Goal: Task Accomplishment & Management: Use online tool/utility

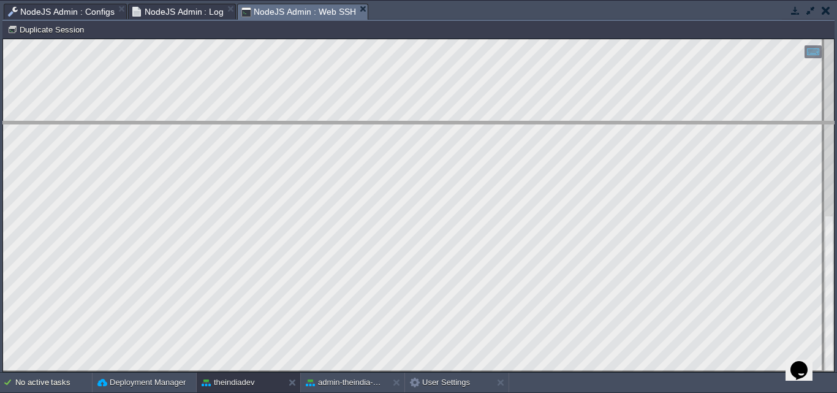
drag, startPoint x: 614, startPoint y: 18, endPoint x: 625, endPoint y: 150, distance: 132.7
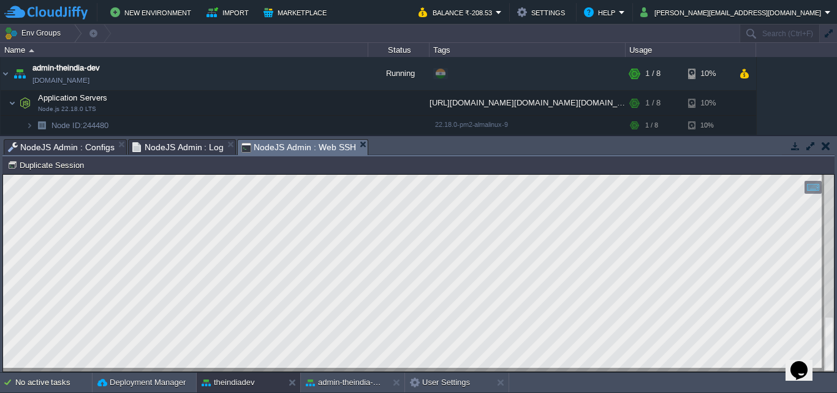
click at [185, 150] on span "NodeJS Admin : Log" at bounding box center [178, 147] width 92 height 15
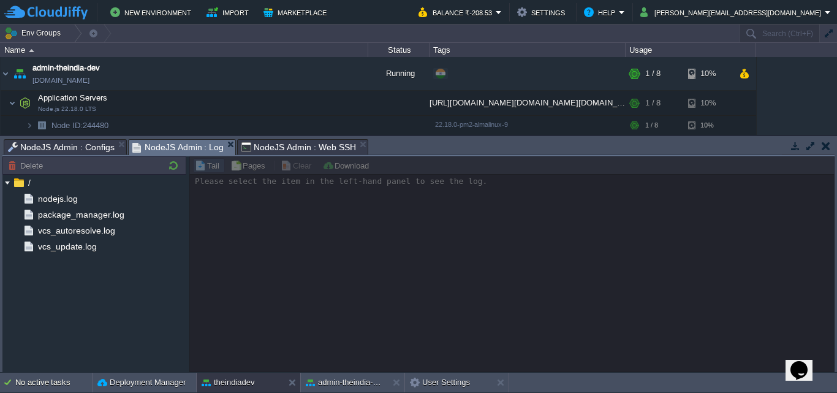
click at [67, 140] on span "NodeJS Admin : Configs" at bounding box center [61, 147] width 107 height 15
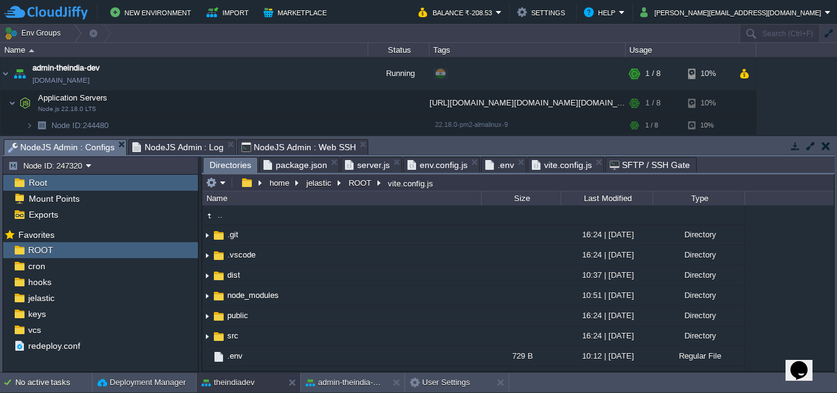
click at [370, 160] on span "server.js" at bounding box center [367, 164] width 45 height 15
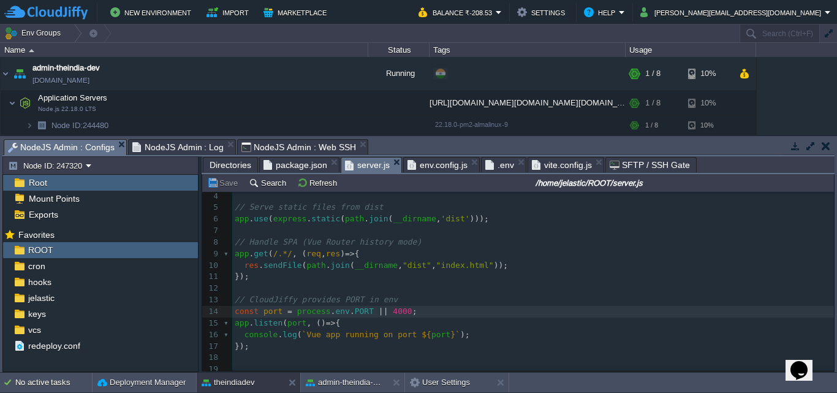
scroll to position [45, 0]
click at [389, 306] on div "x 1 const express = require ( 'express' ); 2 const path = require ( 'path' ); 3…" at bounding box center [532, 262] width 601 height 219
type textarea "3000"
click at [267, 144] on span "NodeJS Admin : Web SSH" at bounding box center [298, 147] width 115 height 15
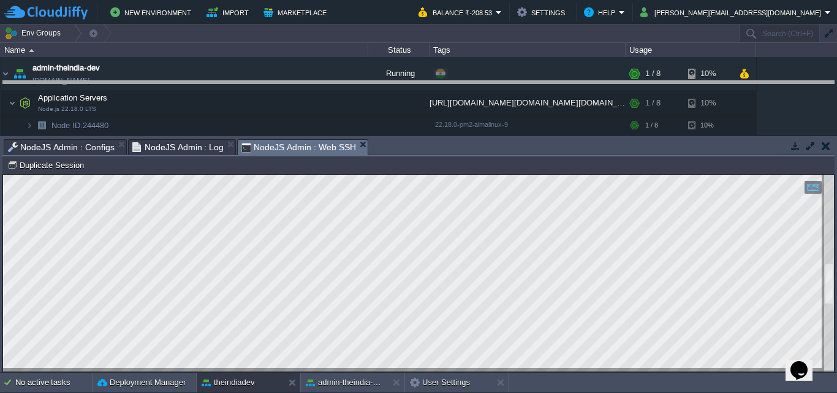
drag, startPoint x: 472, startPoint y: 137, endPoint x: 491, endPoint y: 14, distance: 124.6
click at [481, 62] on body "New Environment Import Marketplace Bonus ₹0.00 Upgrade Account Balance ₹-208.53…" at bounding box center [418, 196] width 837 height 393
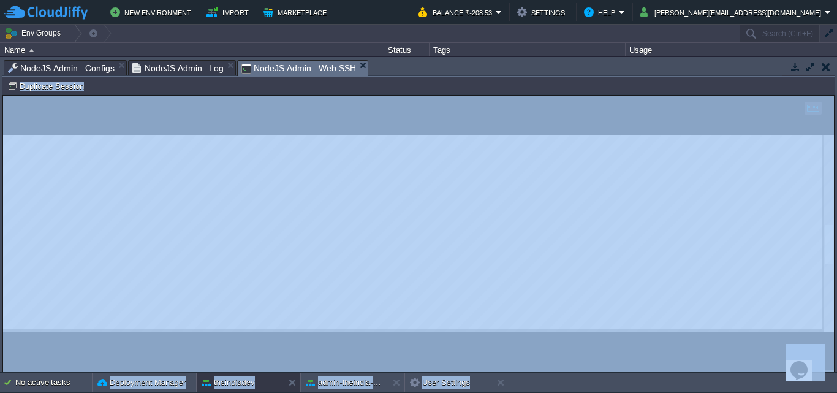
drag, startPoint x: 491, startPoint y: 14, endPoint x: 503, endPoint y: -28, distance: 44.2
click at [503, 0] on html "New Environment Import Marketplace Bonus ₹0.00 Upgrade Account Balance ₹-208.53…" at bounding box center [418, 196] width 837 height 393
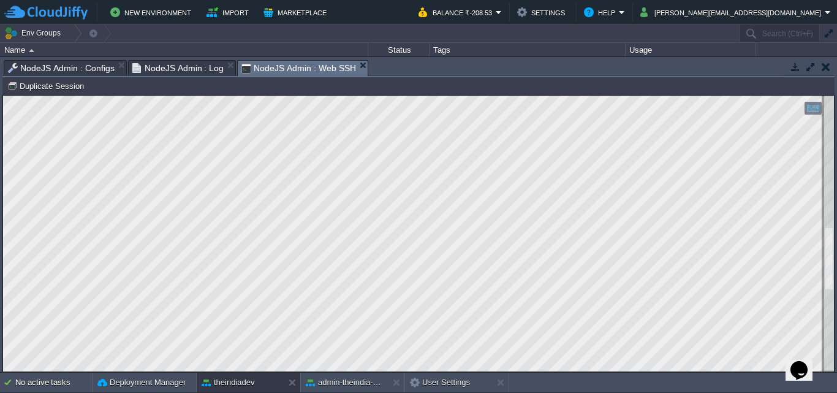
click at [812, 62] on button "button" at bounding box center [810, 66] width 11 height 11
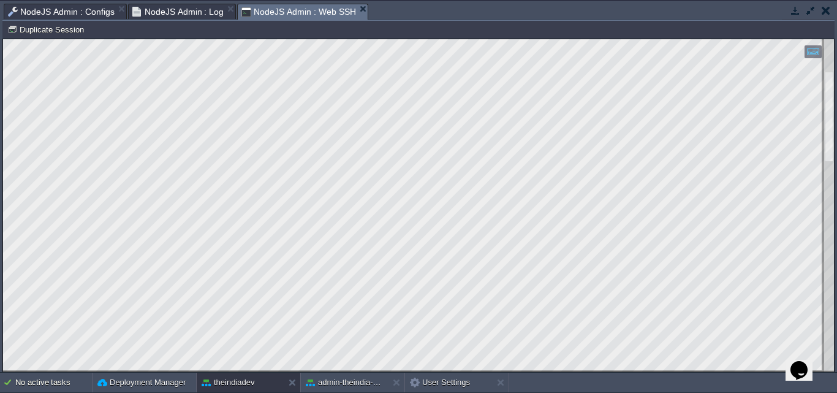
click at [832, 134] on div at bounding box center [829, 205] width 10 height 332
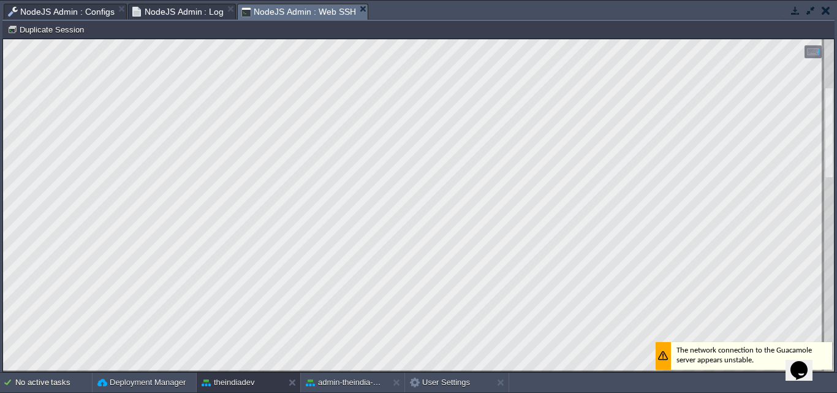
click at [715, 192] on div at bounding box center [418, 205] width 830 height 332
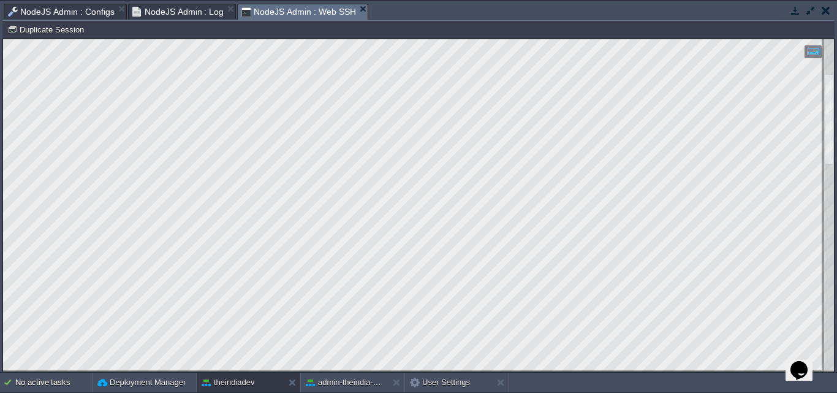
click at [834, 39] on html "Copy: Ctrl + Shift + C Paste: Ctrl + V Settings: Ctrl + Shift + Alt 0" at bounding box center [418, 39] width 830 height 0
click at [833, 152] on div at bounding box center [829, 205] width 10 height 332
click at [832, 250] on div at bounding box center [829, 205] width 10 height 332
click at [171, 2] on div "Tasks Activity Log Archive Git / SVN Application Servers : Configs NodeJS Admin…" at bounding box center [418, 186] width 837 height 371
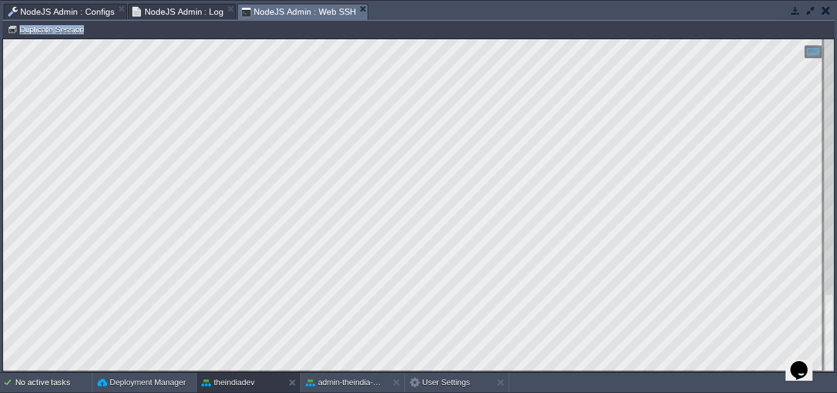
click at [164, 12] on span "NodeJS Admin : Log" at bounding box center [178, 11] width 92 height 15
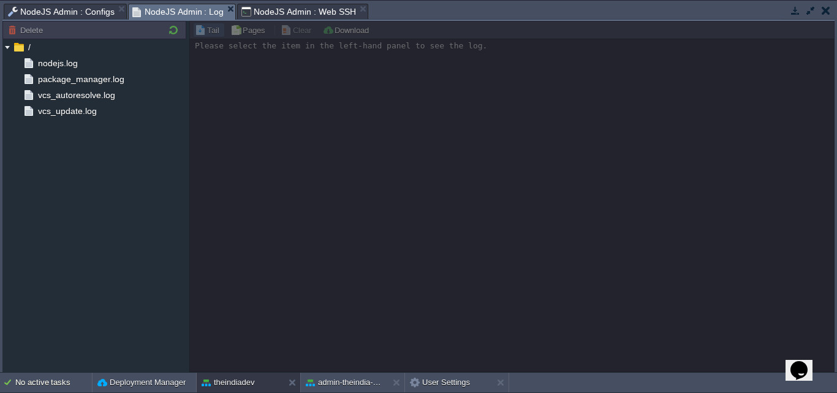
click at [69, 11] on span "NodeJS Admin : Configs" at bounding box center [61, 11] width 107 height 15
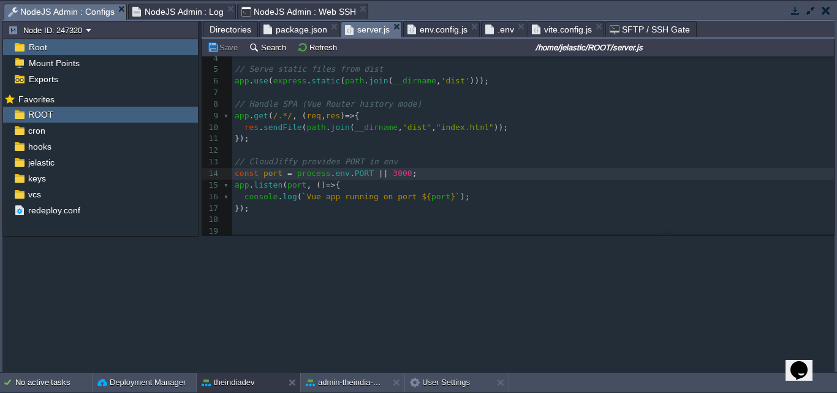
click at [69, 11] on span "NodeJS Admin : Configs" at bounding box center [61, 11] width 107 height 15
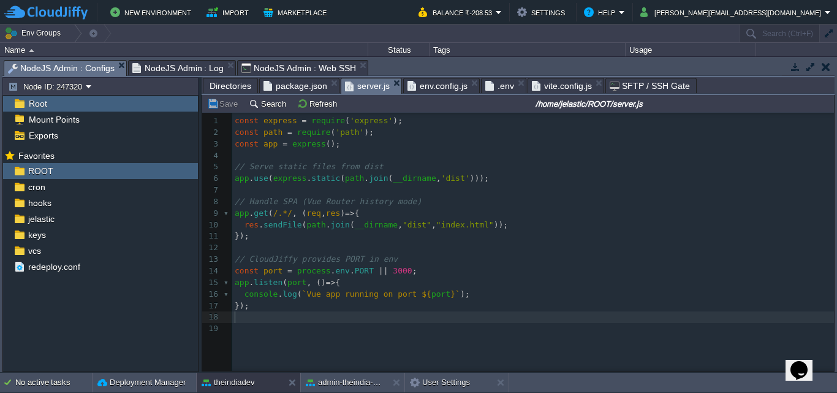
click at [314, 323] on pre "​" at bounding box center [535, 317] width 606 height 12
type textarea "const express = require('express'); const path = require('path'); const app = e…"
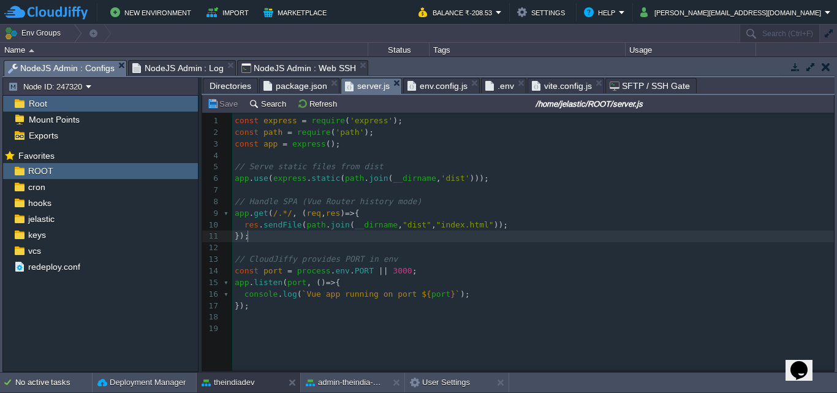
click at [393, 182] on span "__dirname" at bounding box center [414, 177] width 43 height 9
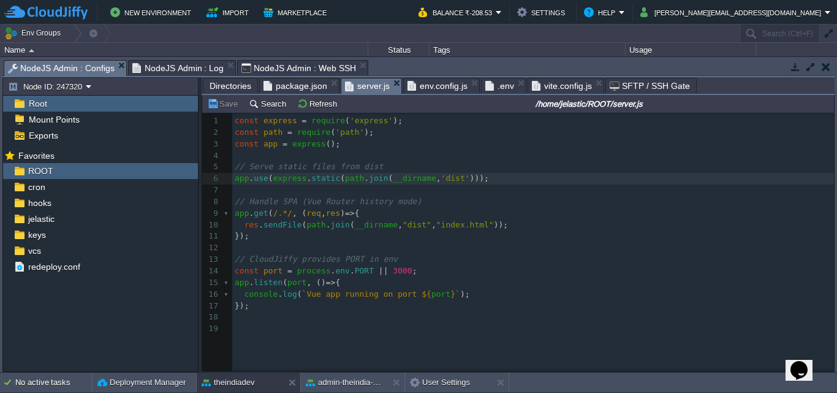
type textarea "const express = require('express'); const path = require('path'); const app = e…"
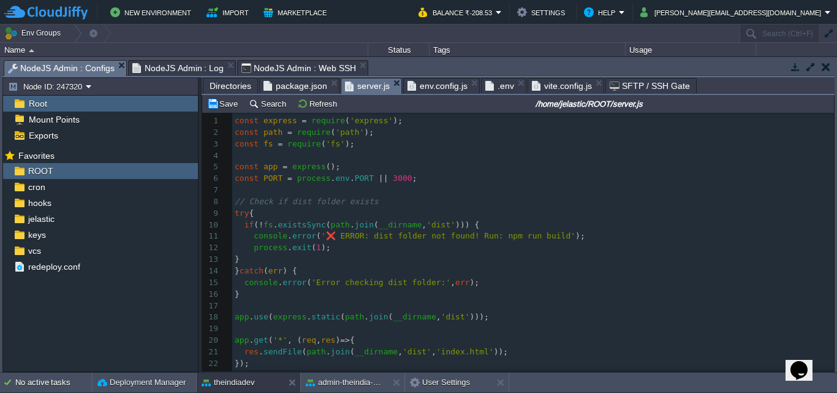
scroll to position [151, 0]
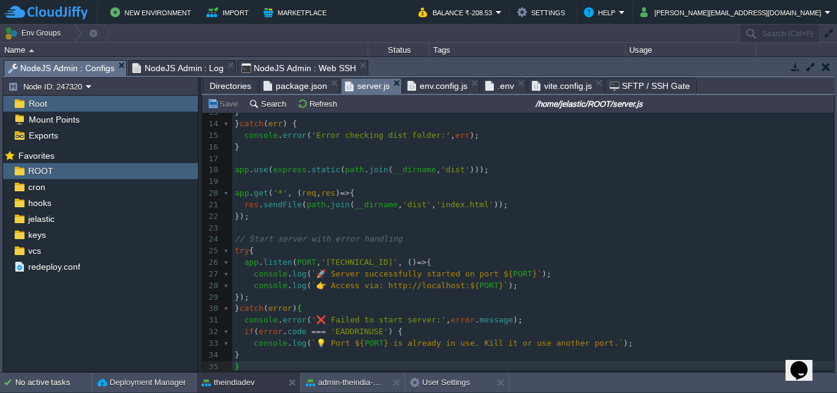
click at [303, 73] on span "NodeJS Admin : Web SSH" at bounding box center [298, 68] width 115 height 15
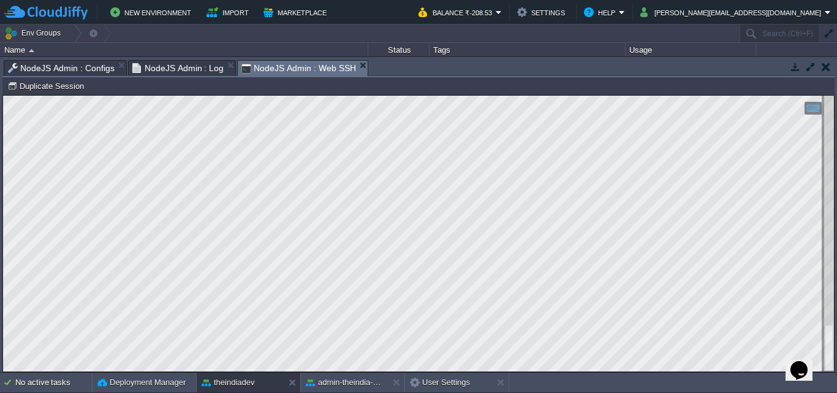
click at [192, 66] on span "NodeJS Admin : Log" at bounding box center [178, 68] width 92 height 15
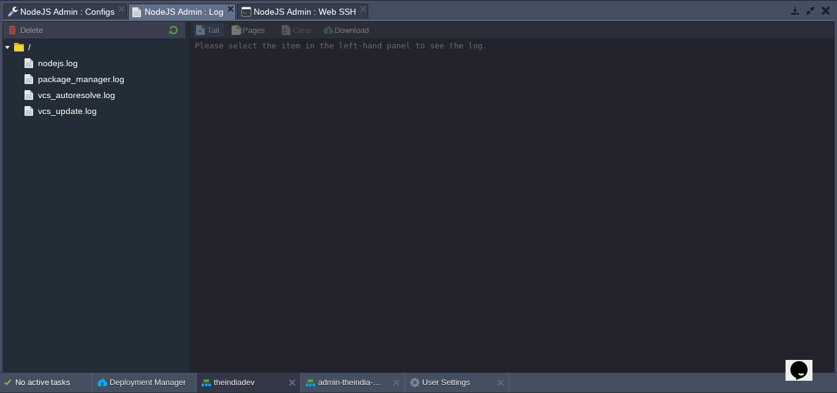
click at [297, 15] on span "NodeJS Admin : Web SSH" at bounding box center [298, 11] width 115 height 15
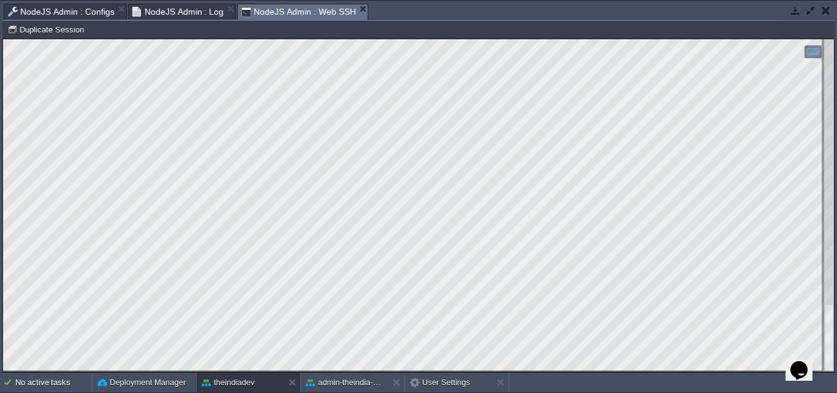
click at [85, 12] on span "NodeJS Admin : Configs" at bounding box center [61, 11] width 107 height 15
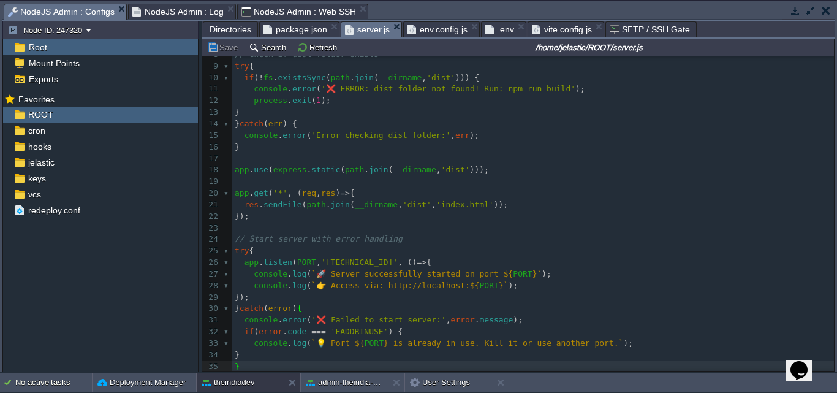
scroll to position [95, 0]
click at [657, 233] on pre "// Start server with error handling" at bounding box center [532, 239] width 601 height 12
type textarea "const express = require('express'); const path = require('path'); const app = e…"
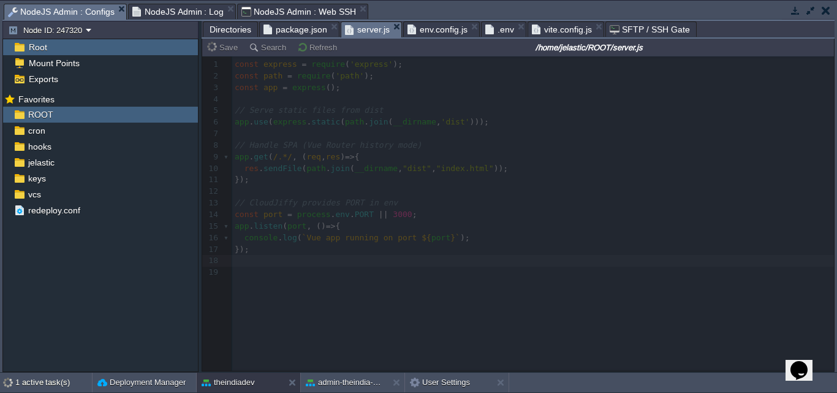
click at [234, 33] on span "Directories" at bounding box center [230, 29] width 42 height 15
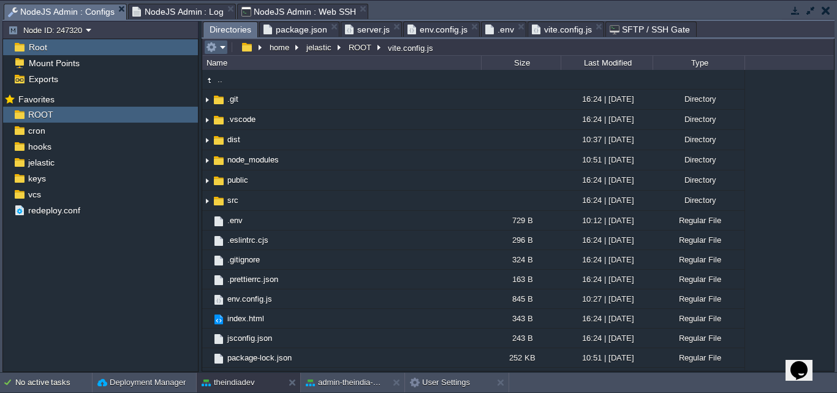
click at [223, 48] on em at bounding box center [216, 47] width 20 height 11
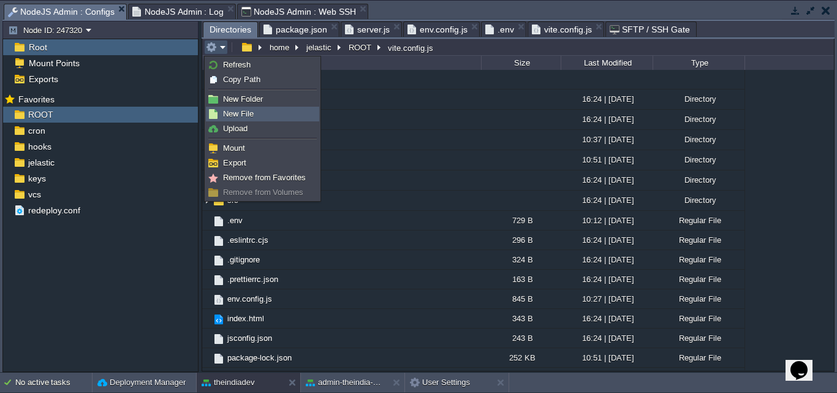
click at [235, 113] on span "New File" at bounding box center [238, 113] width 31 height 9
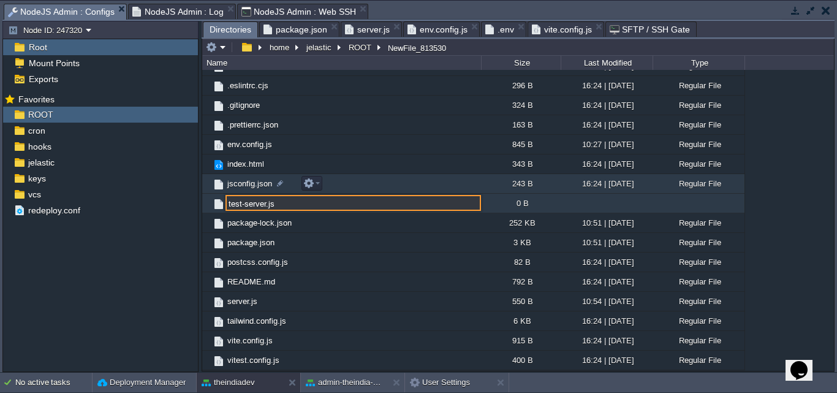
type input "test-server.js"
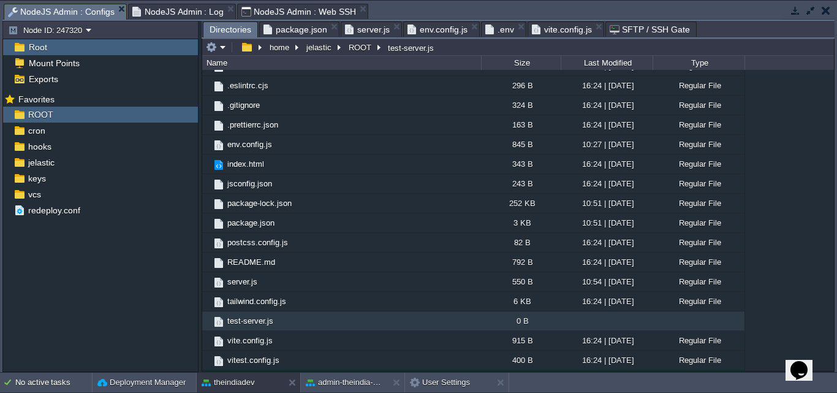
click at [380, 317] on td "test-server.js" at bounding box center [341, 321] width 279 height 20
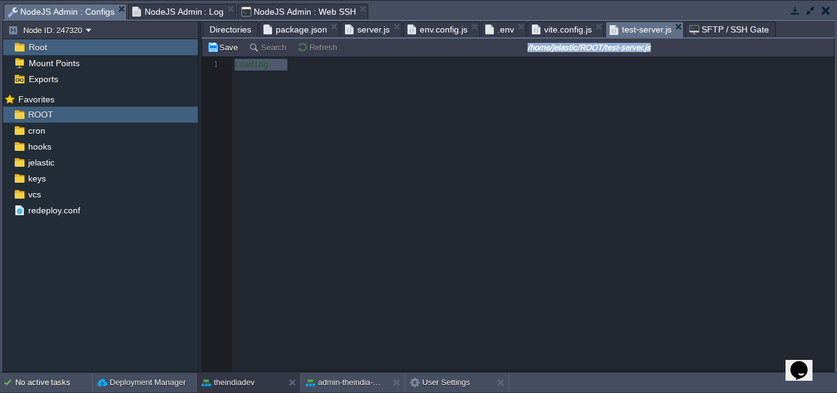
click at [380, 317] on div at bounding box center [517, 213] width 631 height 314
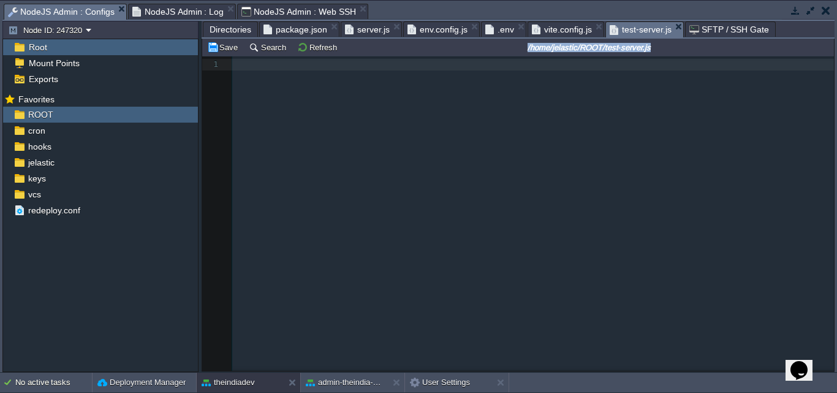
scroll to position [4, 0]
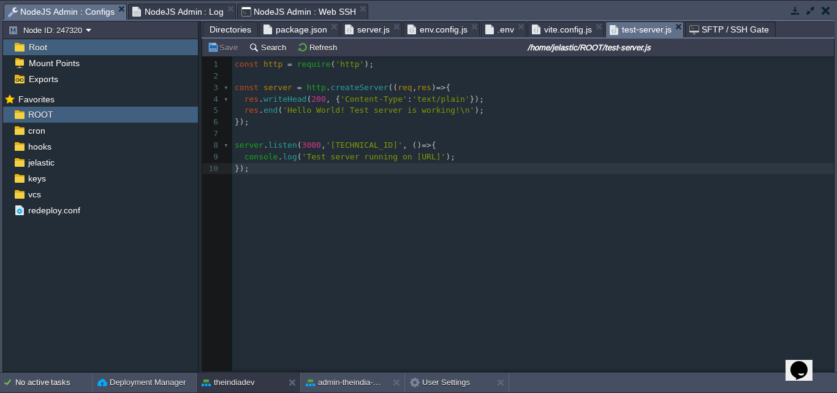
click at [497, 353] on div "xxxxxxxxxx 10 1 const http = require ( 'http' ); 2 ​ 3 const server = http . cr…" at bounding box center [527, 222] width 650 height 333
click at [276, 13] on span "NodeJS Admin : Web SSH" at bounding box center [298, 11] width 115 height 15
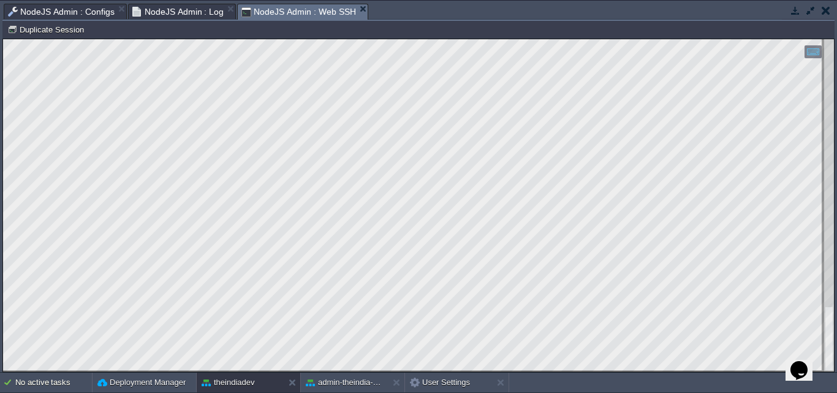
click at [156, 9] on span "NodeJS Admin : Log" at bounding box center [178, 11] width 92 height 15
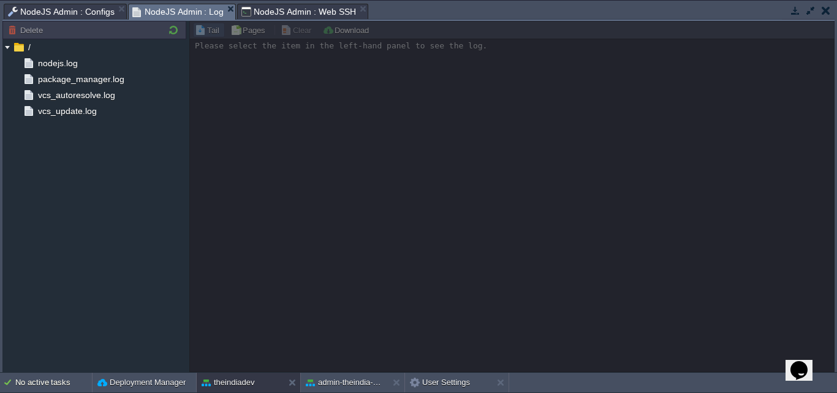
click at [156, 9] on span "NodeJS Admin : Log" at bounding box center [178, 11] width 92 height 15
click at [0, 0] on button "New Environment" at bounding box center [0, 0] width 0 height 0
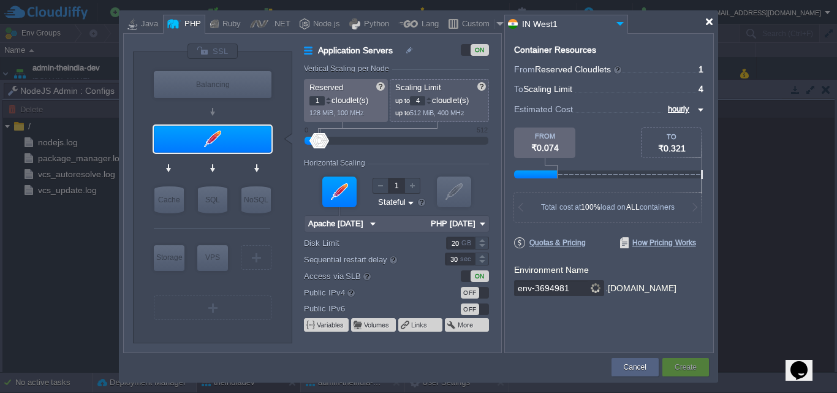
click at [709, 22] on div at bounding box center [708, 21] width 9 height 9
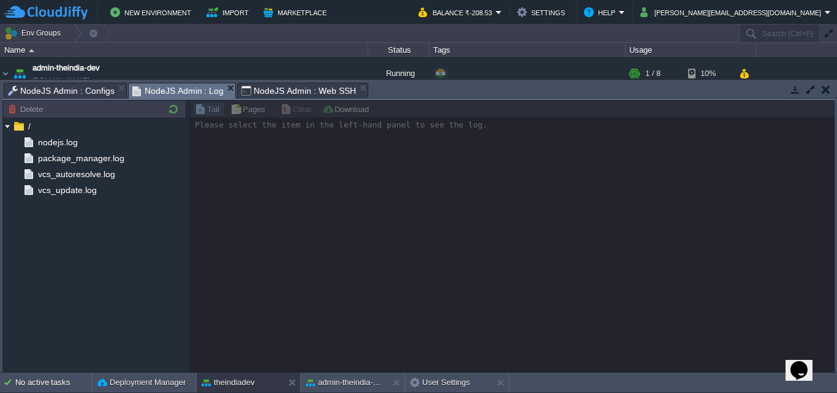
click at [68, 98] on span "NodeJS Admin : Configs" at bounding box center [61, 90] width 107 height 15
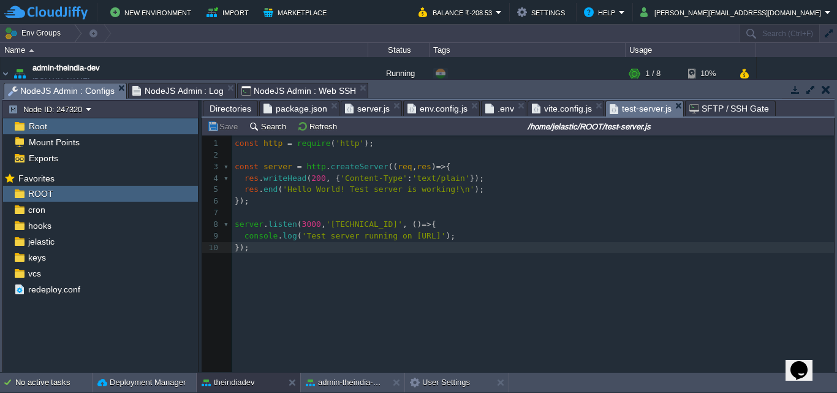
click at [68, 98] on span "NodeJS Admin : Configs" at bounding box center [61, 90] width 107 height 15
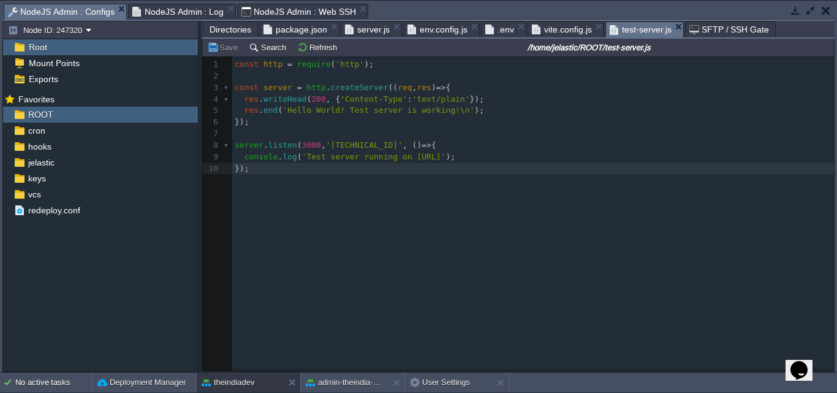
click at [426, 32] on span "env.config.js" at bounding box center [437, 29] width 60 height 15
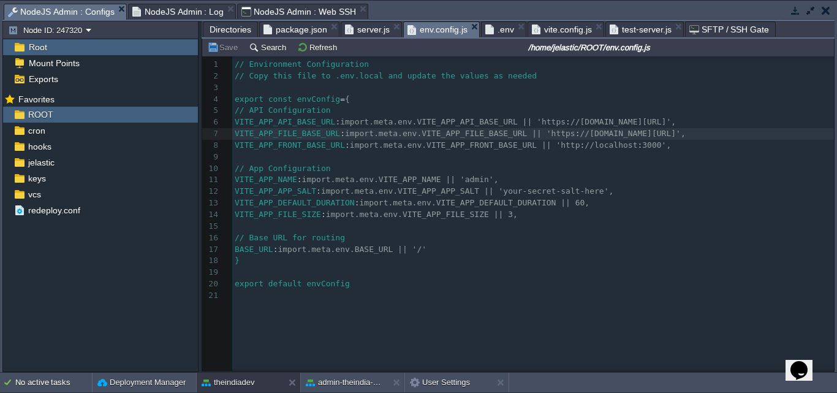
click at [485, 31] on span ".env" at bounding box center [499, 29] width 29 height 15
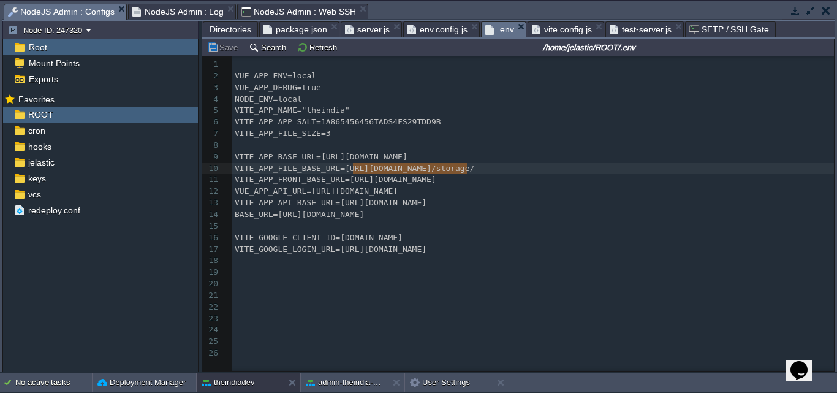
click at [653, 194] on pre "VUE_APP_API_URL=[URL][DOMAIN_NAME]" at bounding box center [535, 192] width 606 height 12
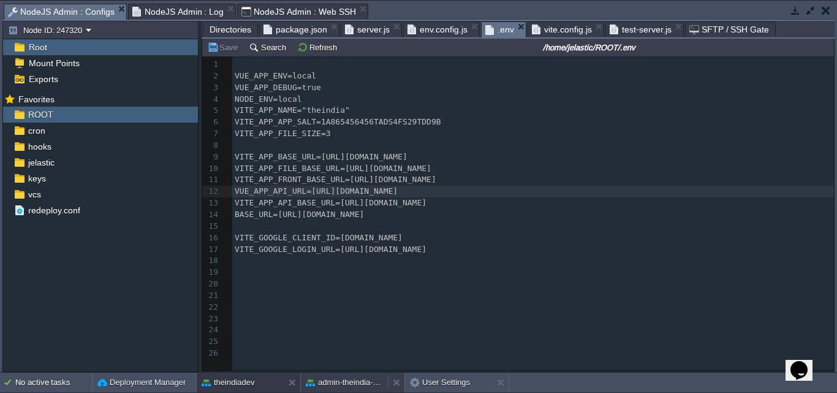
click at [339, 383] on button "admin-theindia-dev" at bounding box center [344, 382] width 77 height 12
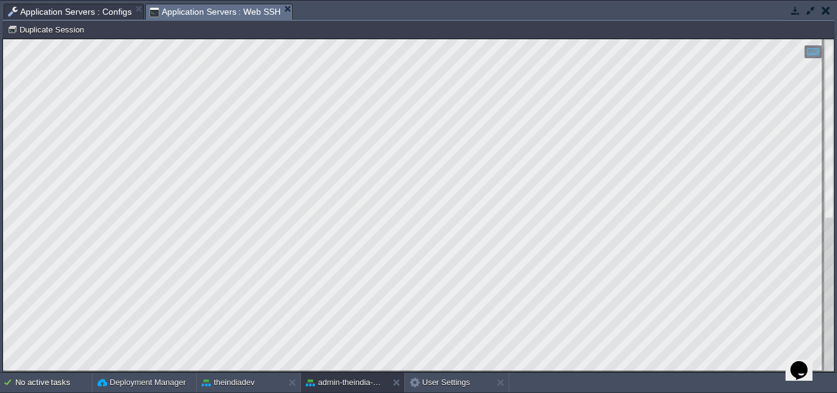
click at [96, 9] on span "Application Servers : Configs" at bounding box center [70, 11] width 124 height 15
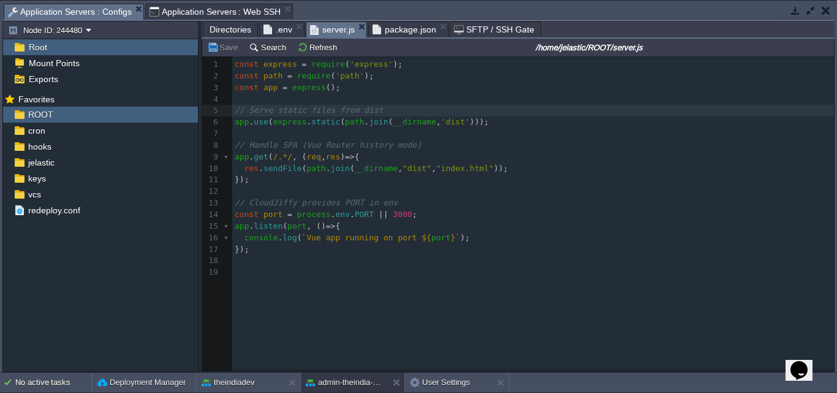
click at [276, 36] on span ".env" at bounding box center [277, 29] width 29 height 15
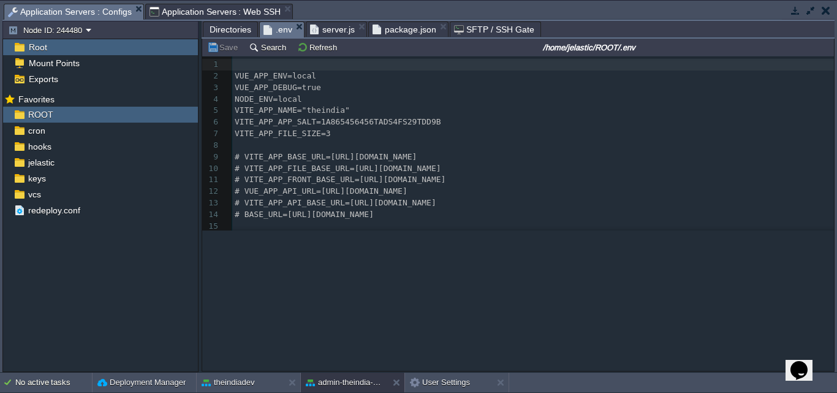
click at [276, 36] on span ".env" at bounding box center [277, 29] width 29 height 15
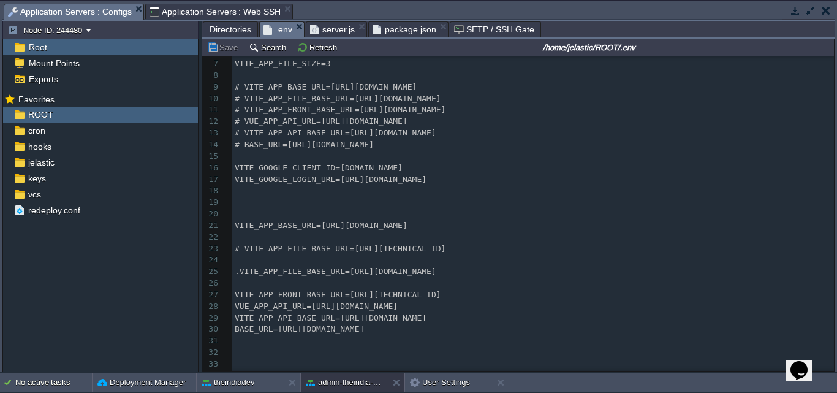
scroll to position [95, 0]
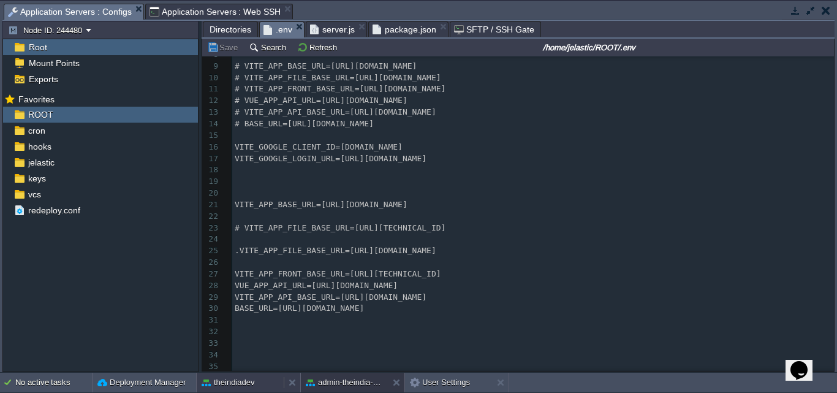
click at [241, 382] on button "theindiadev" at bounding box center [227, 382] width 53 height 12
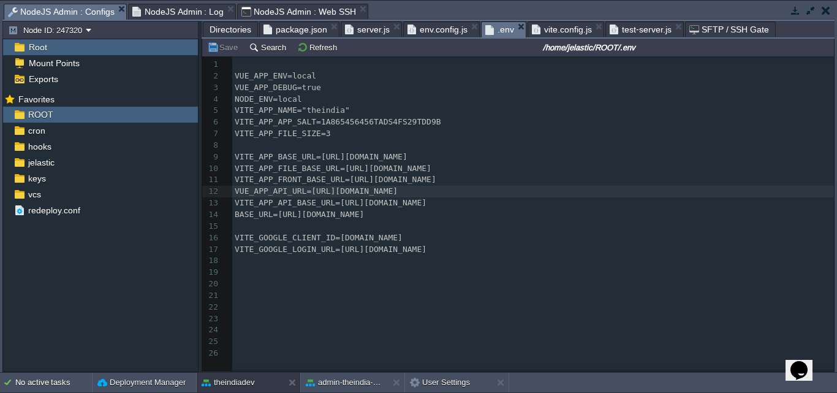
click at [549, 157] on pre "VITE_APP_BASE_URL=[URL][DOMAIN_NAME]" at bounding box center [535, 157] width 606 height 12
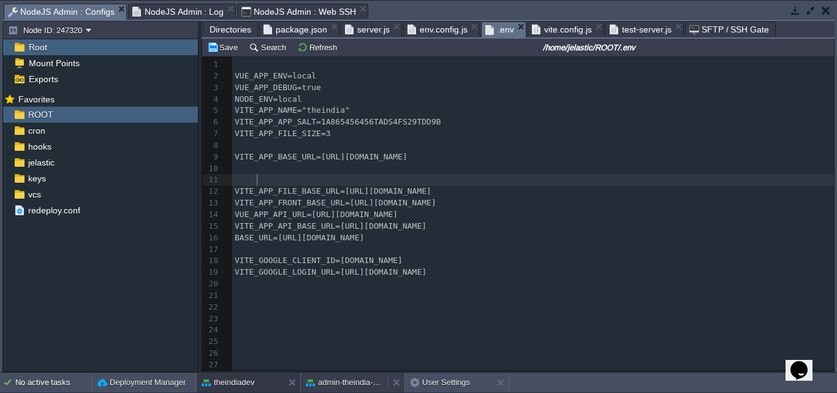
click at [0, 0] on div "admin-theindia-dev" at bounding box center [0, 0] width 0 height 0
click at [329, 384] on button "admin-theindia-dev" at bounding box center [344, 382] width 77 height 12
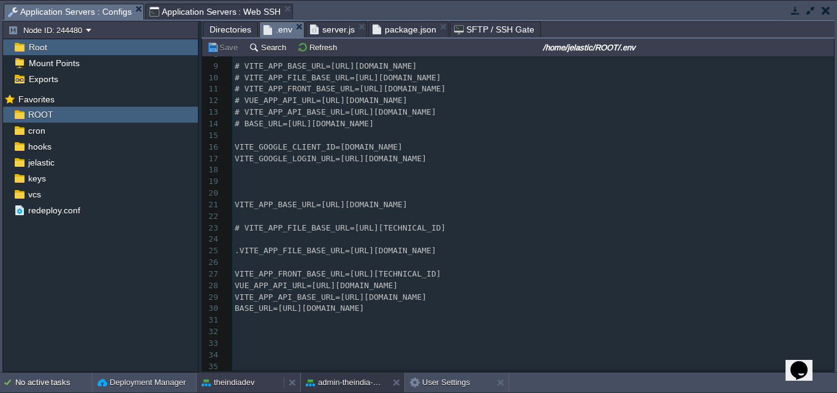
click at [225, 385] on button "theindiadev" at bounding box center [227, 382] width 53 height 12
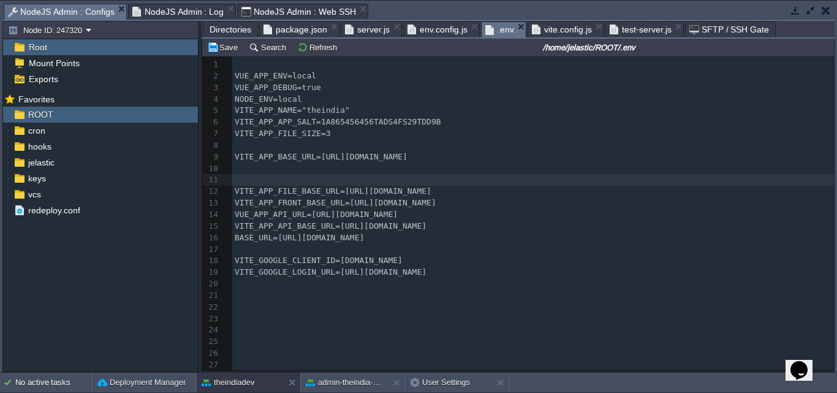
click at [338, 160] on span "VITE_APP_BASE_URL=[URL][DOMAIN_NAME]" at bounding box center [321, 156] width 173 height 9
type textarea "https"
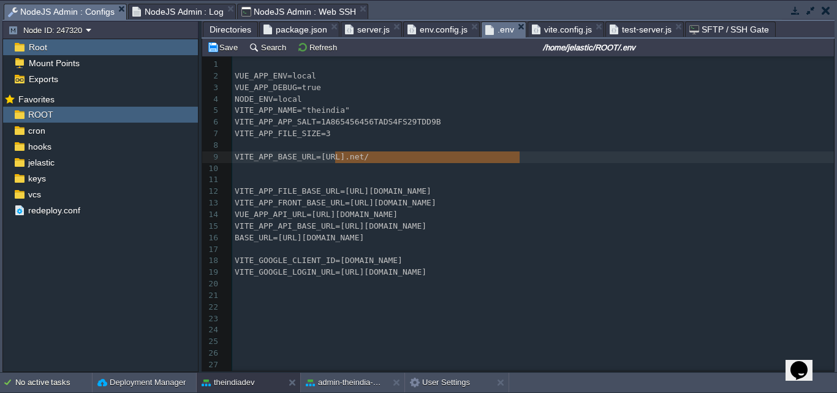
type textarea "[URL][DOMAIN_NAME]"
paste textarea
drag, startPoint x: 483, startPoint y: 12, endPoint x: 482, endPoint y: 23, distance: 11.0
click at [483, 70] on pre "​" at bounding box center [532, 65] width 601 height 12
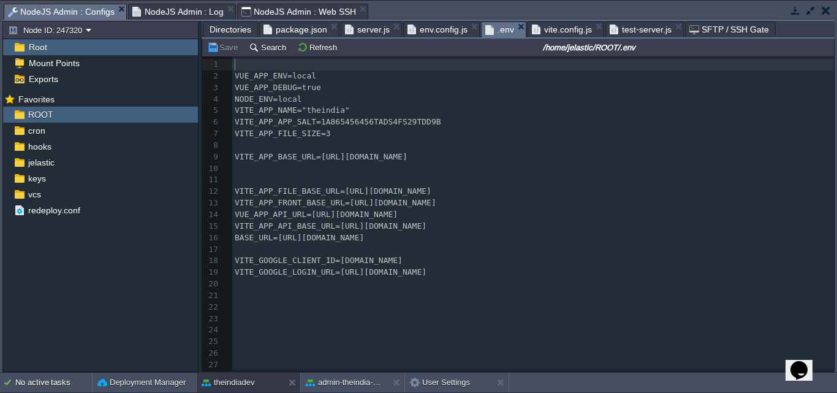
drag, startPoint x: 608, startPoint y: 19, endPoint x: 609, endPoint y: 30, distance: 11.2
click at [609, 26] on span "test-server.js" at bounding box center [640, 29] width 62 height 15
click at [609, 28] on span "test-server.js" at bounding box center [640, 29] width 62 height 15
click at [609, 30] on span "test-server.js" at bounding box center [640, 29] width 62 height 15
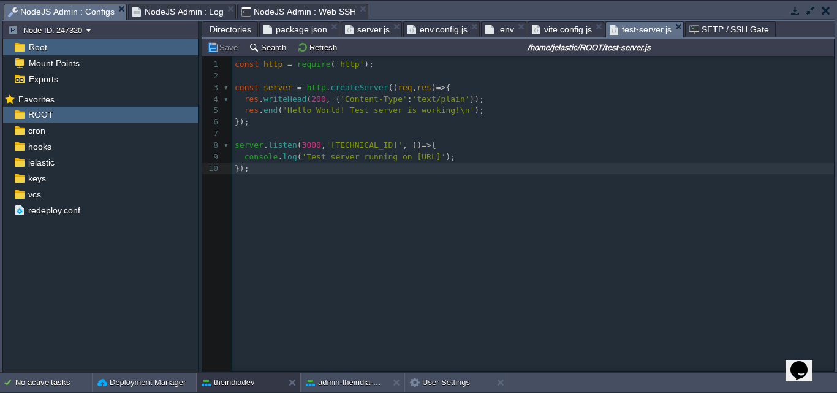
drag, startPoint x: 609, startPoint y: 33, endPoint x: 611, endPoint y: 71, distance: 38.0
click at [609, 34] on span "test-server.js" at bounding box center [640, 29] width 62 height 15
click at [609, 40] on div "Directories package.json server.js env.config.js .env vite.config.js test-serve…" at bounding box center [517, 196] width 633 height 350
click at [609, 64] on pre "const http = require ( 'http' );" at bounding box center [535, 65] width 606 height 12
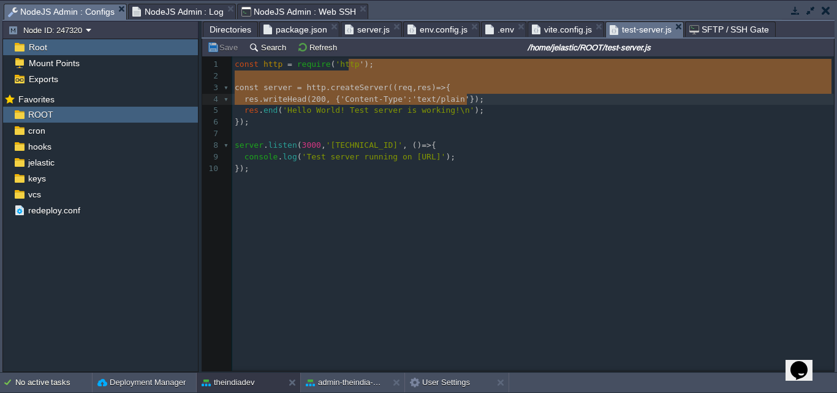
type textarea "'); const server = http.createServer((req, res) => { res.writeHead(200, {'Conte…"
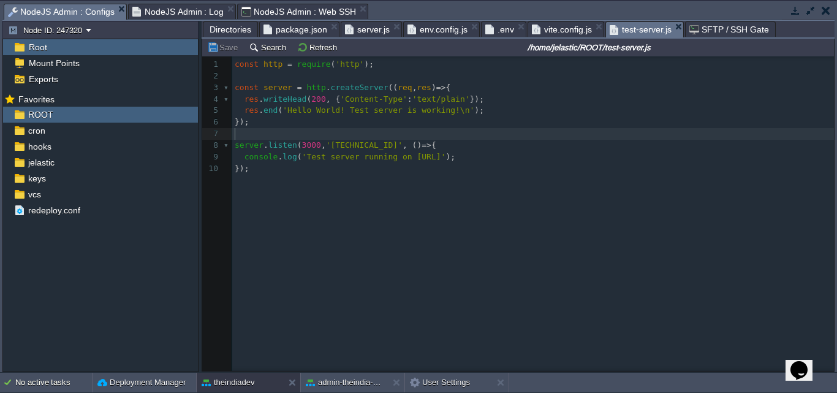
click at [0, 0] on button "[PERSON_NAME][EMAIL_ADDRESS][DOMAIN_NAME]" at bounding box center [0, 0] width 0 height 0
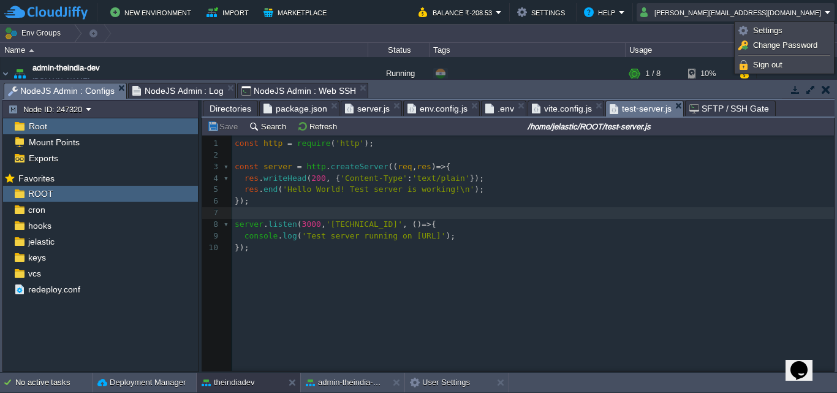
drag, startPoint x: 766, startPoint y: 17, endPoint x: 775, endPoint y: 57, distance: 41.5
click at [772, 41] on body "New Environment Import Marketplace Bonus ₹0.00 Upgrade Account Balance ₹-208.53…" at bounding box center [418, 196] width 837 height 393
drag, startPoint x: 775, startPoint y: 57, endPoint x: 782, endPoint y: 70, distance: 15.3
click at [779, 66] on ul "Settings Change Password Language Sign out" at bounding box center [783, 47] width 99 height 51
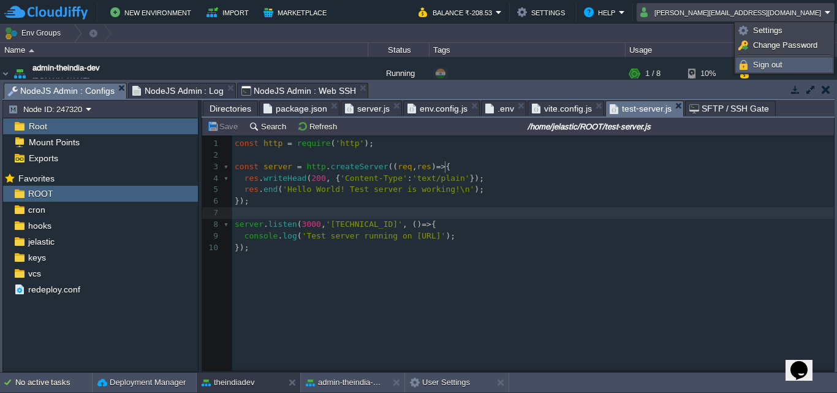
type textarea "[URL][DOMAIN_NAME]"
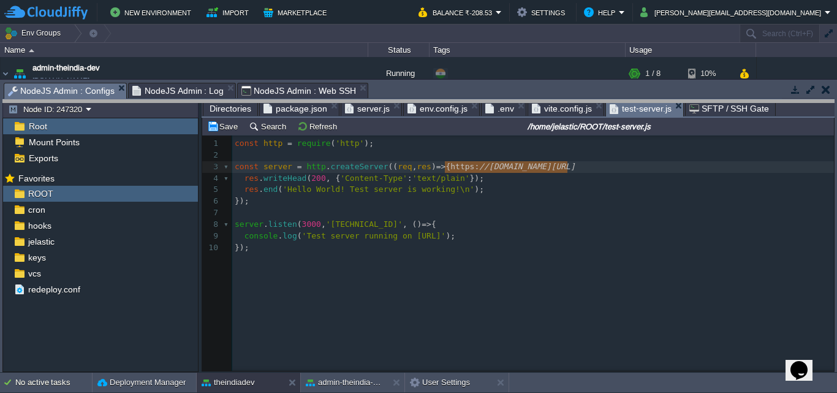
drag, startPoint x: 748, startPoint y: 99, endPoint x: 770, endPoint y: 203, distance: 107.0
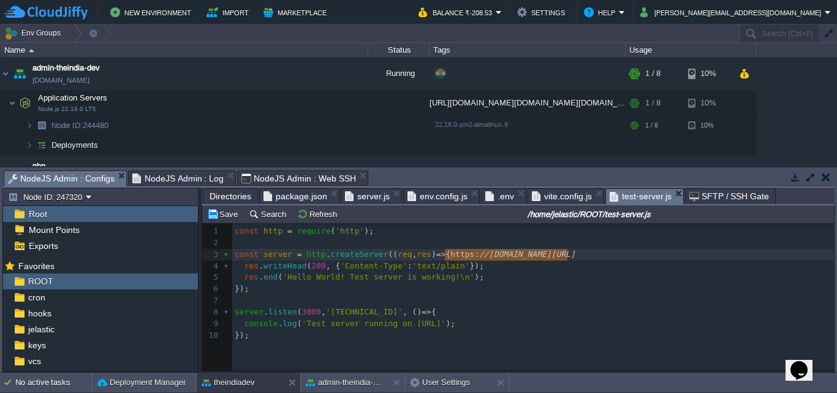
drag, startPoint x: 771, startPoint y: 209, endPoint x: 770, endPoint y: 225, distance: 15.4
click at [770, 225] on div "Directories package.json server.js env.config.js .env vite.config.js test-serve…" at bounding box center [517, 279] width 633 height 184
click at [770, 225] on div "x 1 const http = require ( 'http' ); 2 ​ 3 const server = http . createServer (…" at bounding box center [535, 283] width 606 height 120
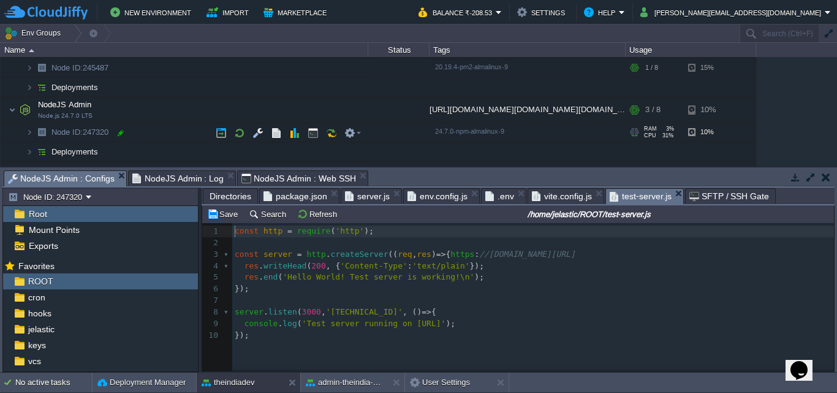
scroll to position [328, 0]
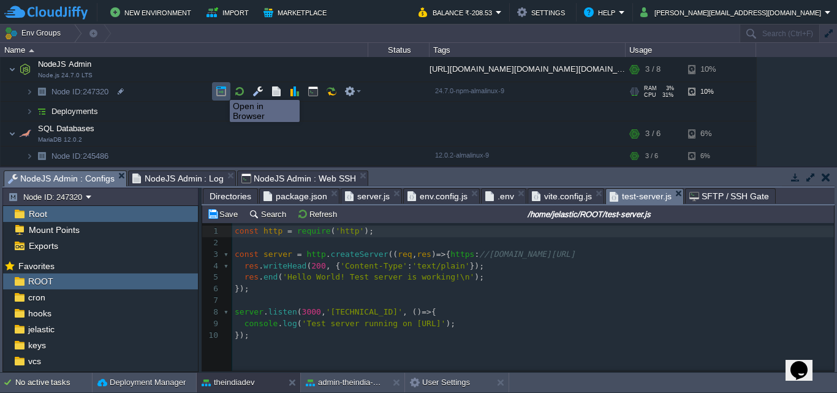
click at [217, 88] on button "button" at bounding box center [221, 91] width 11 height 11
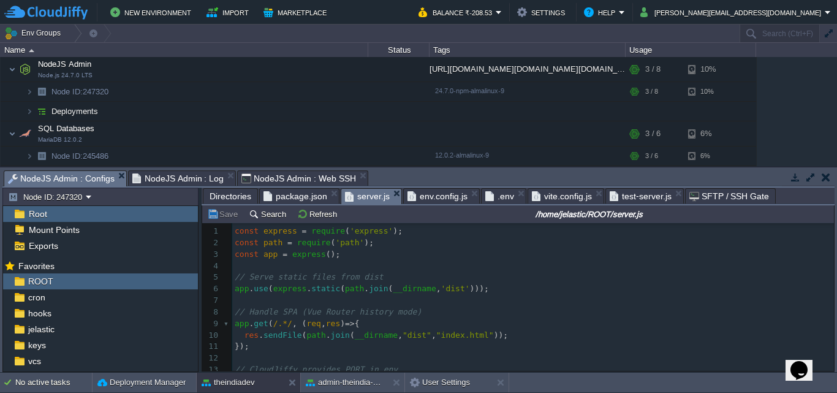
click at [358, 199] on span "server.js" at bounding box center [367, 196] width 45 height 15
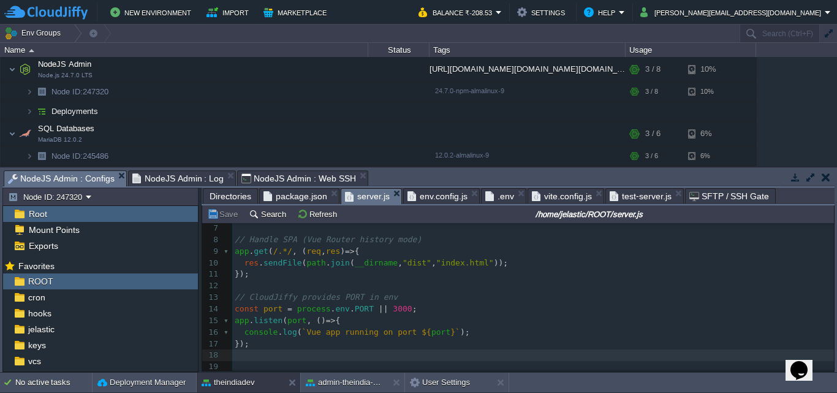
click at [490, 202] on span ".env" at bounding box center [499, 196] width 29 height 15
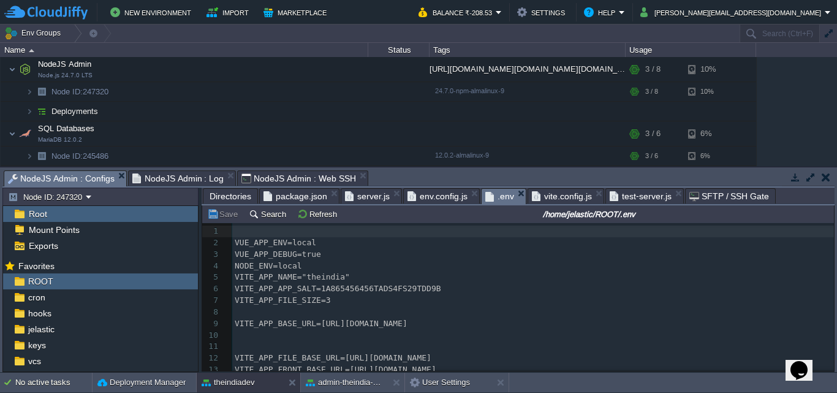
click at [336, 325] on div "xxxxxxxxxx 1 ​ 2 VUE_APP_ENV=local 3 VUE_APP_DEBUG=true 4 NODE_ENV=local 5 VITE…" at bounding box center [532, 386] width 601 height 323
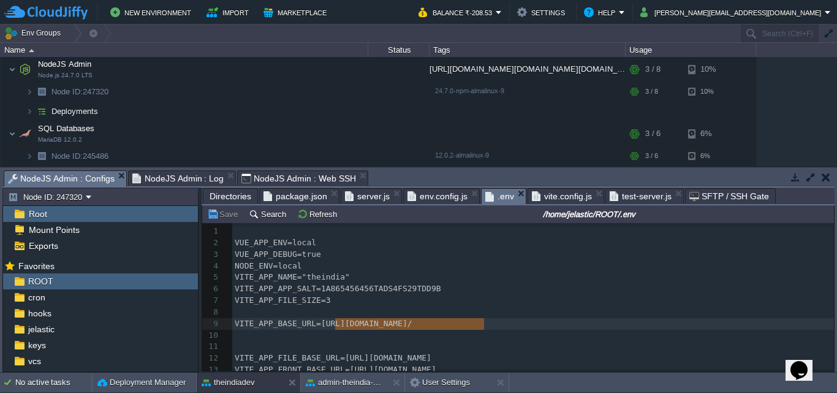
type textarea "[URL][DOMAIN_NAME]"
click at [242, 383] on button "theindiadev" at bounding box center [227, 382] width 53 height 12
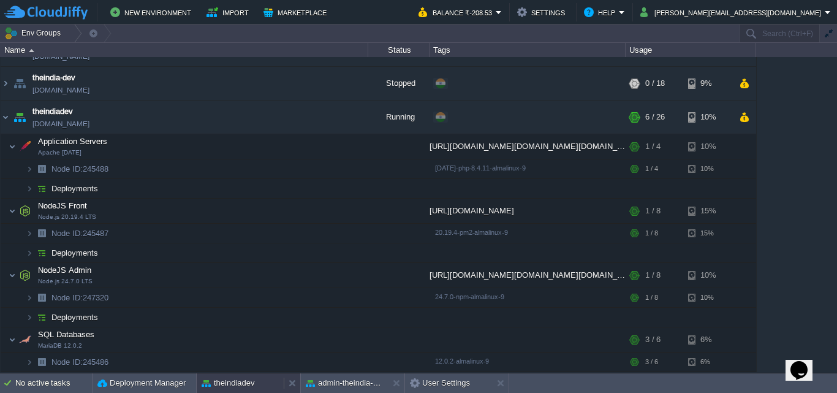
scroll to position [122, 0]
click at [240, 383] on button "theindiadev" at bounding box center [227, 383] width 53 height 12
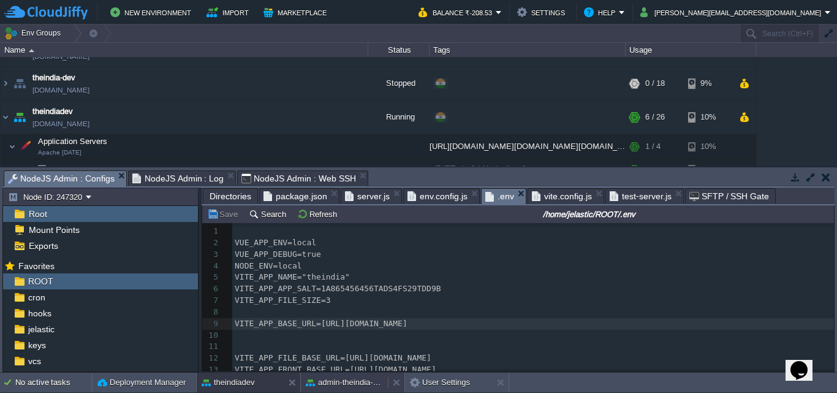
click at [344, 382] on button "admin-theindia-dev" at bounding box center [344, 382] width 77 height 12
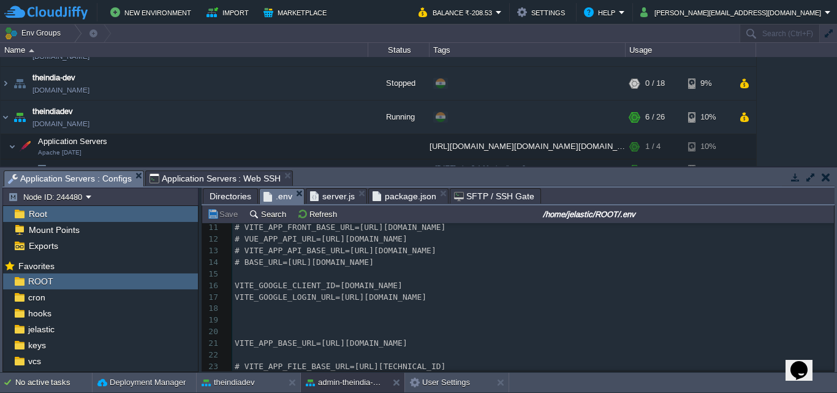
scroll to position [261, 0]
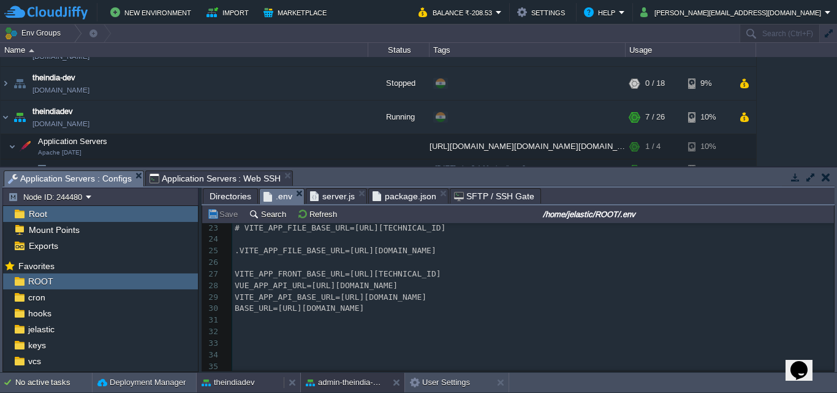
click at [216, 380] on button "theindiadev" at bounding box center [227, 382] width 53 height 12
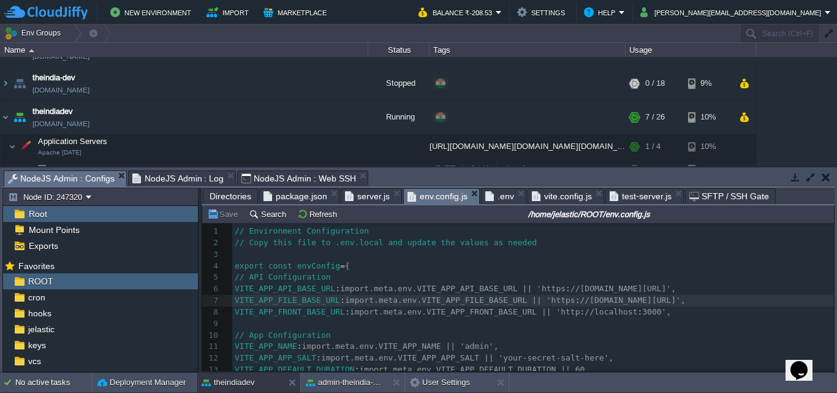
click at [419, 192] on span "env.config.js" at bounding box center [437, 196] width 60 height 15
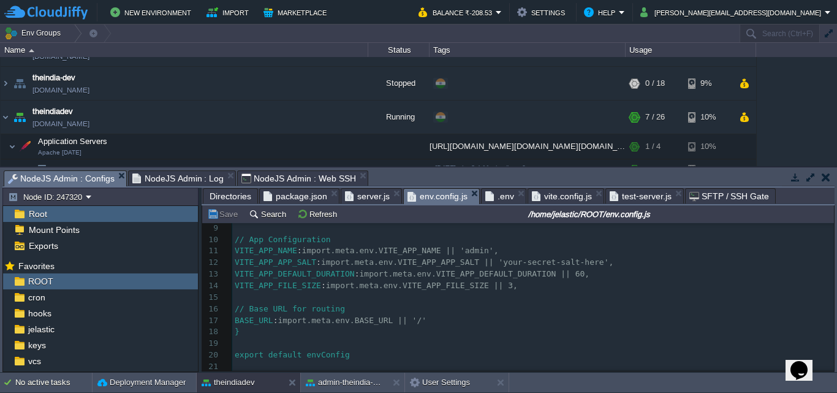
scroll to position [1, 0]
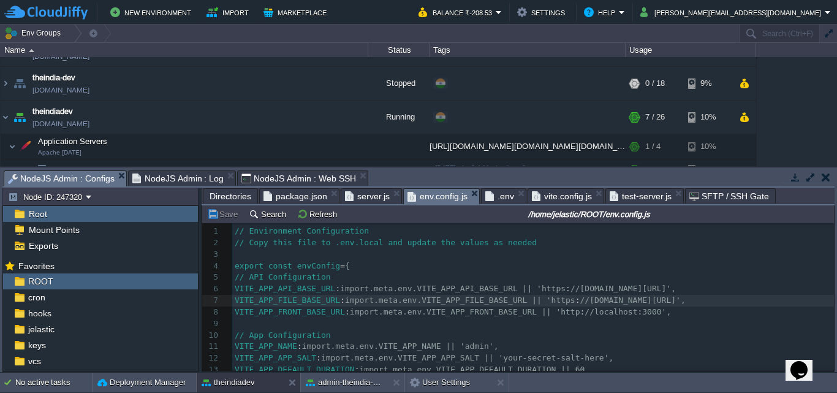
click at [539, 195] on span "vite.config.js" at bounding box center [562, 196] width 60 height 15
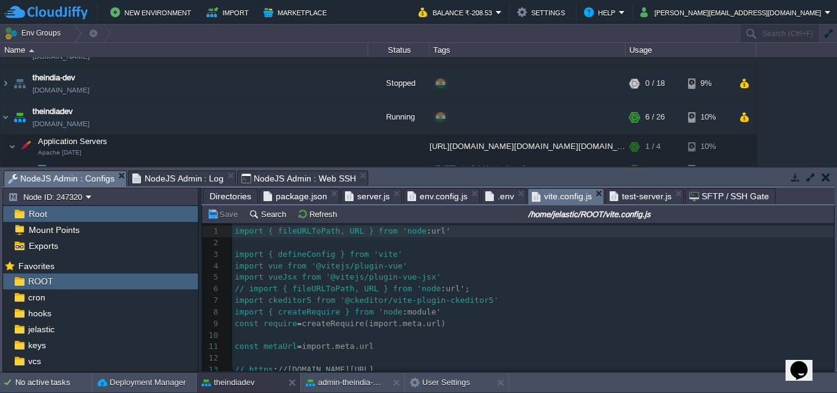
click at [352, 201] on span "server.js" at bounding box center [367, 196] width 45 height 15
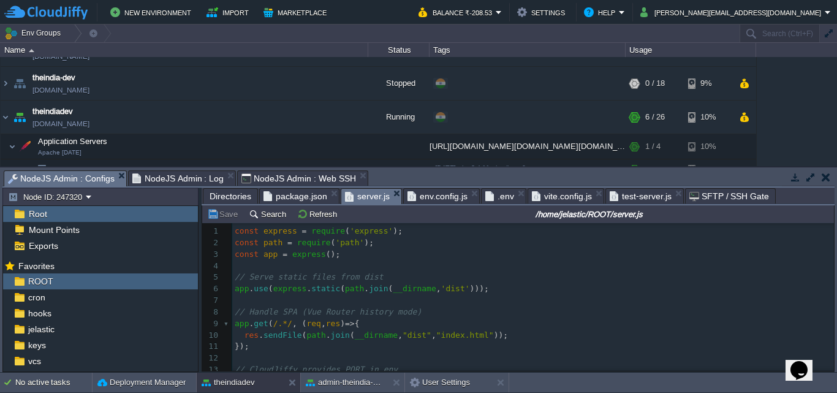
click at [507, 298] on pre "​" at bounding box center [532, 301] width 601 height 12
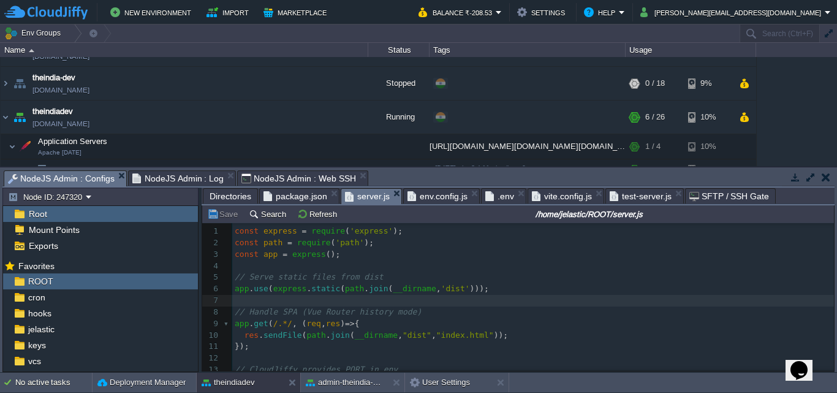
type textarea "const express = require('express'); const path = require('path'); const app = e…"
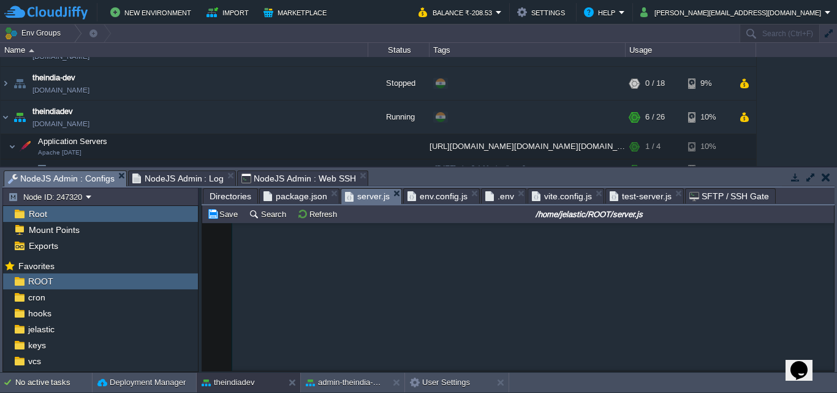
scroll to position [723, 0]
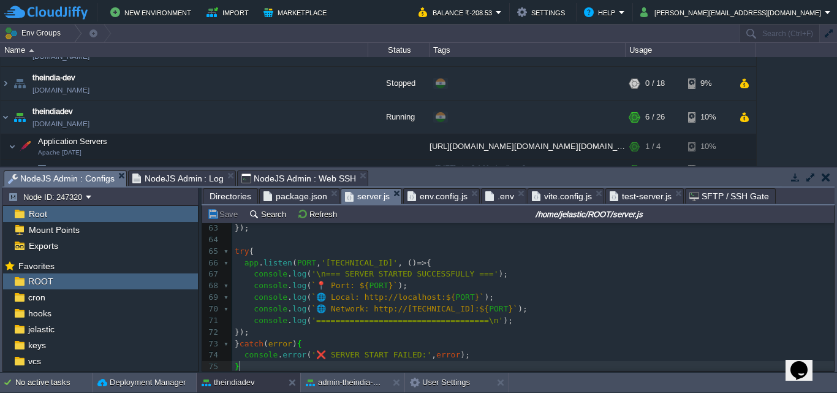
click at [281, 183] on span "NodeJS Admin : Web SSH" at bounding box center [298, 178] width 115 height 15
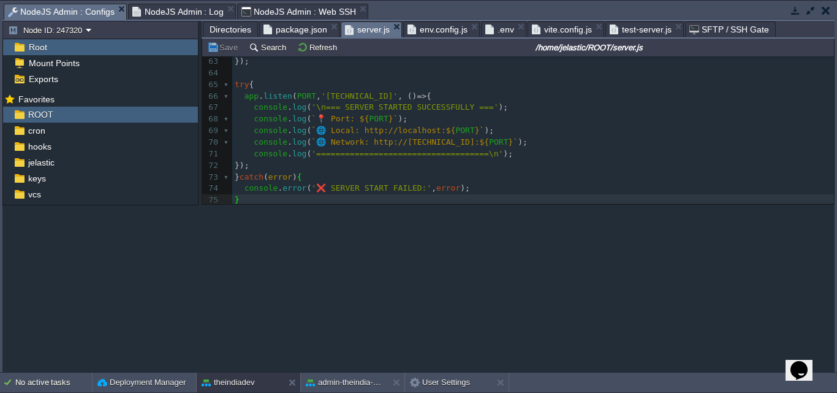
click at [92, 15] on span "NodeJS Admin : Configs" at bounding box center [61, 11] width 107 height 15
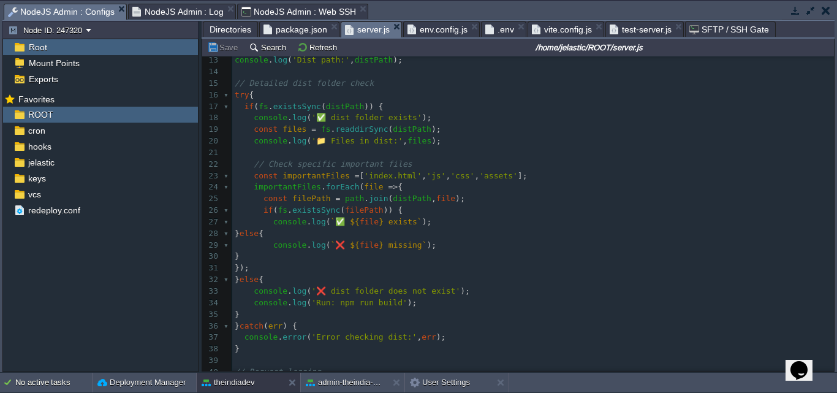
scroll to position [429, 0]
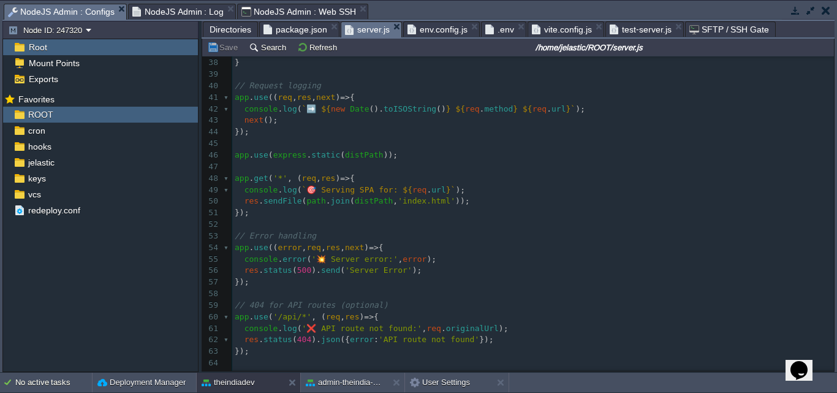
click at [253, 15] on span "NodeJS Admin : Web SSH" at bounding box center [298, 11] width 115 height 15
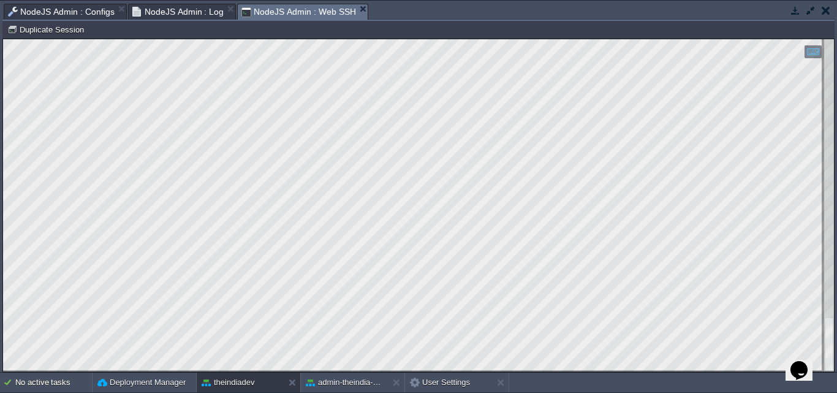
click at [80, 15] on span "NodeJS Admin : Configs" at bounding box center [61, 11] width 107 height 15
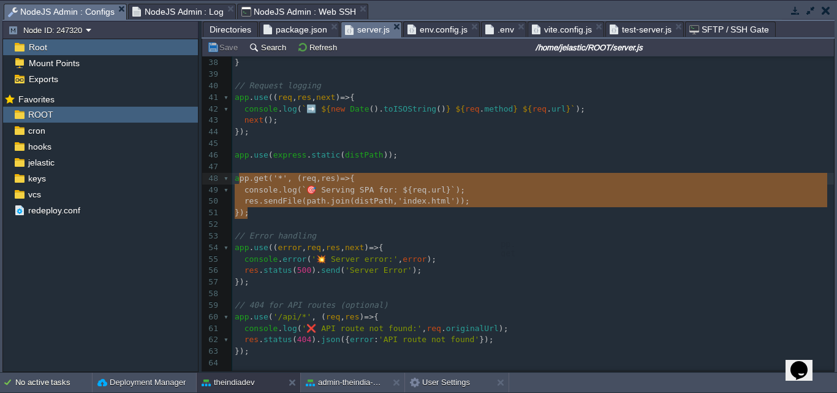
type textarea "app.get('*', (req, res) => { console.log(`🎯 Serving SPA for: ${req.url}`); res.…"
drag, startPoint x: 257, startPoint y: 214, endPoint x: 228, endPoint y: 178, distance: 46.2
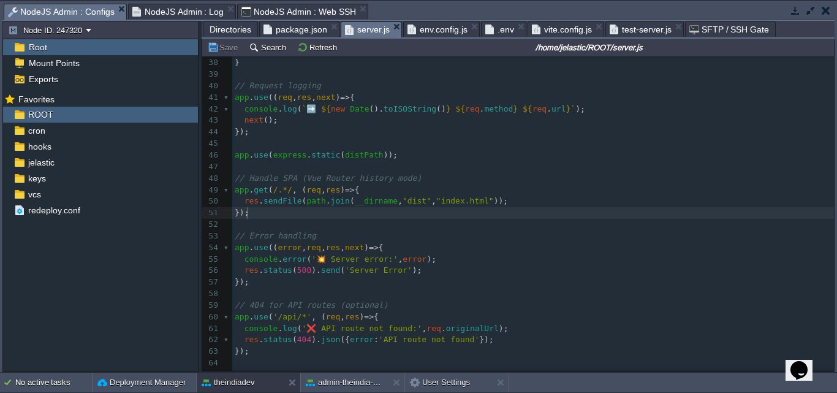
click at [299, 12] on span "NodeJS Admin : Web SSH" at bounding box center [298, 11] width 115 height 15
click at [0, 0] on button "Marketplace" at bounding box center [0, 0] width 0 height 0
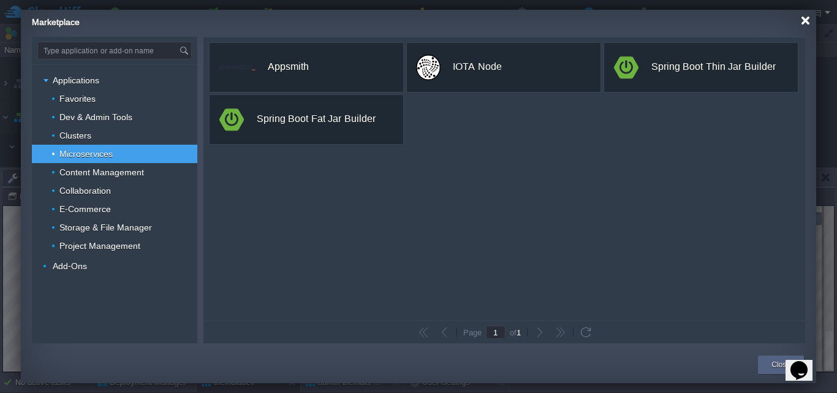
click at [810, 22] on div "Marketplace" at bounding box center [424, 20] width 784 height 21
click at [809, 23] on div at bounding box center [804, 20] width 9 height 9
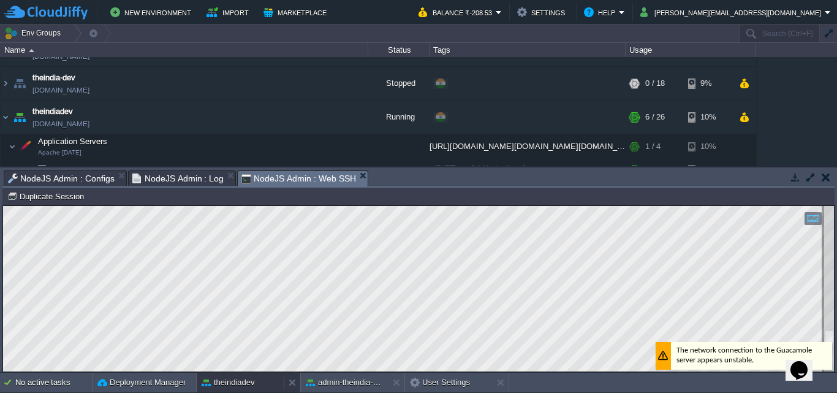
click at [245, 380] on button "theindiadev" at bounding box center [227, 382] width 53 height 12
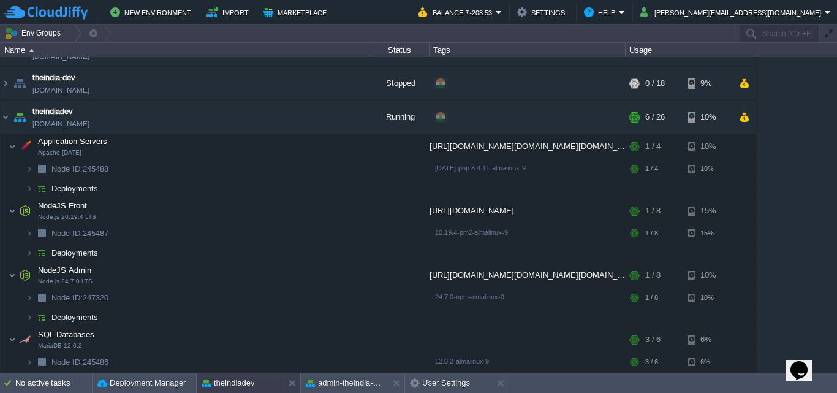
click at [244, 378] on button "theindiadev" at bounding box center [227, 383] width 53 height 12
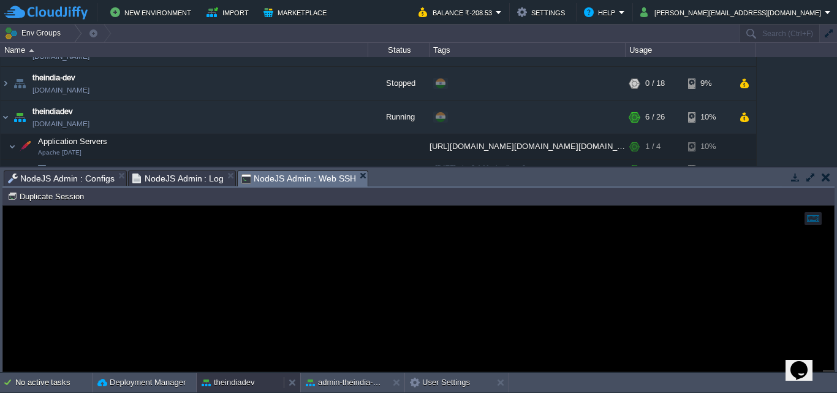
click at [244, 378] on button "theindiadev" at bounding box center [227, 382] width 53 height 12
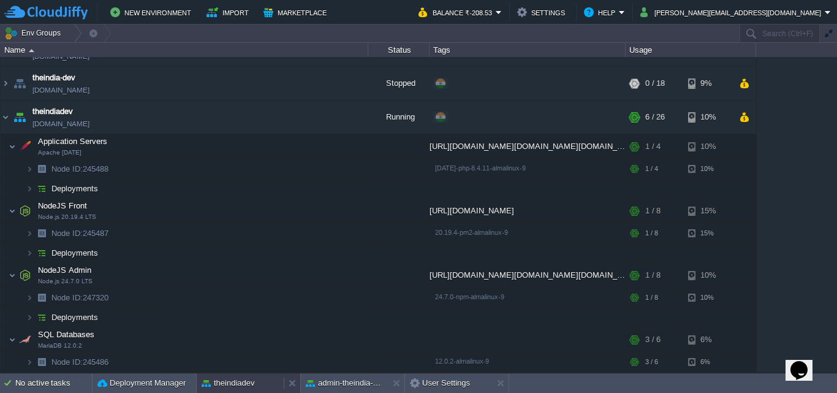
click at [247, 380] on button "theindiadev" at bounding box center [227, 383] width 53 height 12
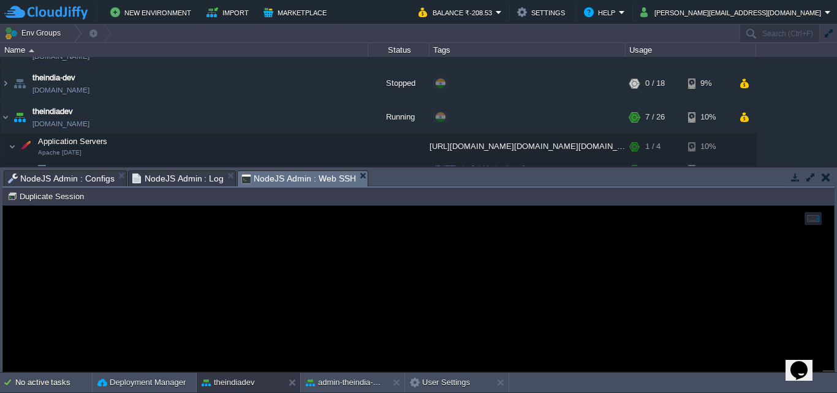
click at [85, 176] on span "NodeJS Admin : Configs" at bounding box center [61, 178] width 107 height 15
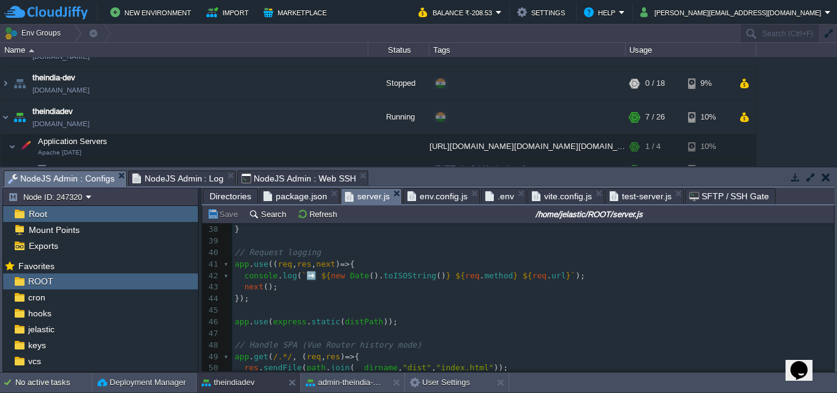
click at [408, 310] on pre "​" at bounding box center [532, 310] width 601 height 12
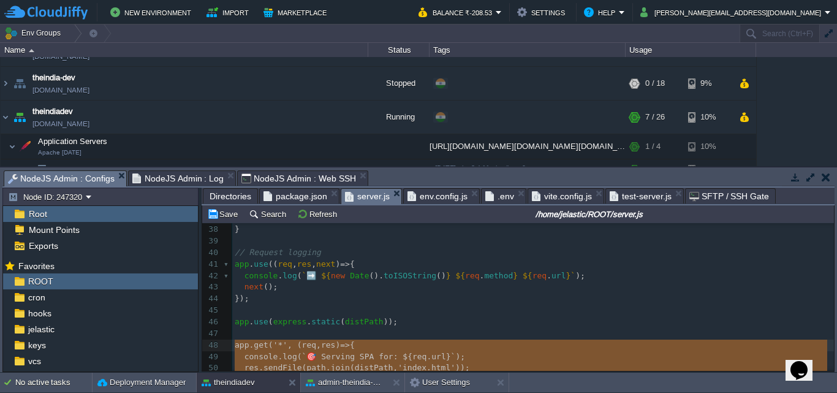
scroll to position [443, 0]
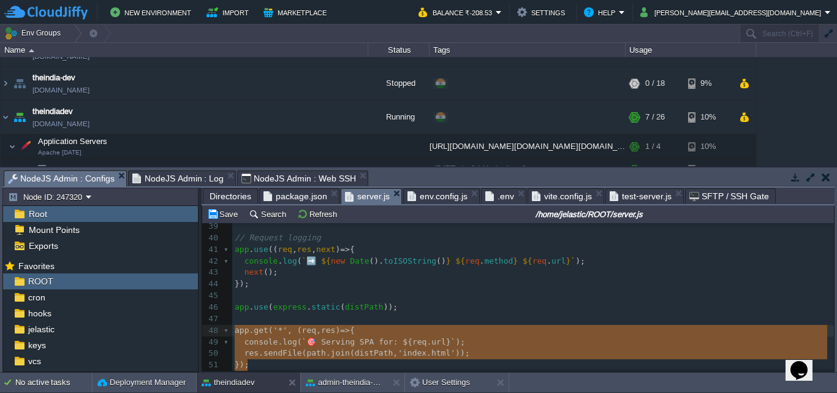
type textarea "const express = require('express'); const path = require('path'); const app = e…"
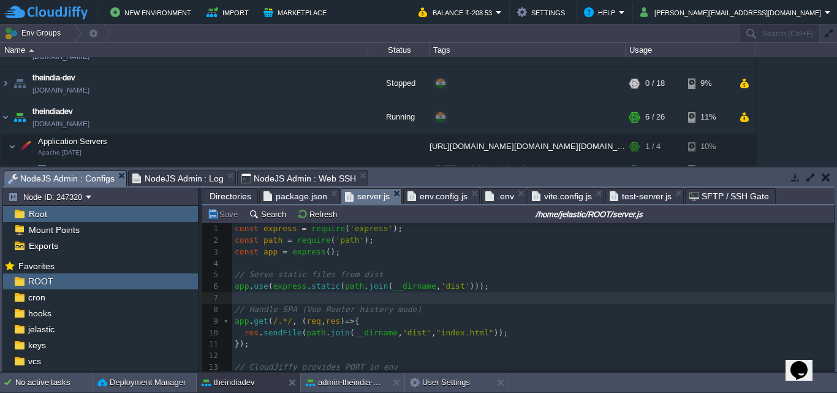
click at [295, 179] on span "NodeJS Admin : Web SSH" at bounding box center [298, 178] width 115 height 15
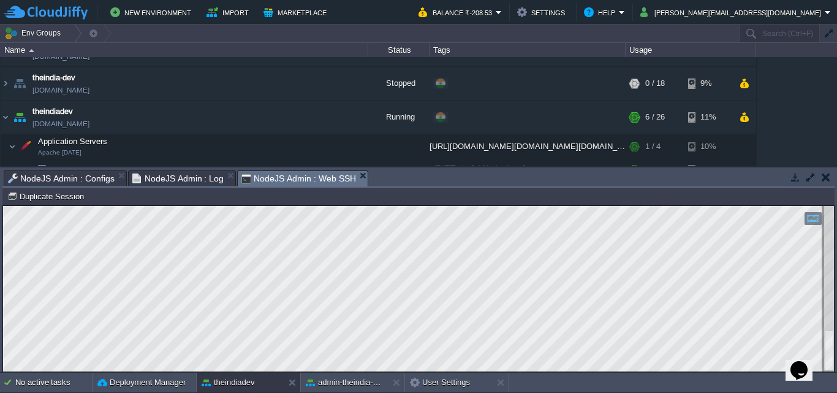
click at [809, 180] on button "button" at bounding box center [810, 176] width 11 height 11
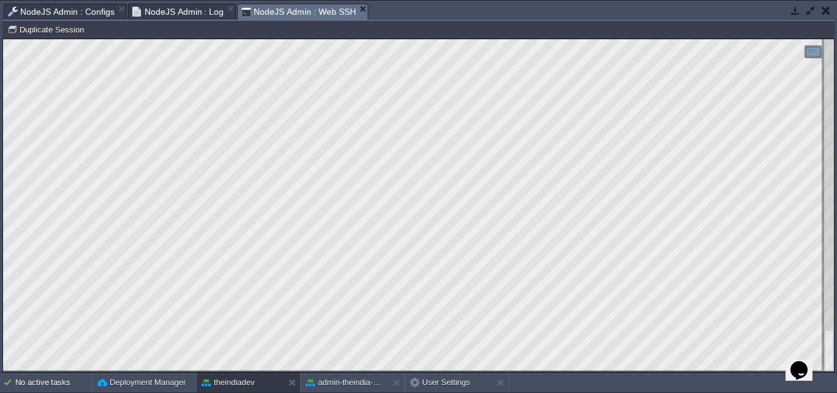
click at [252, 7] on span "NodeJS Admin : Web SSH" at bounding box center [298, 11] width 115 height 15
click at [179, 9] on span "NodeJS Admin : Log" at bounding box center [178, 11] width 92 height 15
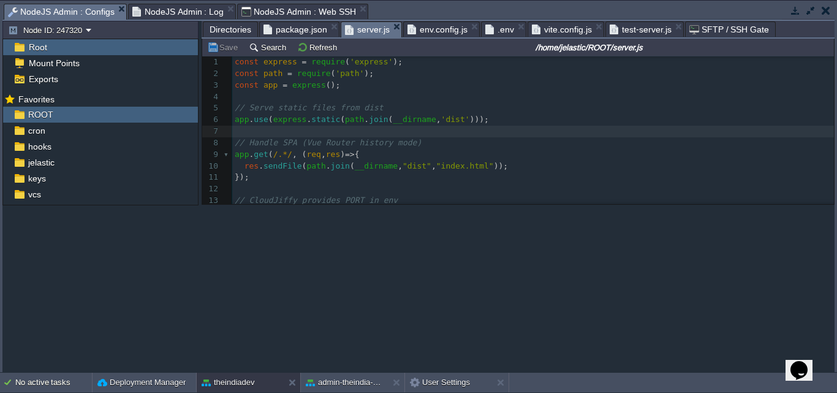
click at [85, 11] on span "NodeJS Admin : Configs" at bounding box center [61, 11] width 107 height 15
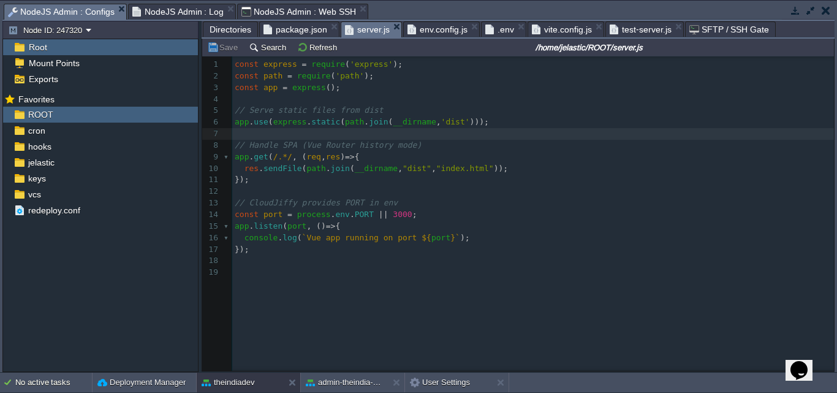
click at [384, 213] on div "x 1 const express = require ( 'express' ); 2 const path = require ( 'path' ); 3…" at bounding box center [535, 168] width 606 height 219
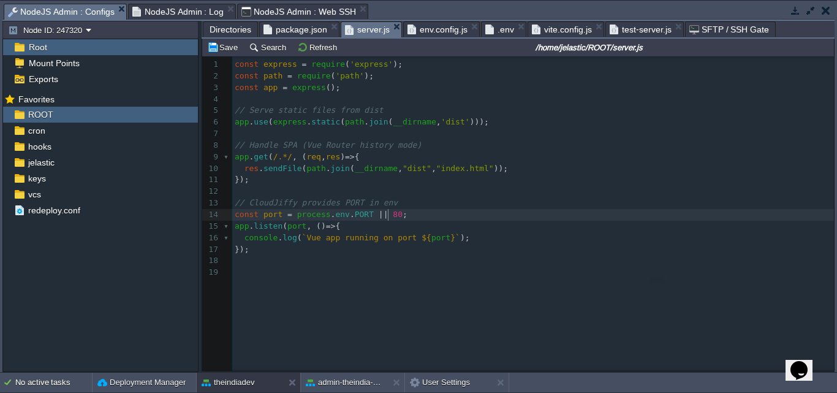
type textarea "8080"
click at [393, 214] on span "8080" at bounding box center [402, 213] width 19 height 9
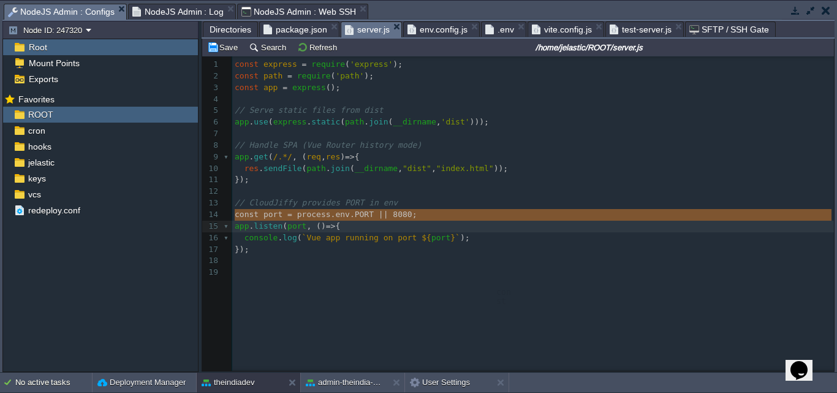
type textarea "const port = process.env.PORT || 8080;"
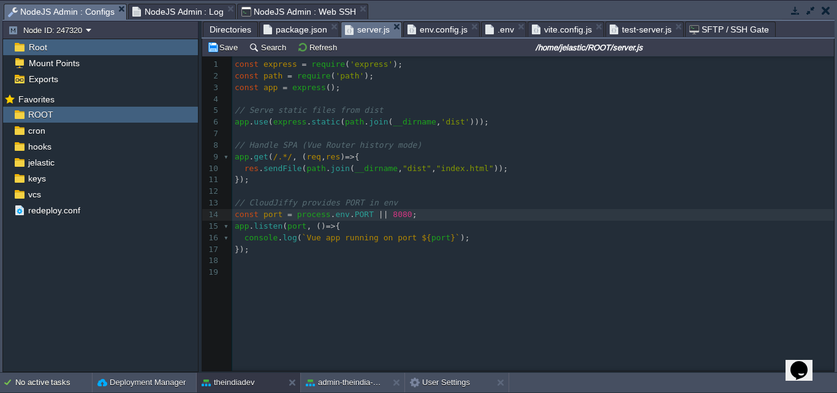
click at [807, 10] on button "button" at bounding box center [810, 10] width 11 height 11
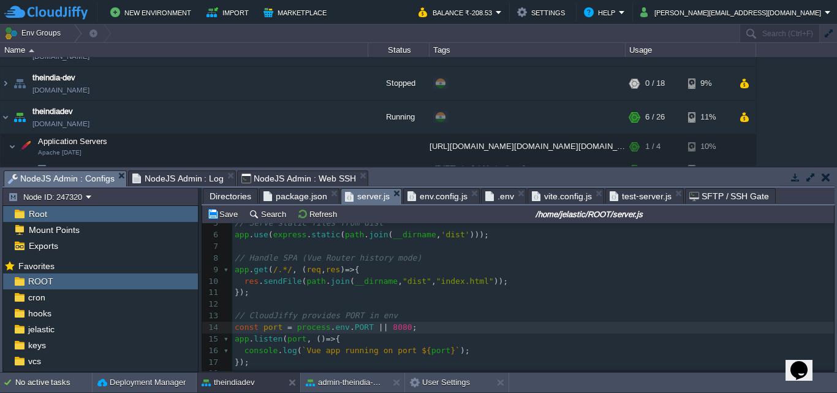
scroll to position [77, 0]
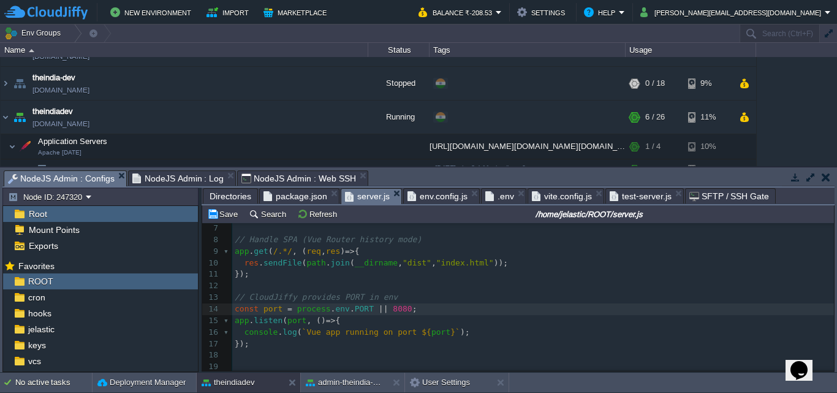
click at [393, 305] on span "8080" at bounding box center [402, 308] width 19 height 9
type textarea "4000"
click at [247, 176] on span "NodeJS Admin : Web SSH" at bounding box center [298, 178] width 115 height 15
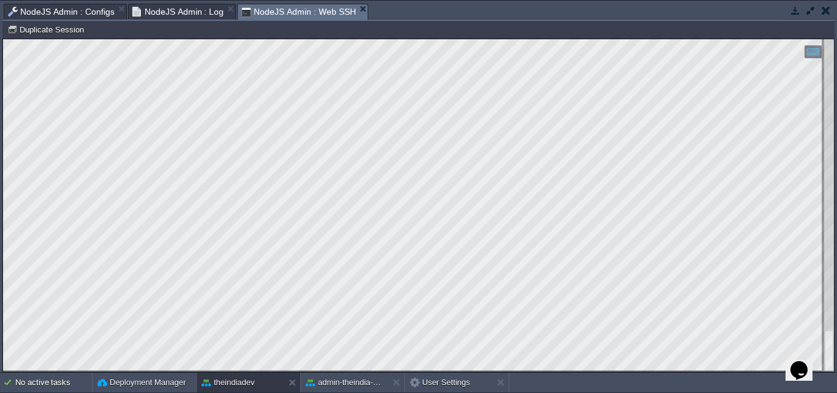
drag, startPoint x: 115, startPoint y: 416, endPoint x: 102, endPoint y: 372, distance: 45.9
click at [102, 39] on html "Copy: Ctrl + Shift + C Paste: Ctrl + V Settings: Ctrl + Shift + Alt 0" at bounding box center [418, 39] width 830 height 0
click at [126, 377] on div "Deployment Manager" at bounding box center [143, 382] width 103 height 20
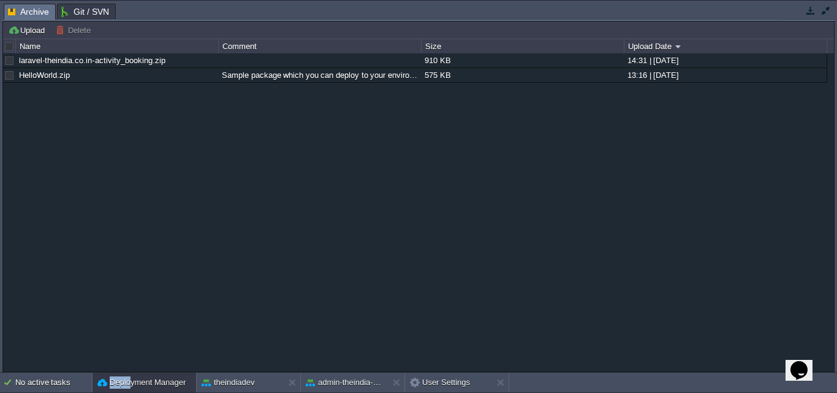
drag, startPoint x: 142, startPoint y: 372, endPoint x: 148, endPoint y: 364, distance: 9.7
click at [148, 364] on body "New Environment Import Marketplace Bonus ₹0.00 Upgrade Account Balance ₹-208.53…" at bounding box center [418, 196] width 837 height 393
click at [826, 12] on button "button" at bounding box center [825, 10] width 11 height 11
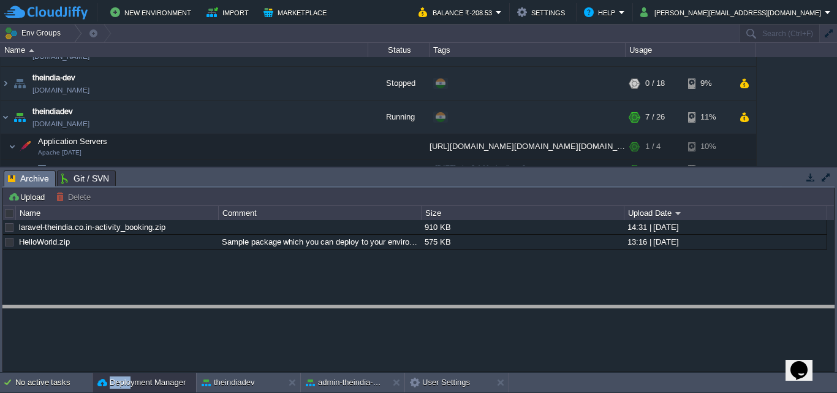
drag, startPoint x: 762, startPoint y: 170, endPoint x: 757, endPoint y: 305, distance: 134.8
click at [757, 305] on body "New Environment Import Marketplace Bonus ₹0.00 Upgrade Account Balance ₹-208.53…" at bounding box center [418, 196] width 837 height 393
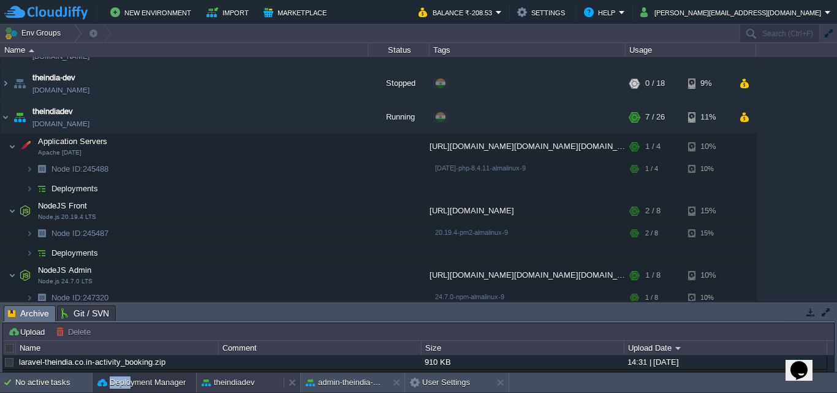
click at [244, 385] on button "theindiadev" at bounding box center [227, 382] width 53 height 12
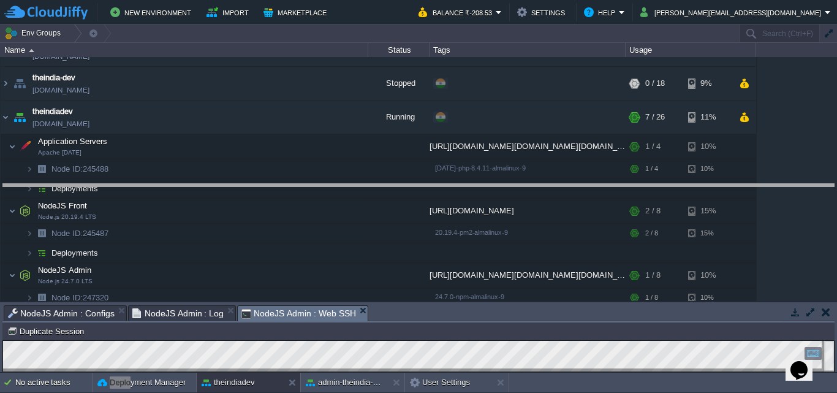
drag, startPoint x: 582, startPoint y: 309, endPoint x: 617, endPoint y: 187, distance: 126.4
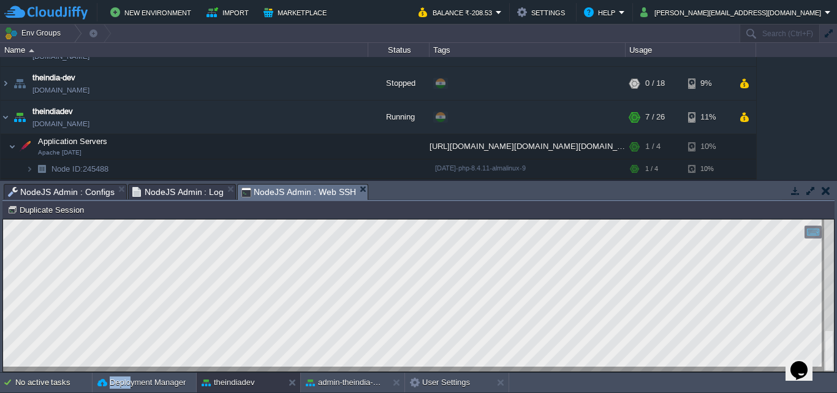
click at [180, 192] on span "NodeJS Admin : Log" at bounding box center [178, 191] width 92 height 15
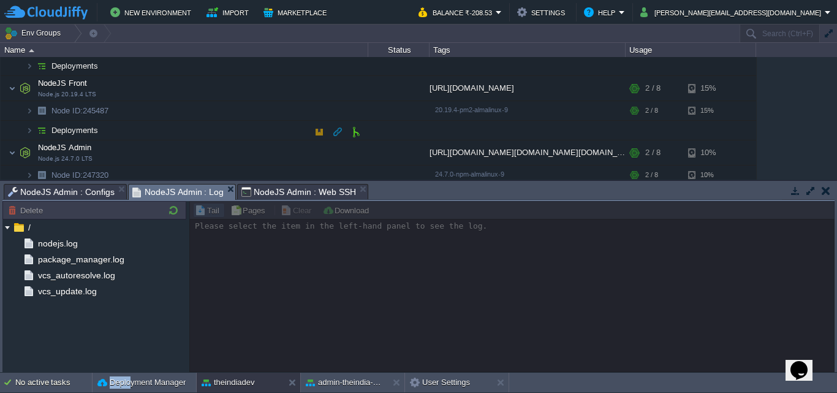
scroll to position [265, 0]
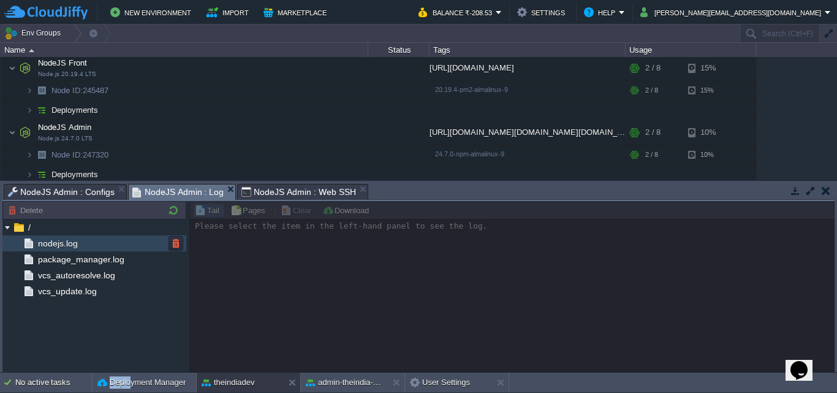
click at [101, 241] on div "nodejs.log" at bounding box center [94, 243] width 184 height 16
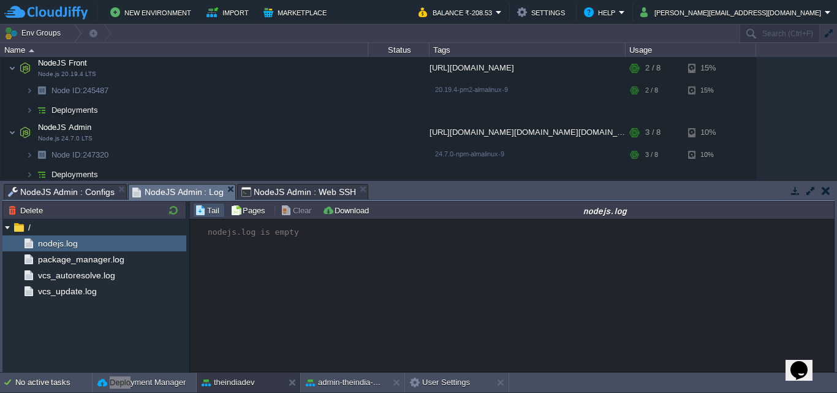
click at [285, 198] on span "NodeJS Admin : Web SSH" at bounding box center [298, 191] width 115 height 15
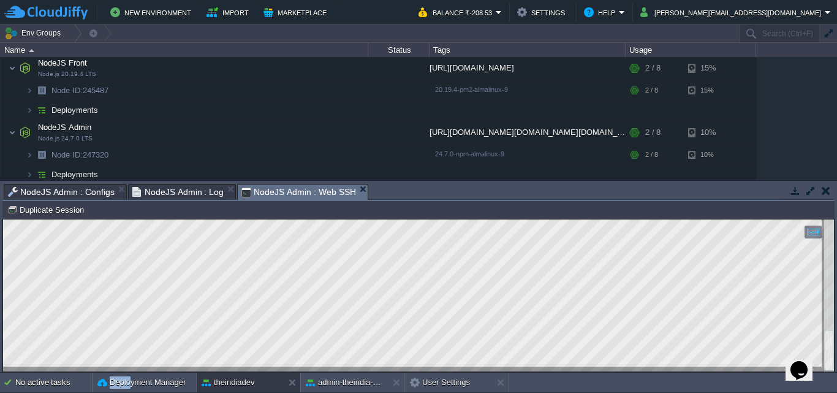
click at [85, 189] on span "NodeJS Admin : Configs" at bounding box center [61, 191] width 107 height 15
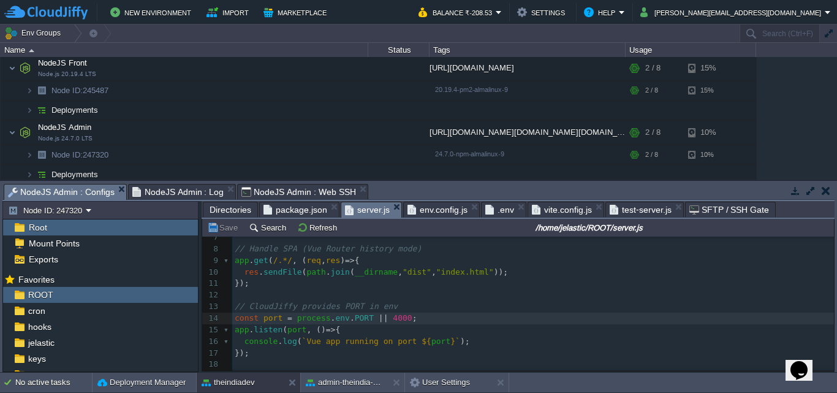
click at [383, 314] on div "x 1 const express = require ( 'express' ); 2 const path = require ( 'path' ); 3…" at bounding box center [532, 271] width 601 height 219
type textarea "const port = process.env.PORT || 4000;"
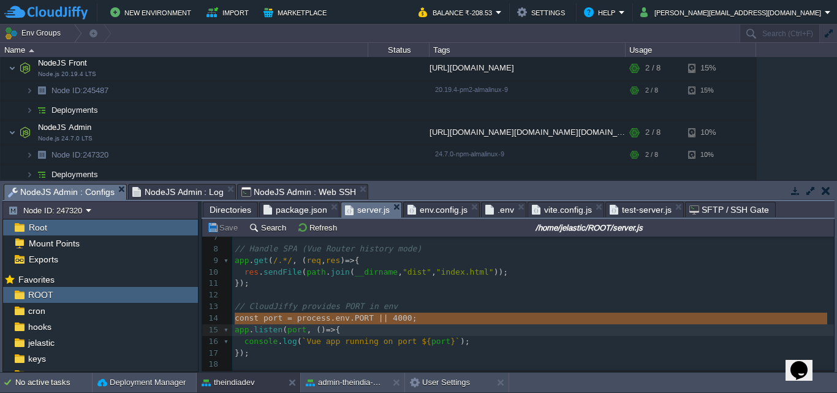
click at [393, 314] on span "4000" at bounding box center [402, 317] width 19 height 9
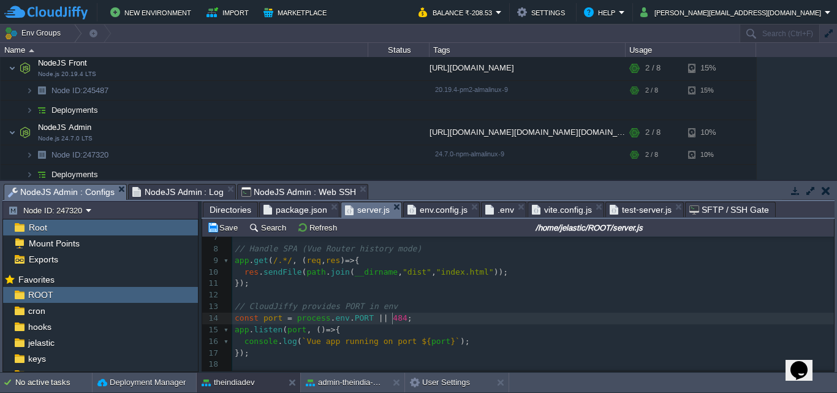
type textarea "4848"
click at [296, 196] on span "NodeJS Admin : Web SSH" at bounding box center [298, 191] width 115 height 15
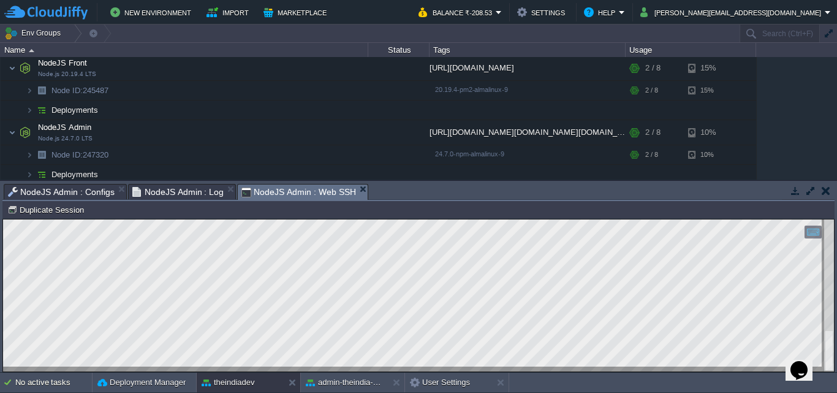
click at [81, 194] on span "NodeJS Admin : Configs" at bounding box center [61, 191] width 107 height 15
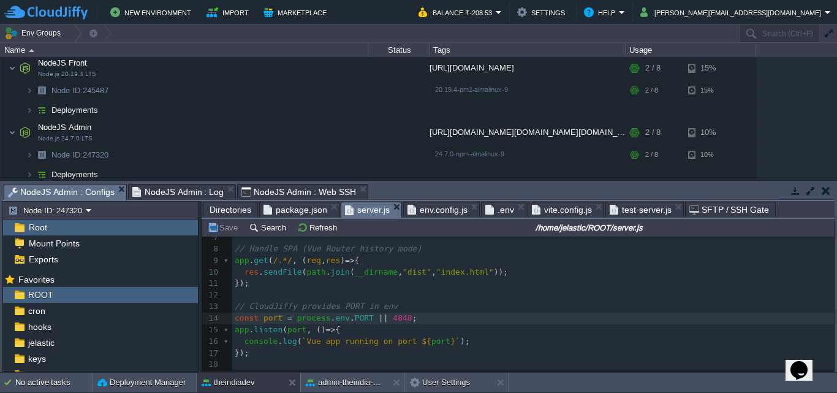
click at [286, 208] on span "package.json" at bounding box center [295, 209] width 64 height 15
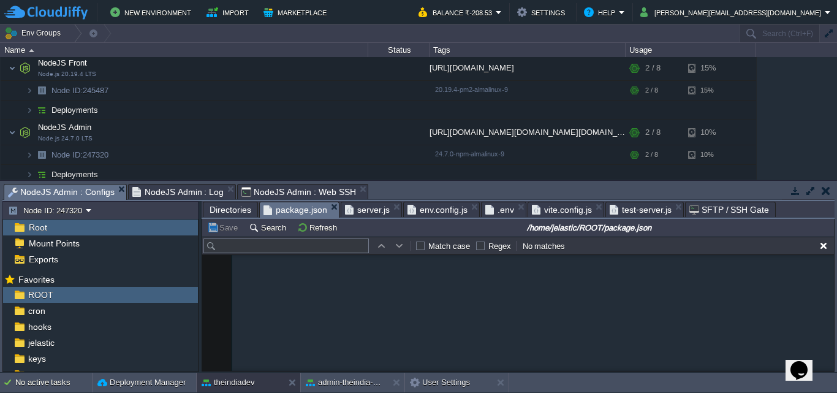
click at [430, 214] on span "env.config.js" at bounding box center [437, 209] width 60 height 15
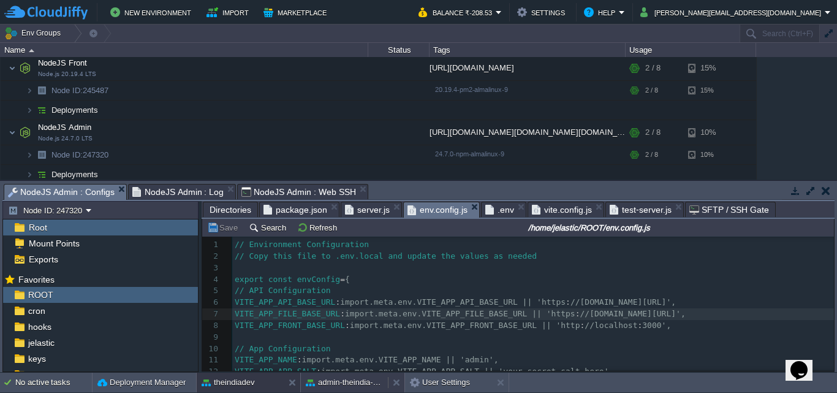
click at [332, 383] on button "admin-theindia-dev" at bounding box center [344, 382] width 77 height 12
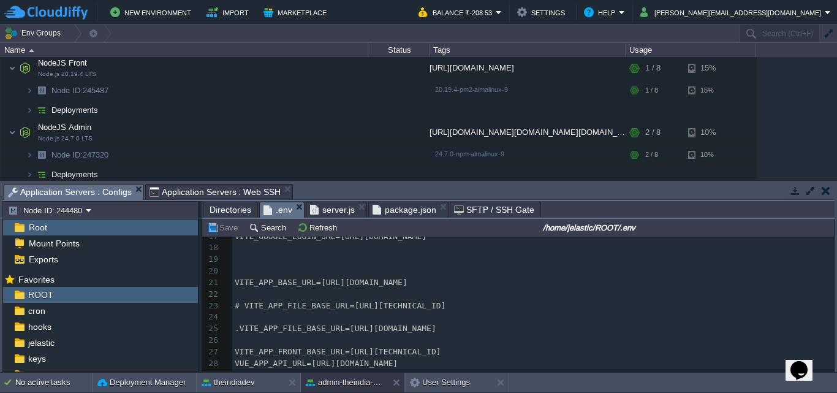
scroll to position [275, 0]
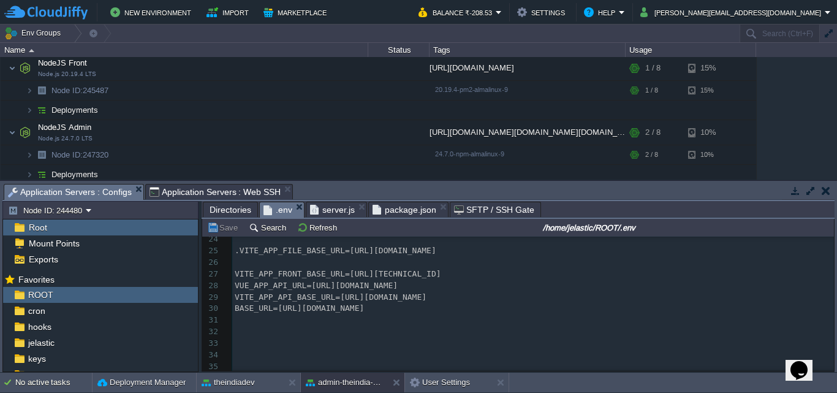
click at [241, 213] on span "Directories" at bounding box center [230, 209] width 42 height 15
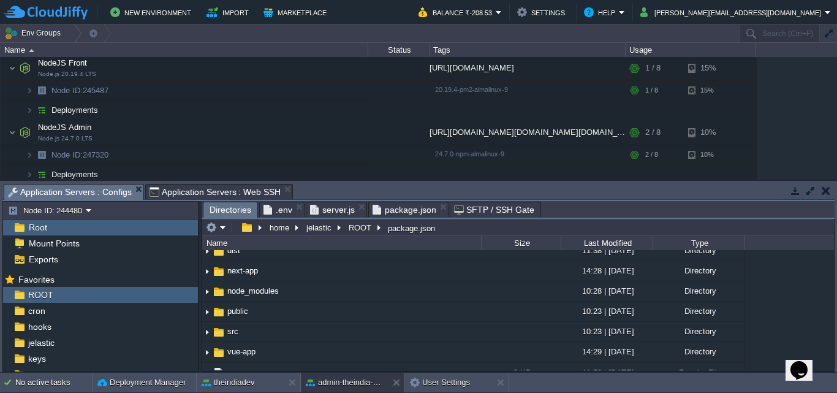
scroll to position [213, 0]
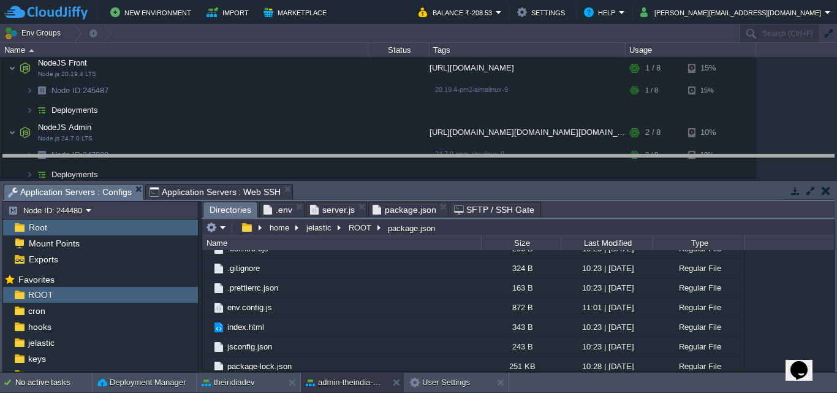
drag, startPoint x: 676, startPoint y: 187, endPoint x: 694, endPoint y: 158, distance: 35.0
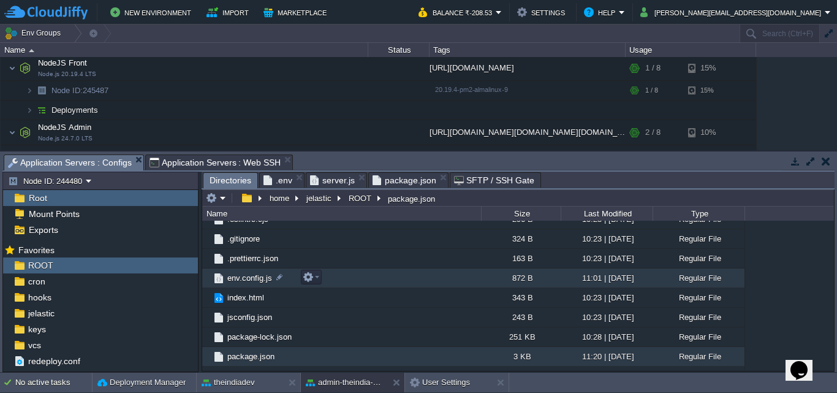
click at [416, 274] on td "env.config.js" at bounding box center [341, 278] width 279 height 20
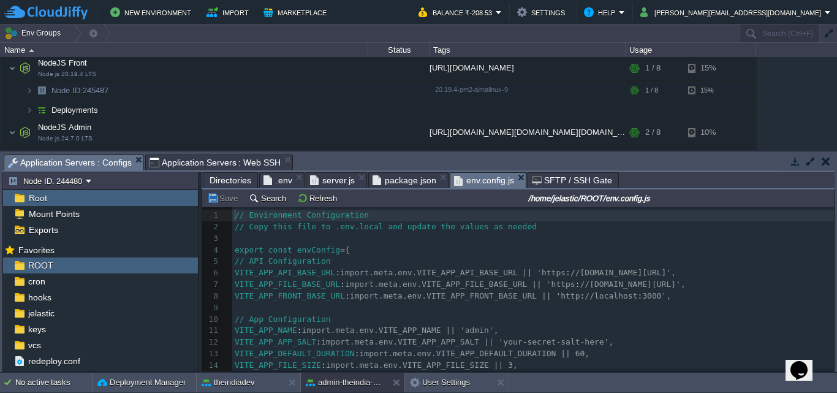
scroll to position [96, 0]
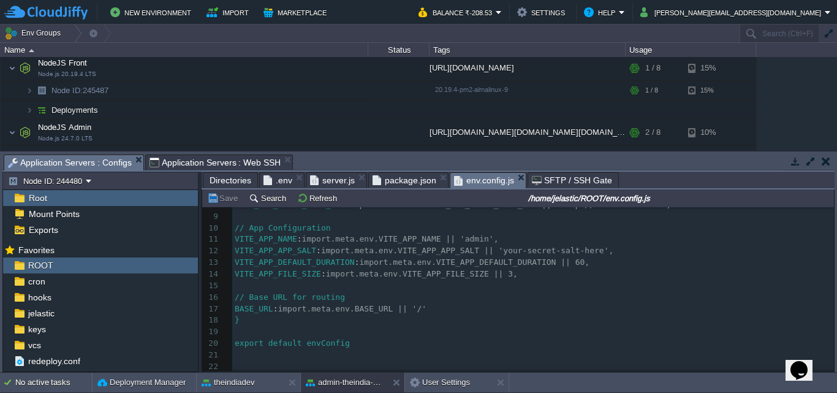
click at [333, 179] on span "server.js" at bounding box center [332, 180] width 45 height 15
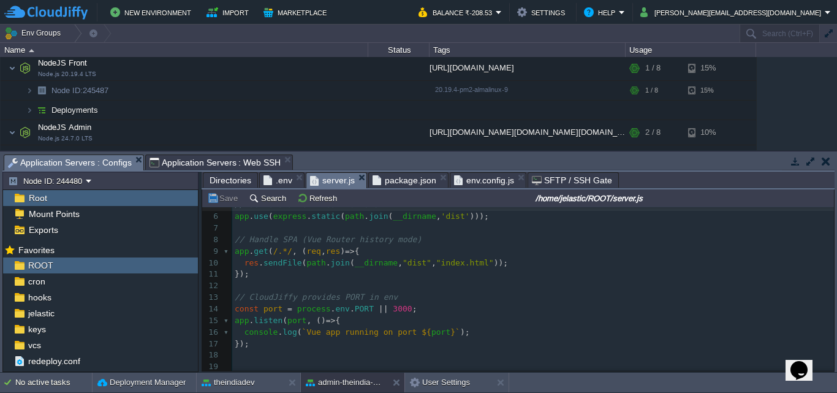
scroll to position [61, 0]
click at [276, 178] on span ".env" at bounding box center [277, 180] width 29 height 15
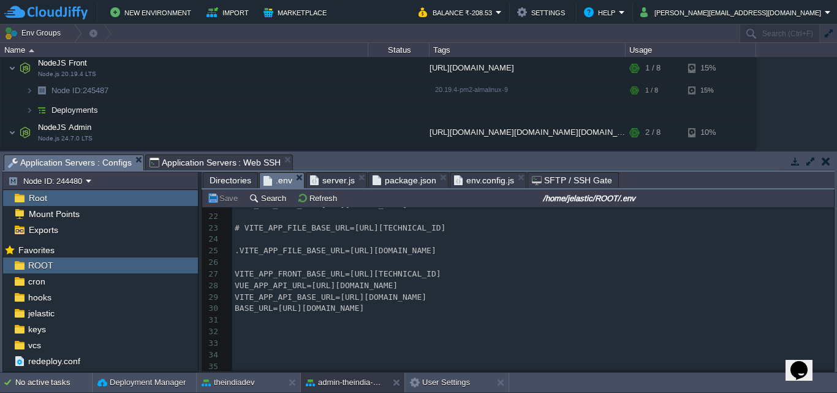
scroll to position [246, 0]
click at [235, 376] on button "theindiadev" at bounding box center [227, 382] width 53 height 12
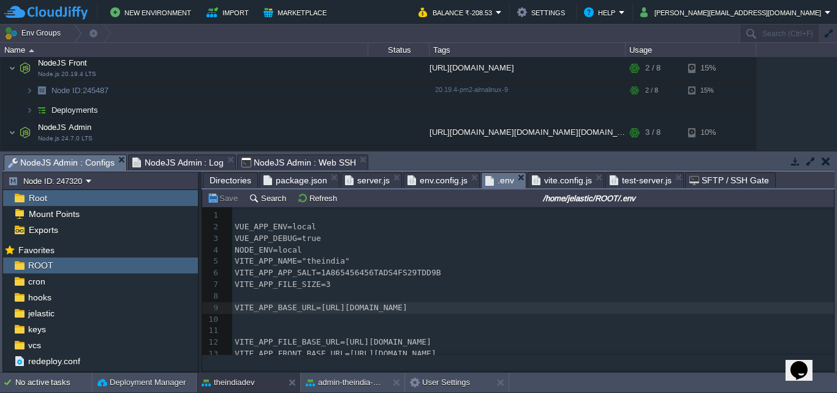
click at [485, 185] on span ".env" at bounding box center [499, 180] width 29 height 15
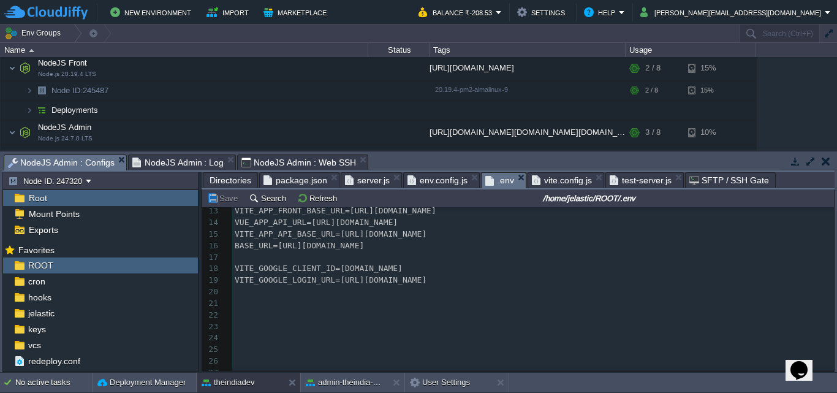
scroll to position [0, 0]
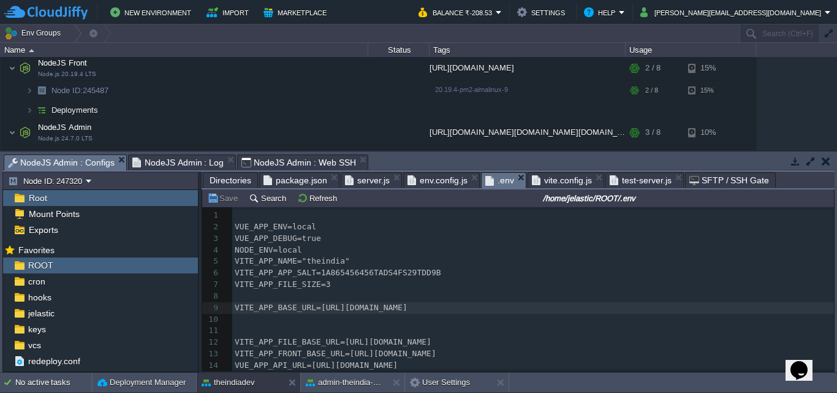
click at [532, 307] on div "xxxxxxxxxx 1 ​ 2 VUE_APP_ENV=local 3 VUE_APP_DEBUG=true 4 NODE_ENV=local 5 VITE…" at bounding box center [532, 370] width 601 height 323
type textarea "/"
click at [364, 385] on button "admin-theindia-dev" at bounding box center [344, 382] width 77 height 12
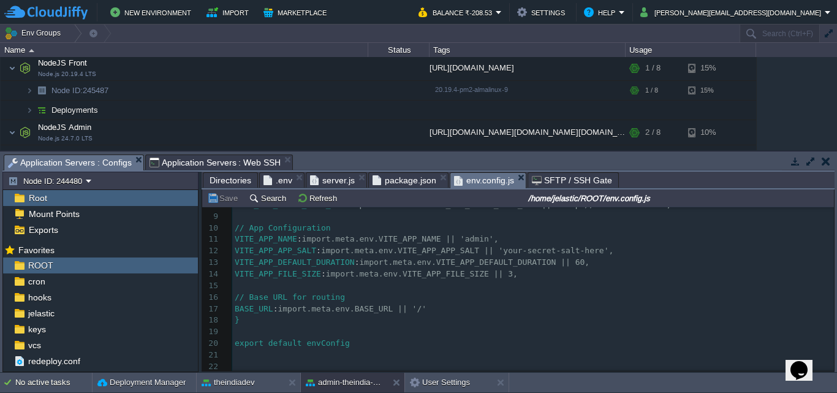
click at [475, 186] on span "env.config.js" at bounding box center [484, 180] width 60 height 15
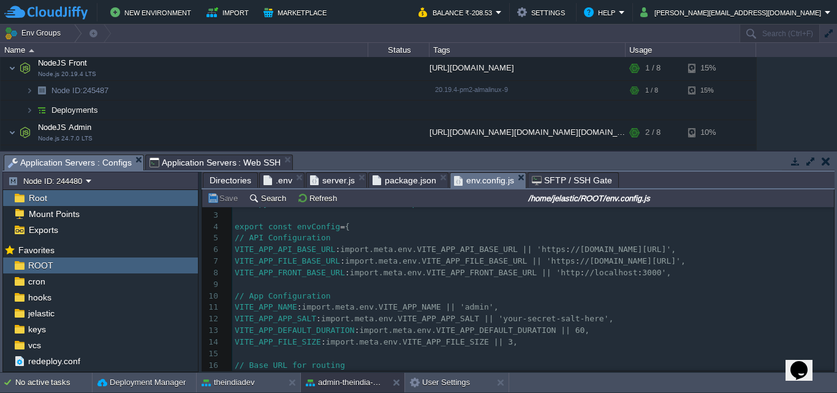
scroll to position [1, 0]
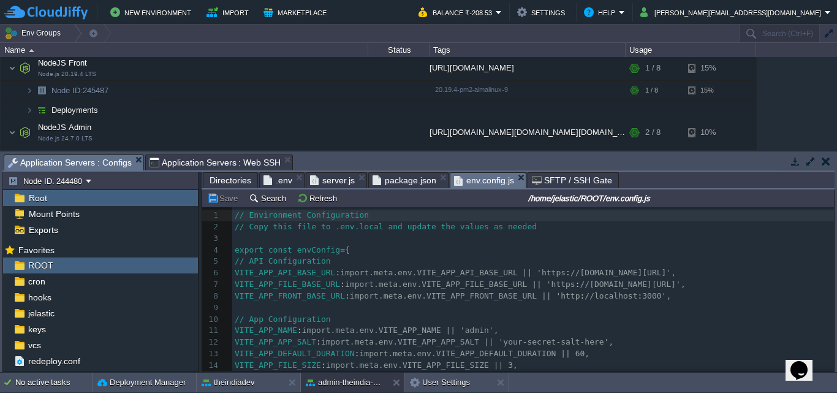
click at [396, 176] on span "package.json" at bounding box center [404, 180] width 64 height 15
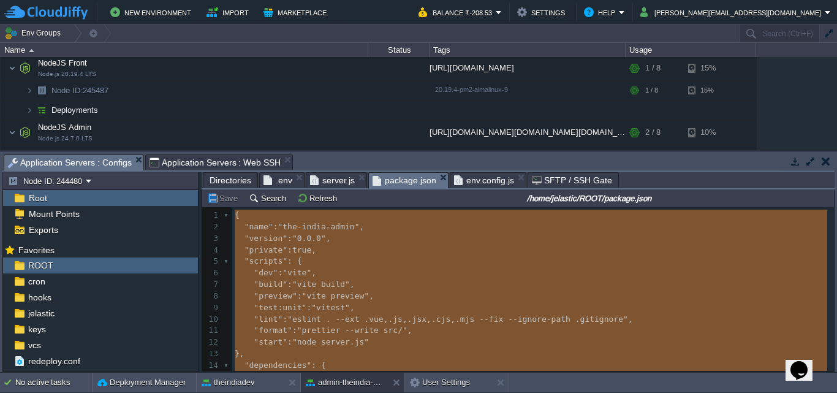
type textarea "-"
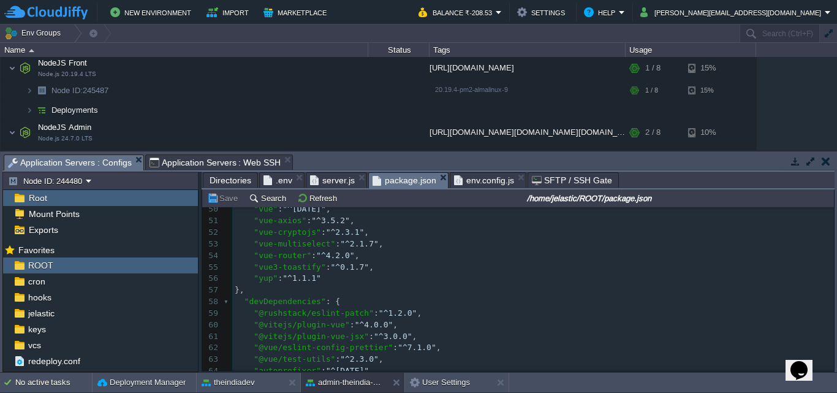
scroll to position [694, 0]
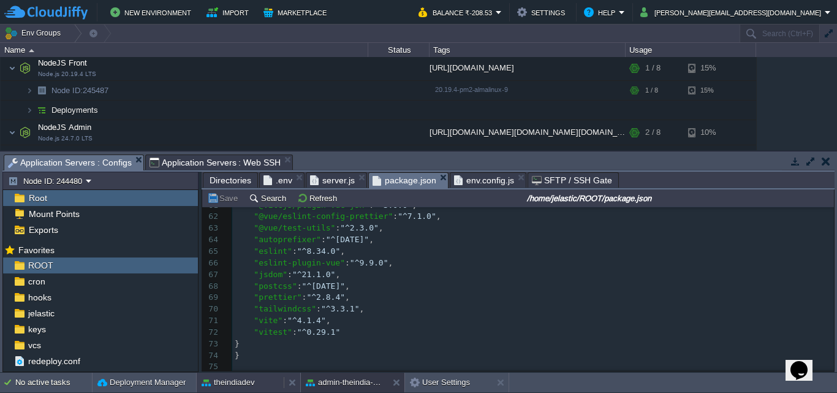
click at [233, 381] on button "theindiadev" at bounding box center [227, 382] width 53 height 12
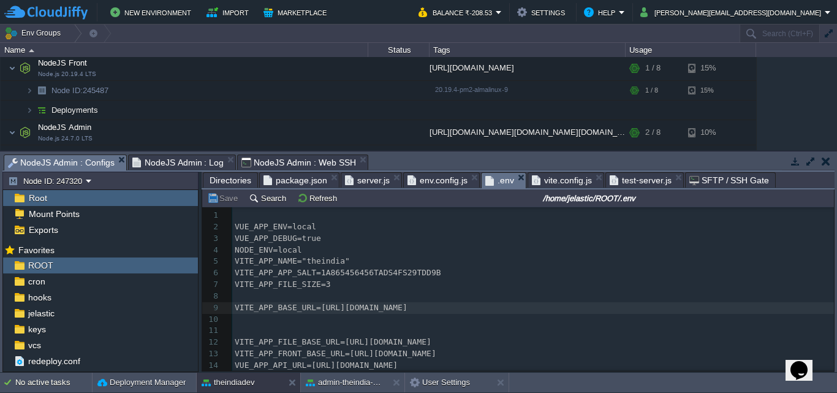
scroll to position [164, 0]
click at [810, 162] on button "button" at bounding box center [810, 161] width 11 height 11
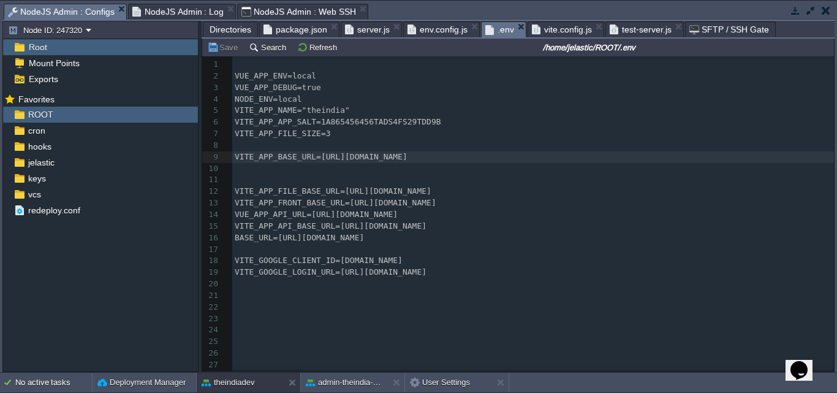
click at [587, 164] on pre at bounding box center [532, 169] width 601 height 12
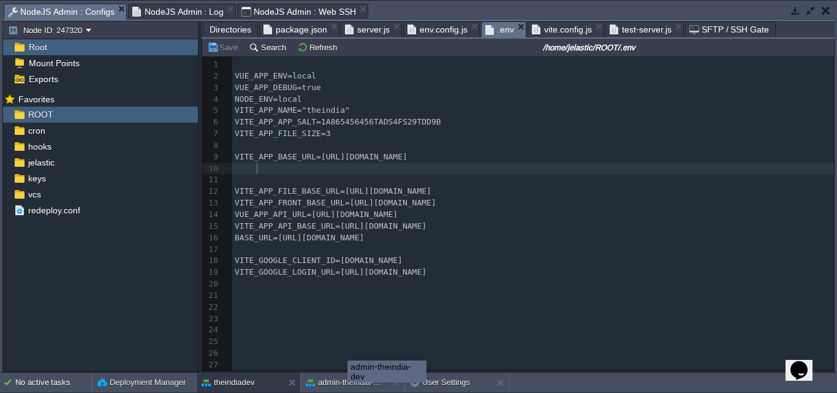
click at [347, 382] on div "admin-theindia-dev" at bounding box center [386, 371] width 79 height 22
click at [352, 382] on button "admin-theindia-dev" at bounding box center [344, 382] width 77 height 12
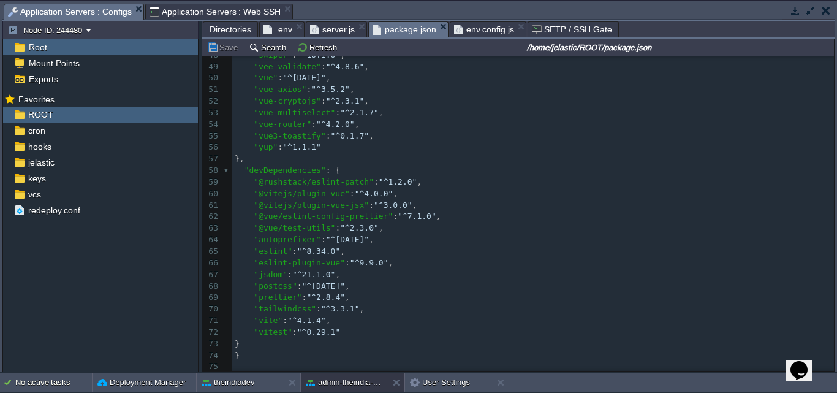
scroll to position [556, 0]
click at [276, 35] on span ".env" at bounding box center [277, 29] width 29 height 15
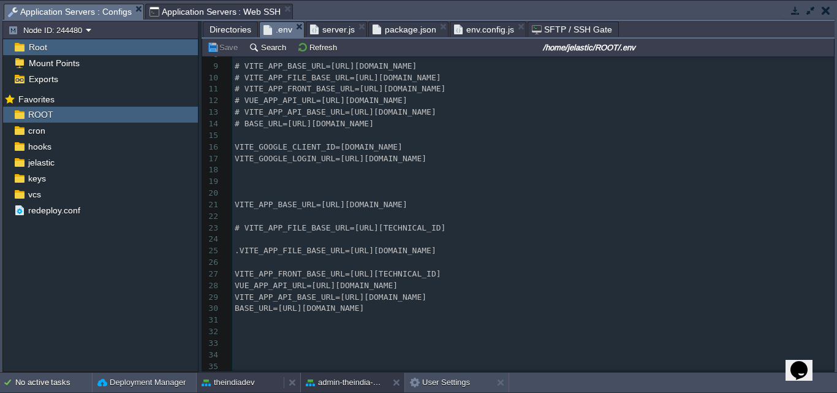
click at [249, 380] on button "theindiadev" at bounding box center [227, 382] width 53 height 12
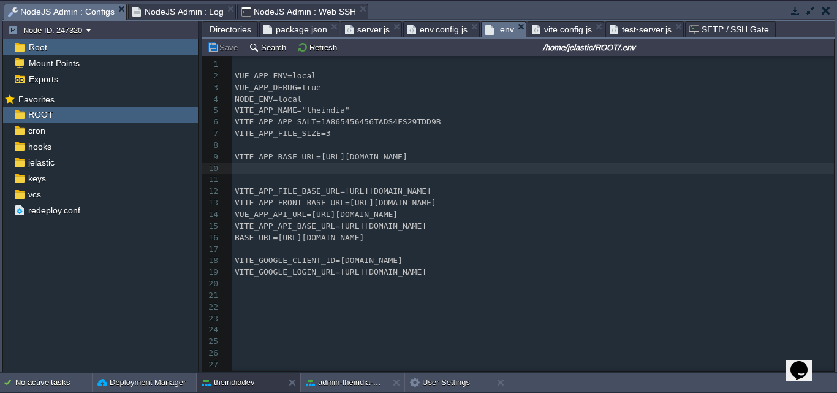
click at [312, 261] on span "VITE_GOOGLE_CLIENT_ID=[DOMAIN_NAME]" at bounding box center [319, 259] width 168 height 9
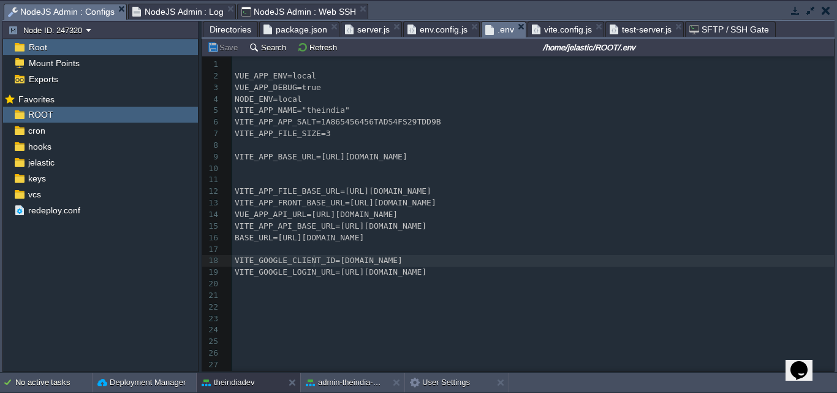
click at [310, 261] on div "xxxxxxxxxx 1 ​ 2 VUE_APP_ENV=local 3 VUE_APP_DEBUG=true 4 NODE_ENV=local 5 VITE…" at bounding box center [532, 220] width 601 height 323
click at [513, 304] on pre "​" at bounding box center [532, 307] width 601 height 12
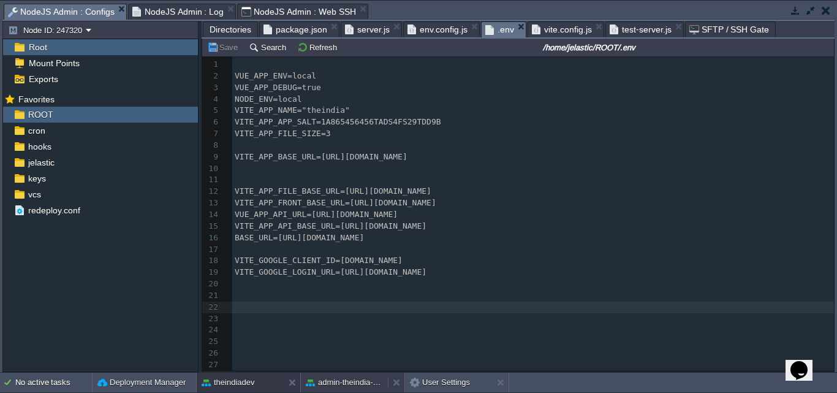
click at [348, 387] on button "admin-theindia-dev" at bounding box center [344, 382] width 77 height 12
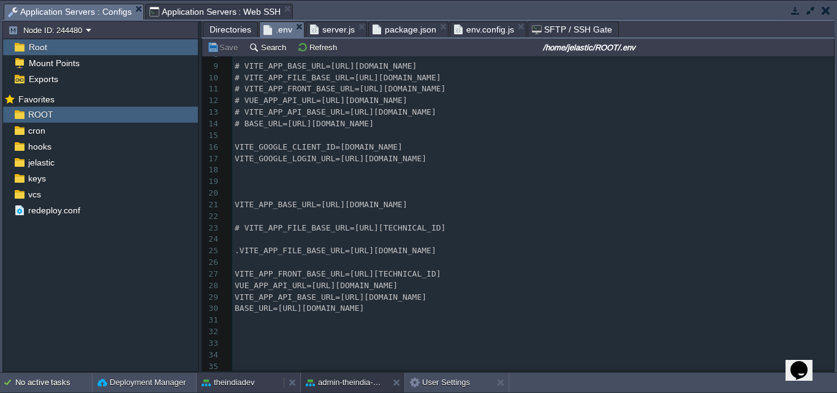
click at [252, 381] on button "theindiadev" at bounding box center [227, 382] width 53 height 12
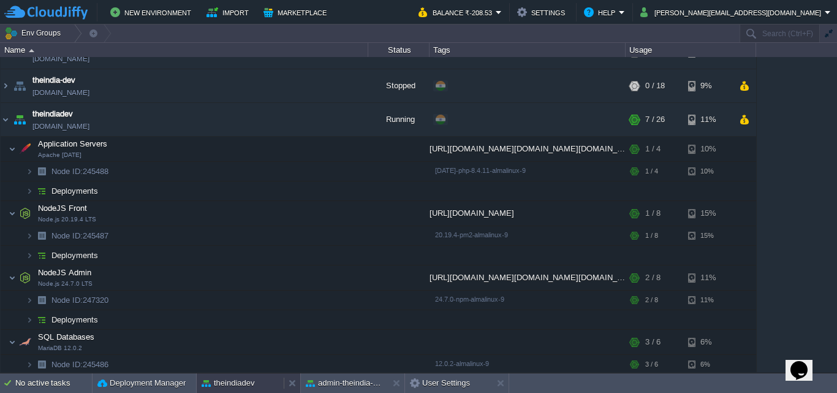
click at [249, 387] on button "theindiadev" at bounding box center [227, 383] width 53 height 12
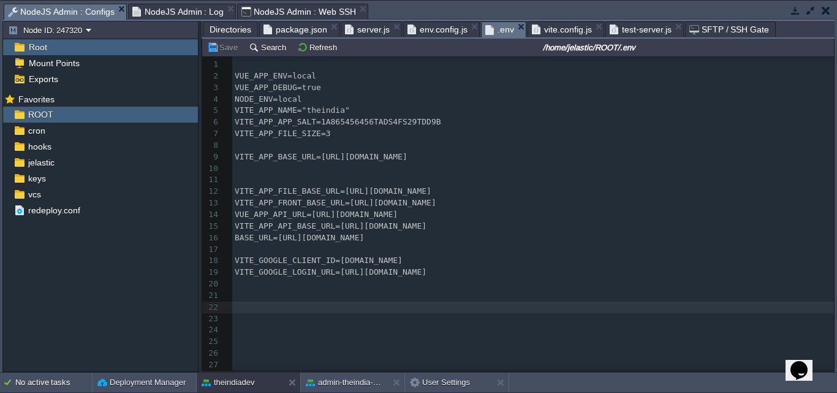
click at [303, 156] on span "VITE_APP_BASE_URL=[URL][DOMAIN_NAME]" at bounding box center [321, 156] width 173 height 9
type textarea "VITE_APP_BASE_URL"
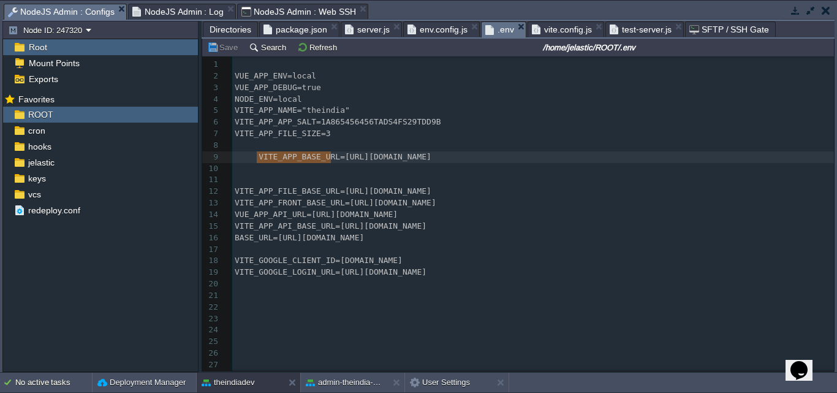
click at [268, 239] on span "BASE_URL=[URL][DOMAIN_NAME]" at bounding box center [299, 237] width 129 height 9
type textarea "BASE_URL"
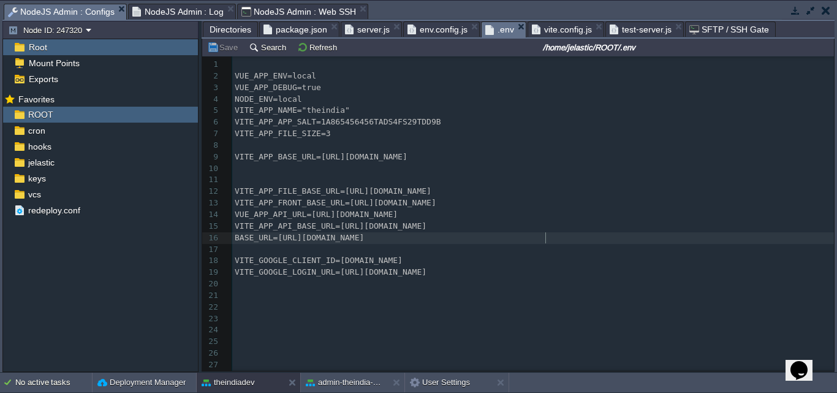
click at [554, 241] on pre "BASE_URL=[URL][DOMAIN_NAME]" at bounding box center [532, 238] width 601 height 12
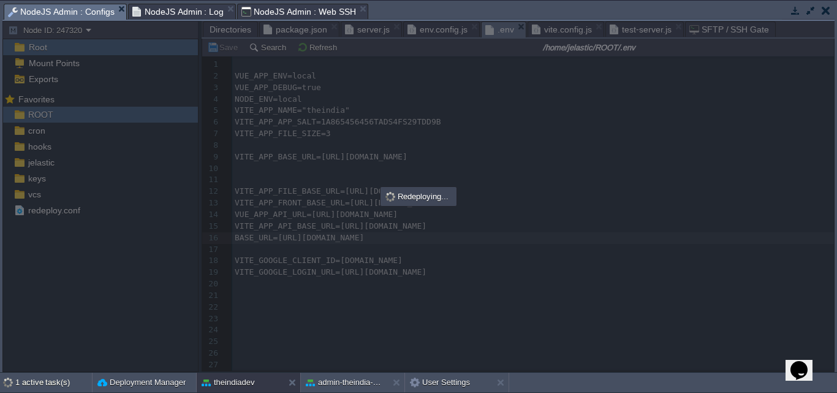
click at [0, 0] on button "Balance ₹-208.53" at bounding box center [0, 0] width 0 height 0
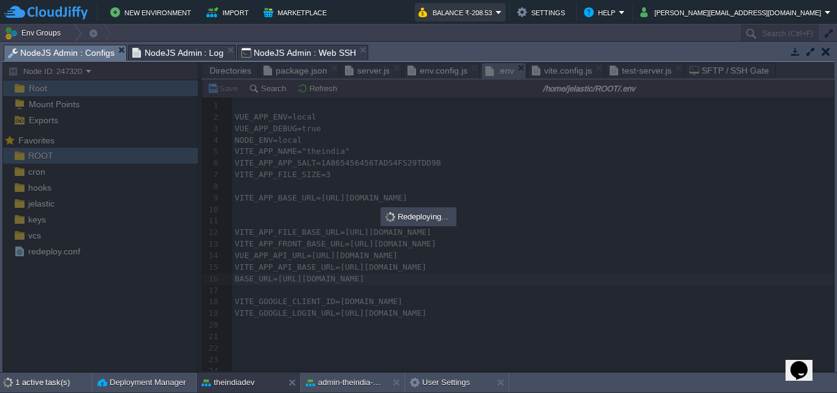
drag, startPoint x: 569, startPoint y: 15, endPoint x: 570, endPoint y: 21, distance: 6.8
click at [570, 21] on div "New Environment Import Marketplace Bonus ₹0.00 Upgrade Account Balance ₹-208.53…" at bounding box center [418, 12] width 837 height 24
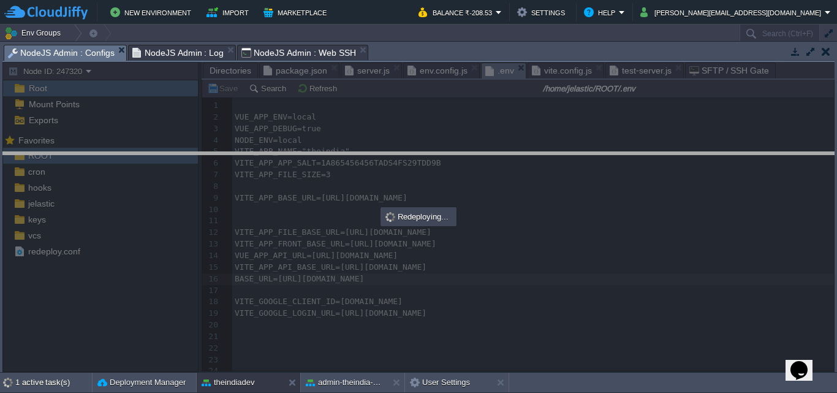
drag, startPoint x: 581, startPoint y: 53, endPoint x: 606, endPoint y: 186, distance: 135.2
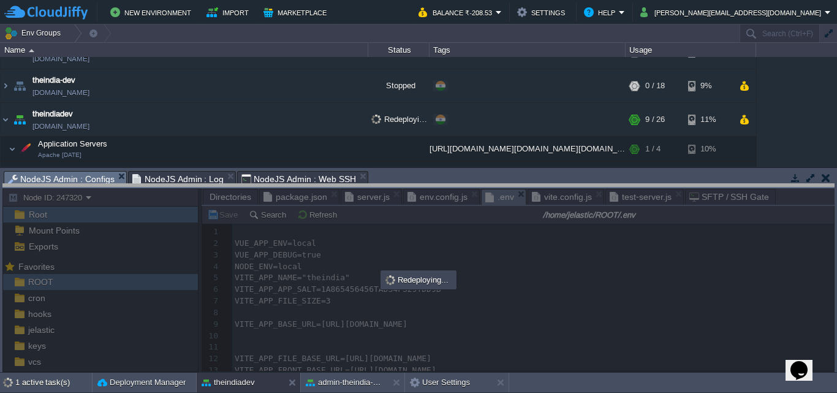
drag, startPoint x: 606, startPoint y: 186, endPoint x: 609, endPoint y: 200, distance: 14.4
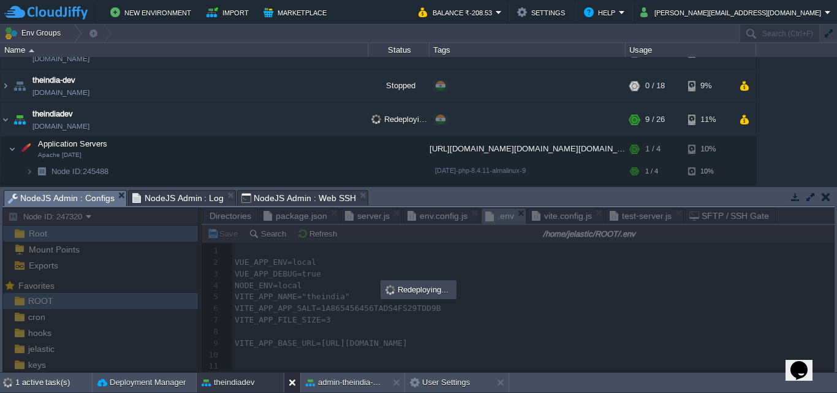
click at [292, 380] on button at bounding box center [294, 382] width 12 height 12
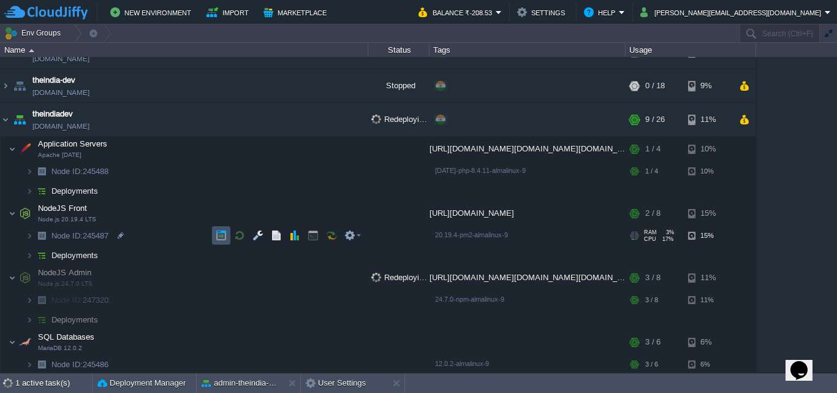
click at [223, 240] on button "button" at bounding box center [221, 235] width 11 height 11
click at [261, 236] on button "button" at bounding box center [257, 235] width 11 height 11
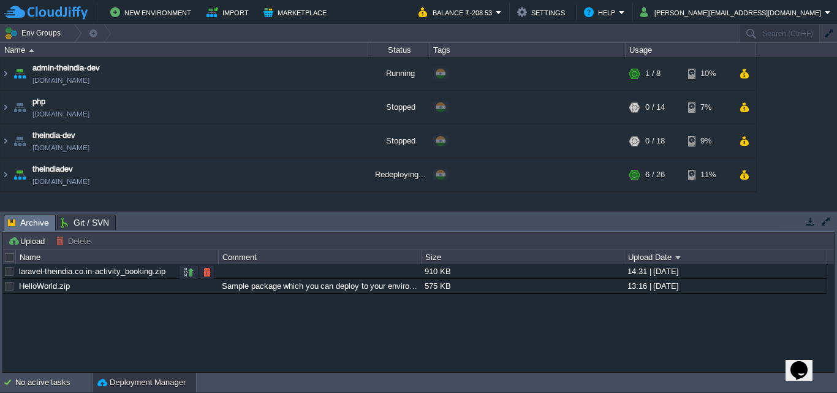
scroll to position [122, 0]
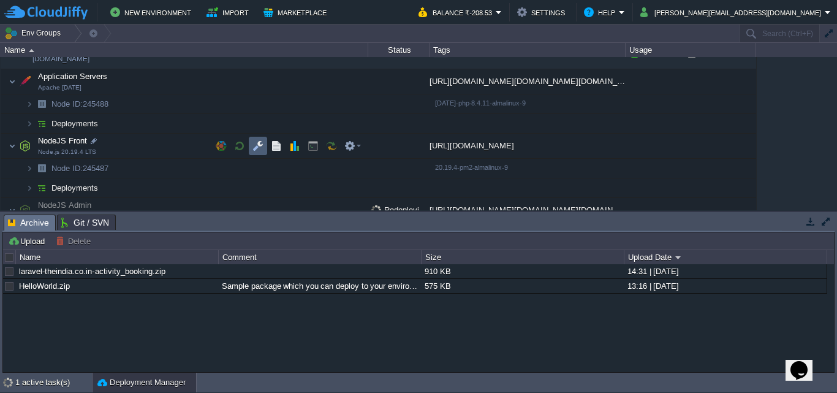
click at [263, 146] on td at bounding box center [258, 146] width 18 height 18
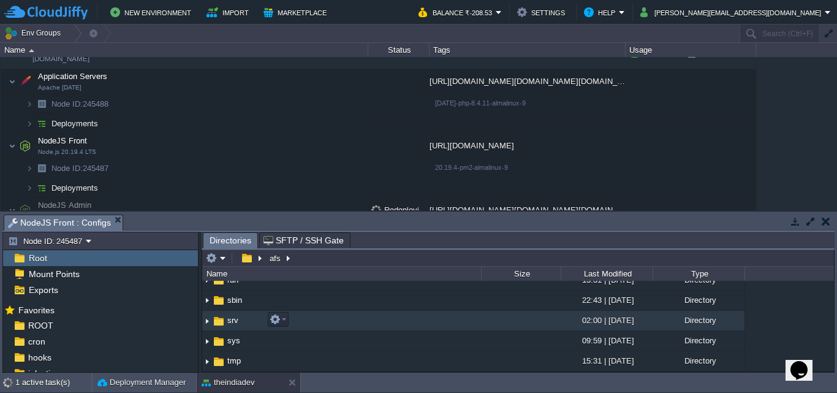
scroll to position [286, 0]
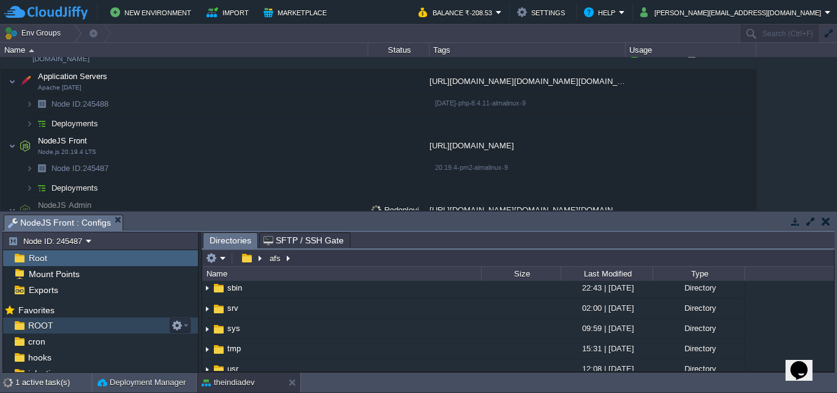
click at [119, 331] on div "ROOT" at bounding box center [100, 325] width 195 height 16
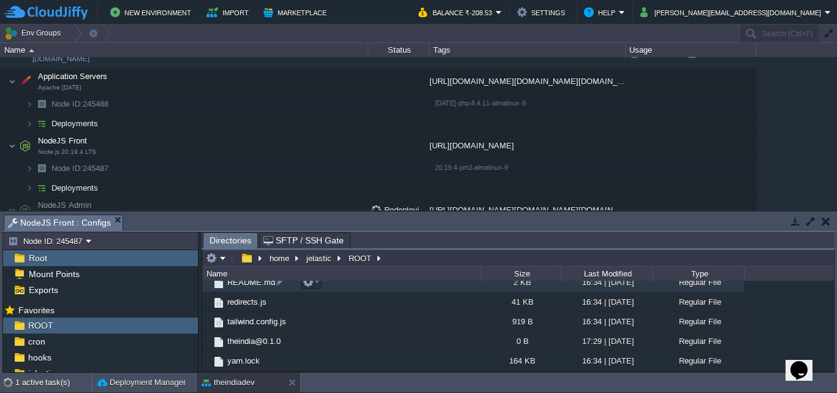
scroll to position [183, 0]
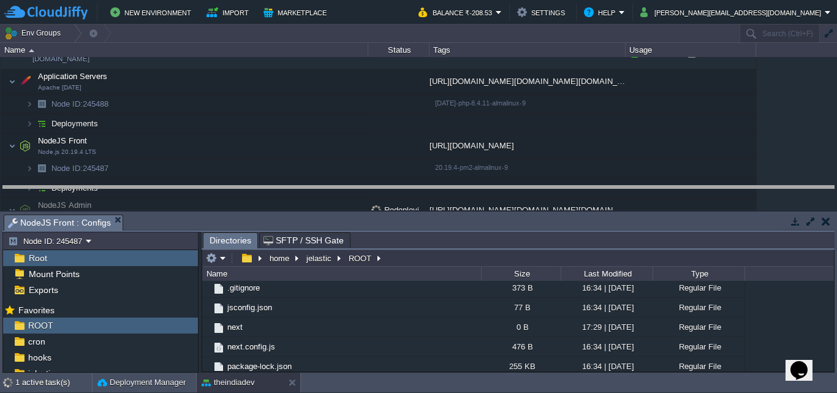
drag, startPoint x: 576, startPoint y: 219, endPoint x: 579, endPoint y: 166, distance: 53.4
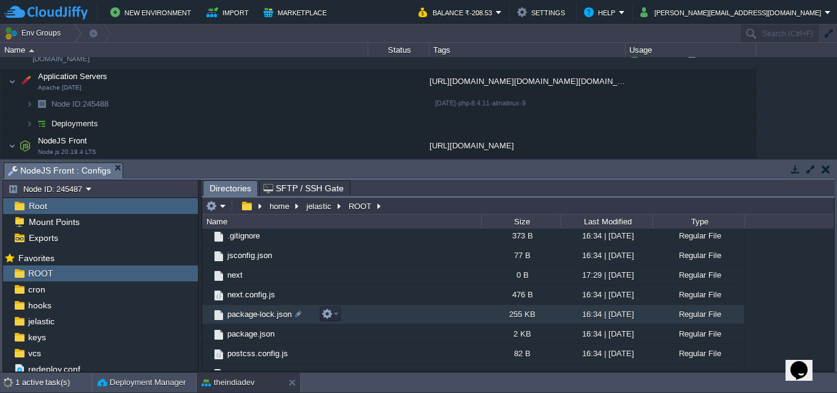
scroll to position [0, 0]
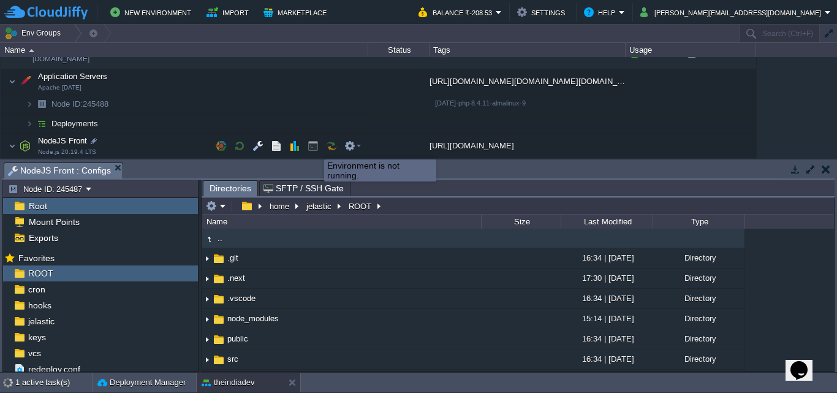
click at [311, 148] on button "button" at bounding box center [312, 145] width 11 height 11
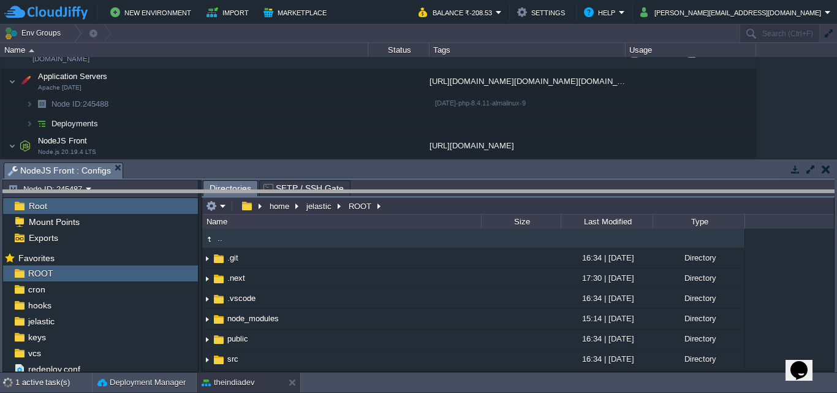
drag, startPoint x: 431, startPoint y: 167, endPoint x: 434, endPoint y: 195, distance: 27.7
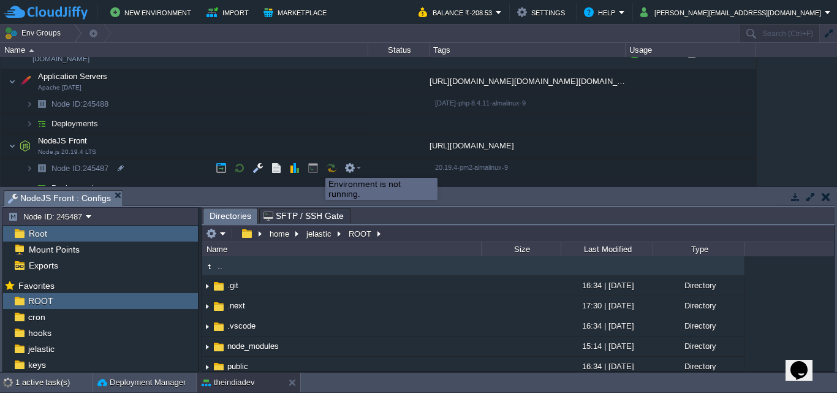
click at [317, 165] on button "button" at bounding box center [312, 167] width 11 height 11
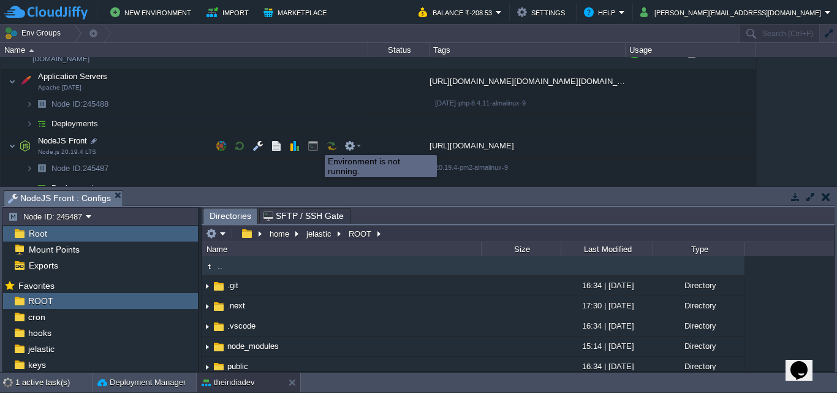
click at [315, 144] on button "button" at bounding box center [312, 145] width 11 height 11
click at [268, 144] on td at bounding box center [276, 146] width 18 height 18
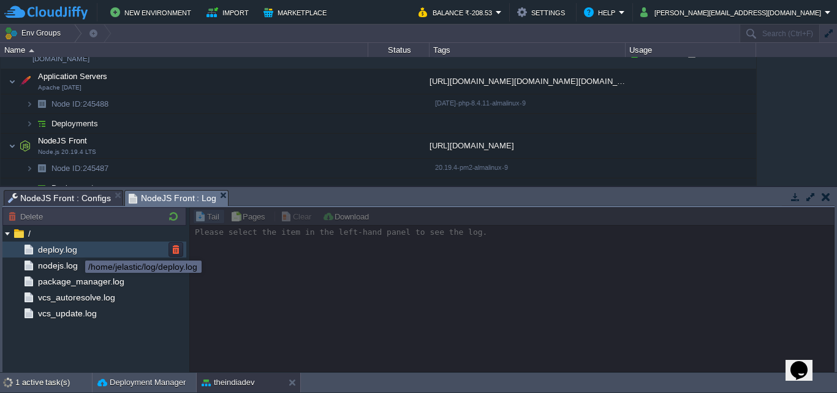
click at [77, 249] on span "deploy.log" at bounding box center [57, 249] width 43 height 11
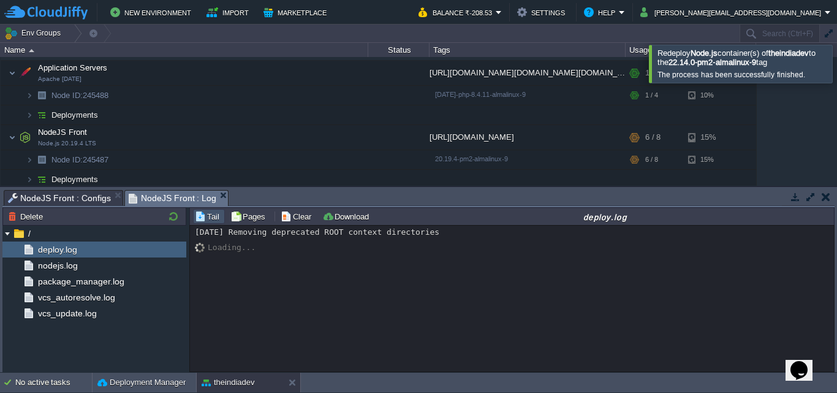
scroll to position [149, 0]
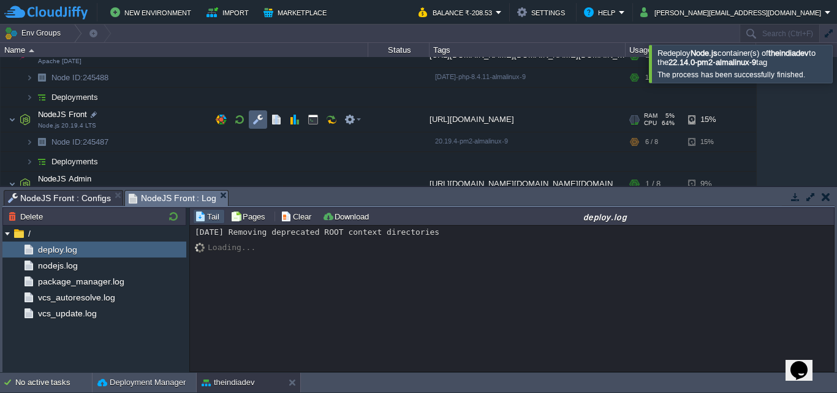
click at [255, 125] on button "button" at bounding box center [257, 119] width 11 height 11
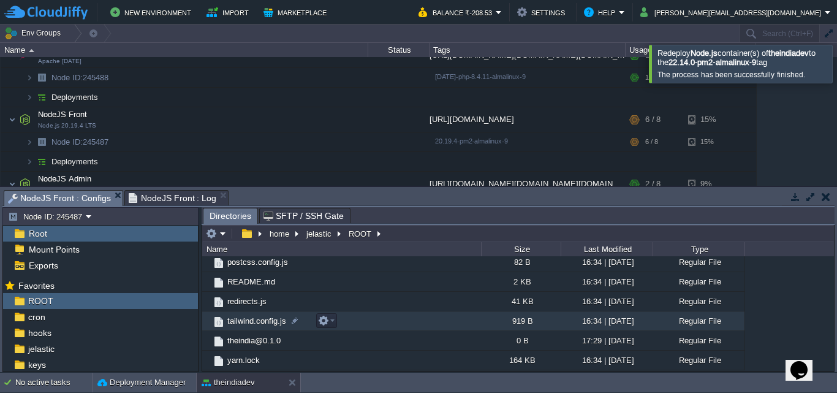
scroll to position [0, 0]
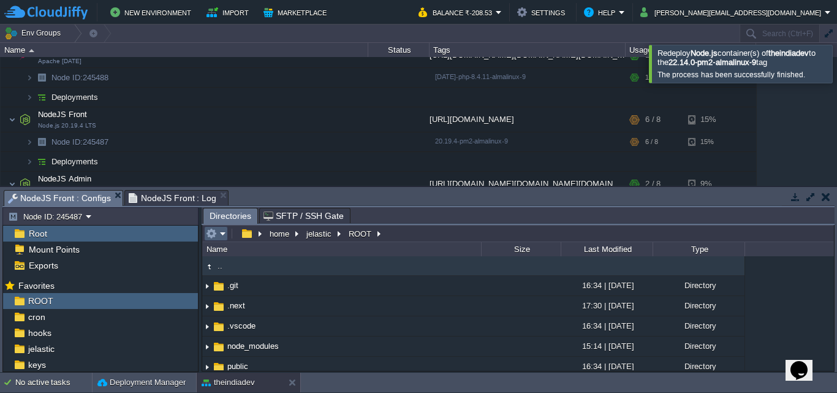
click at [222, 241] on td at bounding box center [216, 233] width 24 height 15
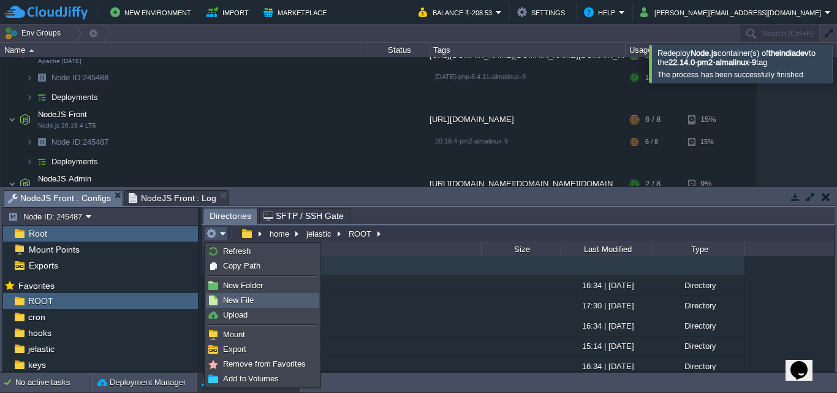
click at [245, 304] on span "New File" at bounding box center [238, 299] width 31 height 9
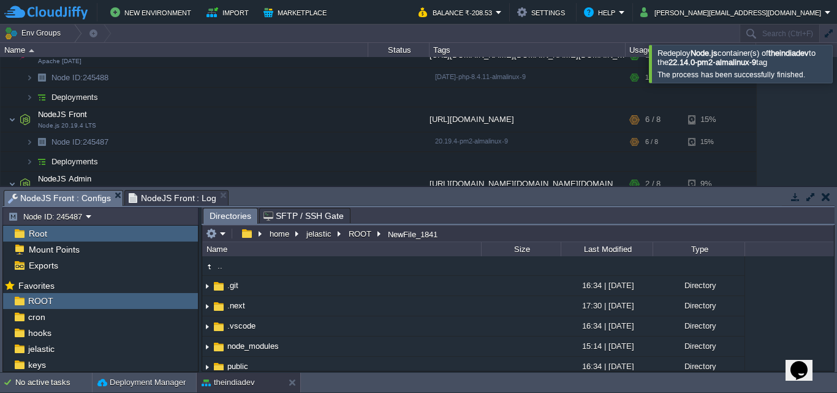
scroll to position [219, 0]
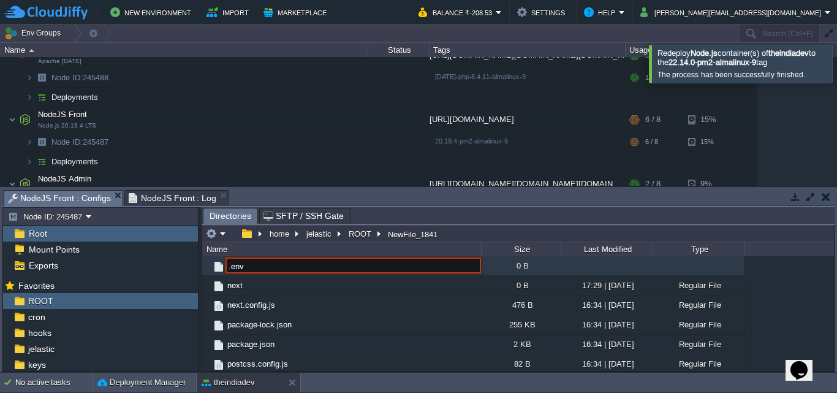
click at [790, 298] on div ".. .git 16:34 | 04 Sep 2025 Directory .next 17:30 | 04 Sep 2025 Directory .vsco…" at bounding box center [517, 313] width 631 height 114
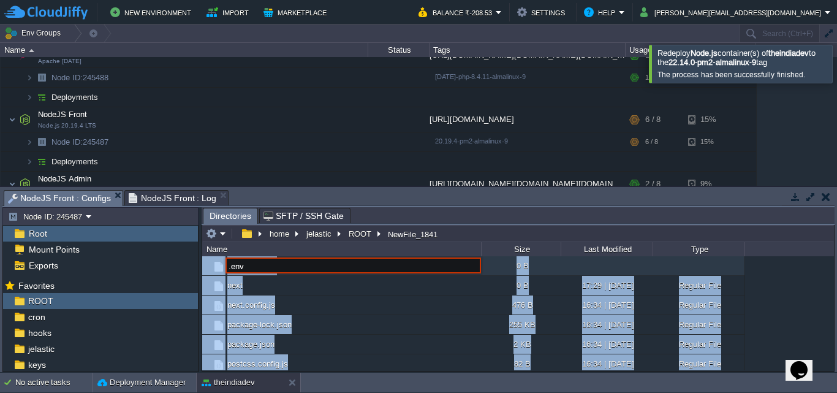
click at [317, 269] on input ".env" at bounding box center [352, 265] width 255 height 16
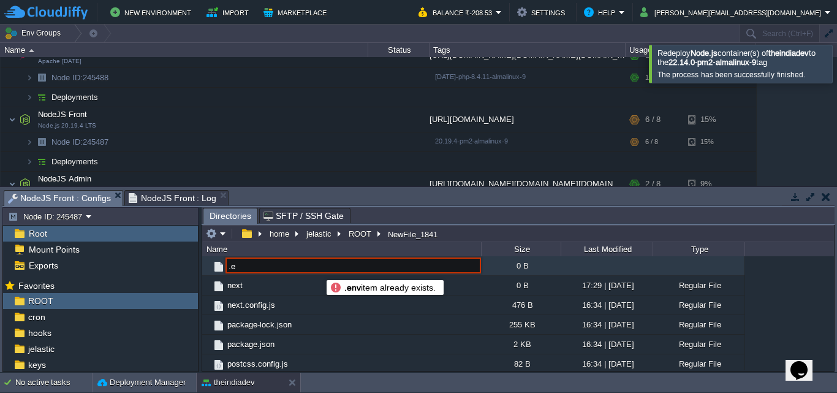
type input "."
click at [781, 315] on div ".. .git 16:34 | 04 Sep 2025 Directory .next 17:30 | 04 Sep 2025 Directory .vsco…" at bounding box center [517, 313] width 631 height 114
click at [781, 314] on div ".. .git 16:34 | 04 Sep 2025 Directory .next 17:30 | 04 Sep 2025 Directory .vsco…" at bounding box center [517, 313] width 631 height 114
click at [219, 238] on em at bounding box center [216, 233] width 20 height 11
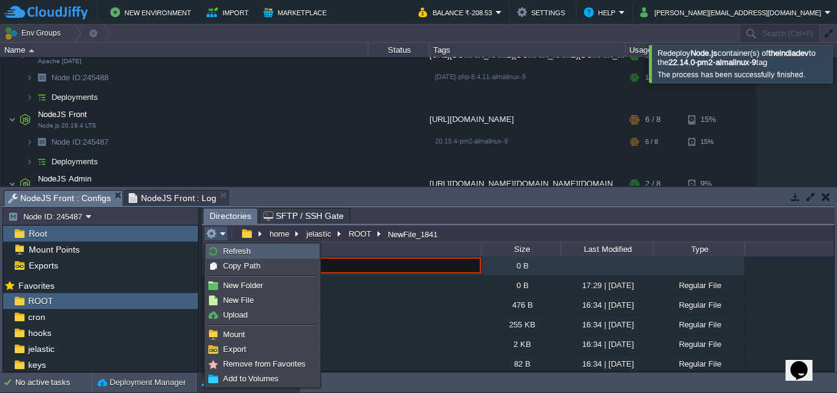
click at [244, 252] on span "Refresh" at bounding box center [237, 250] width 28 height 9
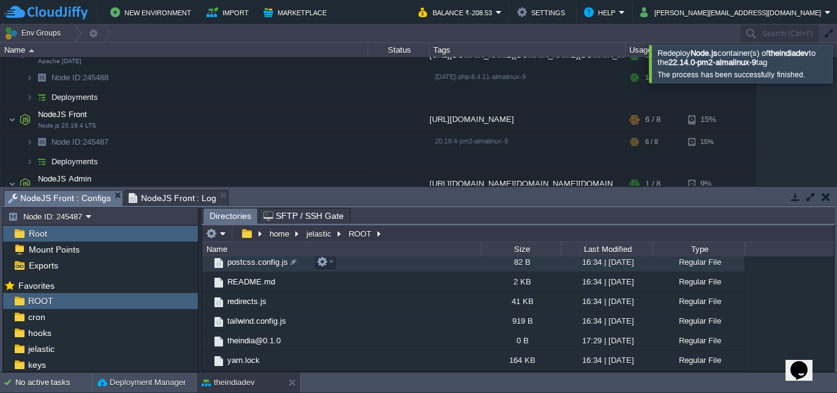
scroll to position [159, 0]
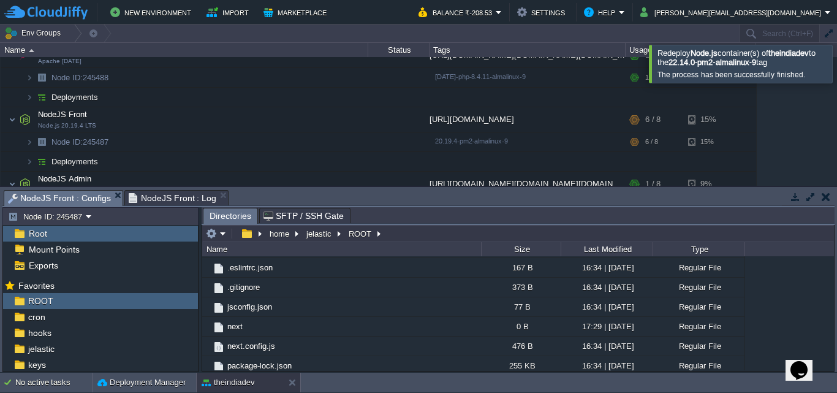
click at [811, 197] on button "button" at bounding box center [810, 196] width 11 height 11
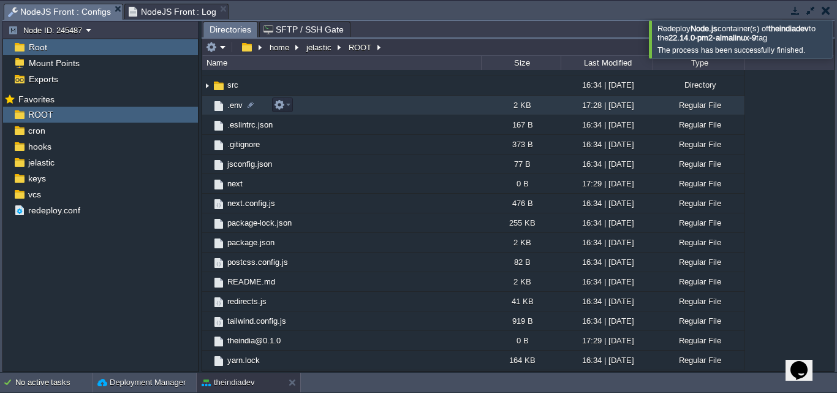
click at [451, 114] on td ".env" at bounding box center [341, 106] width 279 height 20
click at [453, 114] on td ".env" at bounding box center [341, 106] width 279 height 20
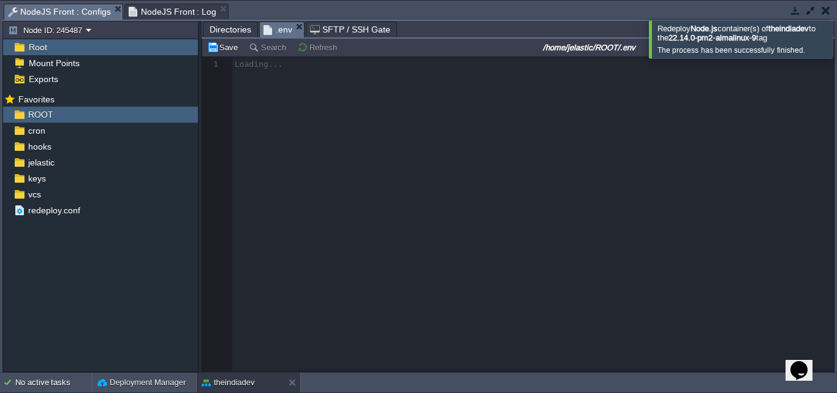
scroll to position [4, 0]
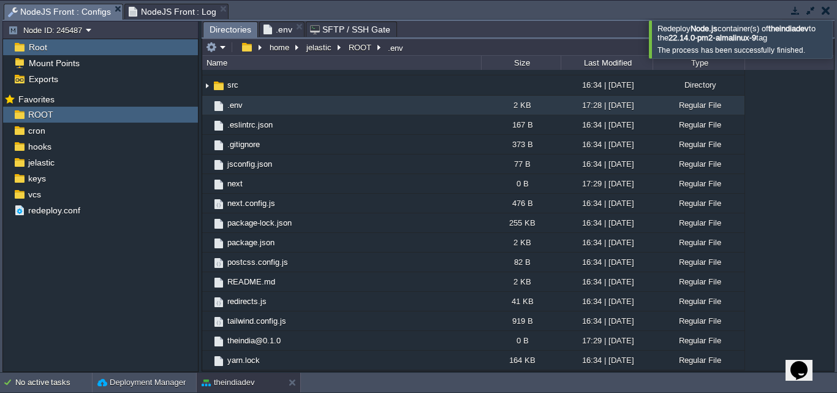
click at [238, 30] on span "Directories" at bounding box center [230, 29] width 42 height 15
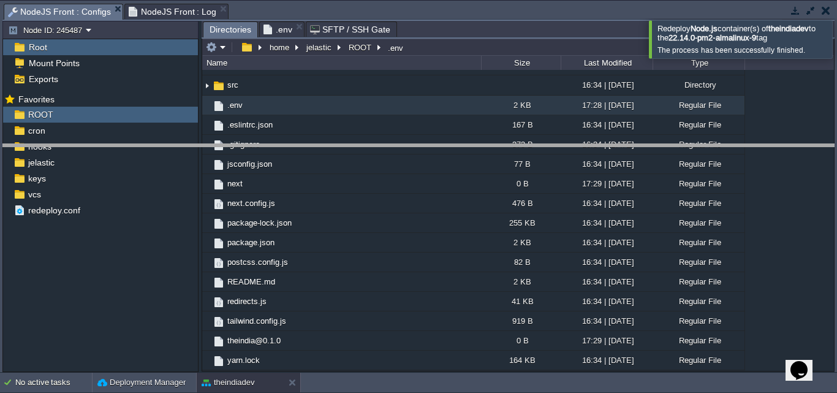
drag, startPoint x: 491, startPoint y: 17, endPoint x: 457, endPoint y: 157, distance: 144.2
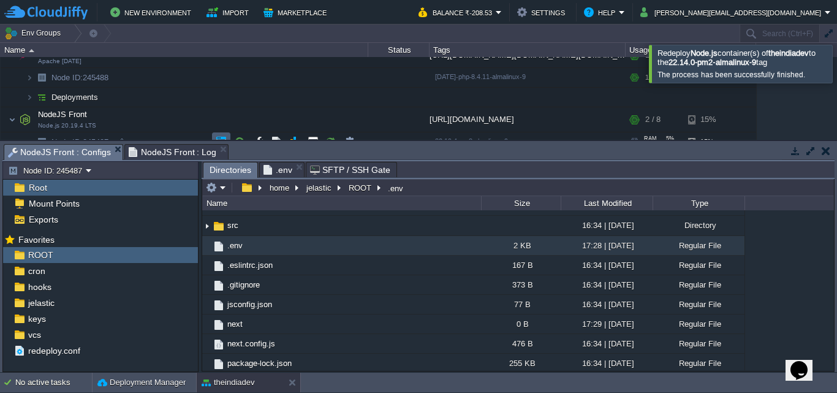
click at [224, 134] on td at bounding box center [221, 141] width 18 height 18
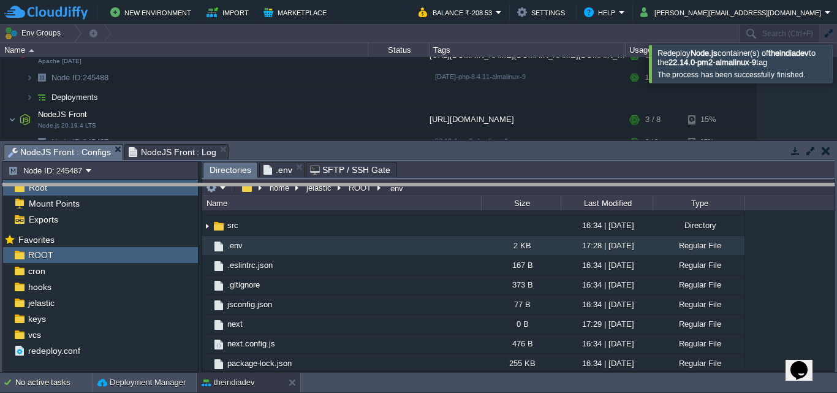
drag, startPoint x: 682, startPoint y: 151, endPoint x: 682, endPoint y: 190, distance: 39.2
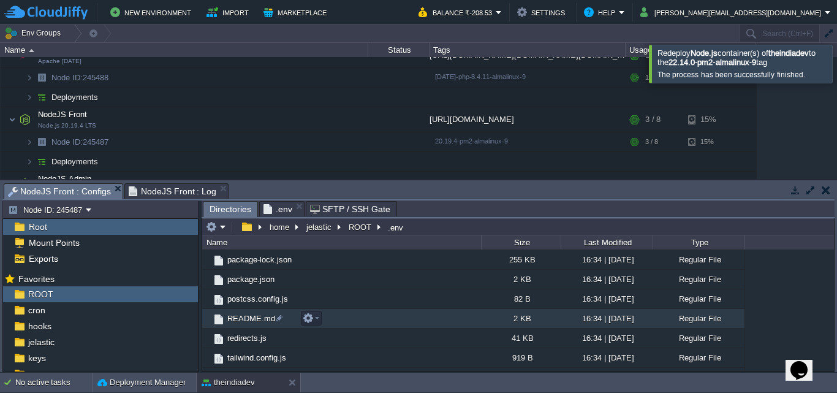
scroll to position [115, 0]
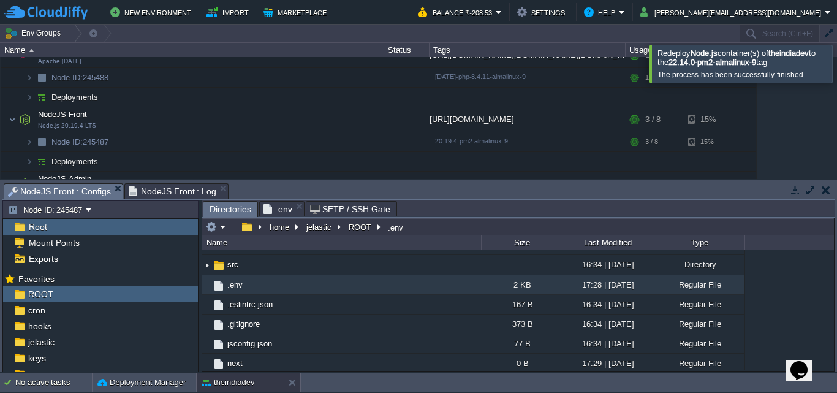
click at [813, 190] on button "button" at bounding box center [810, 189] width 11 height 11
click at [809, 192] on button "button" at bounding box center [810, 189] width 11 height 11
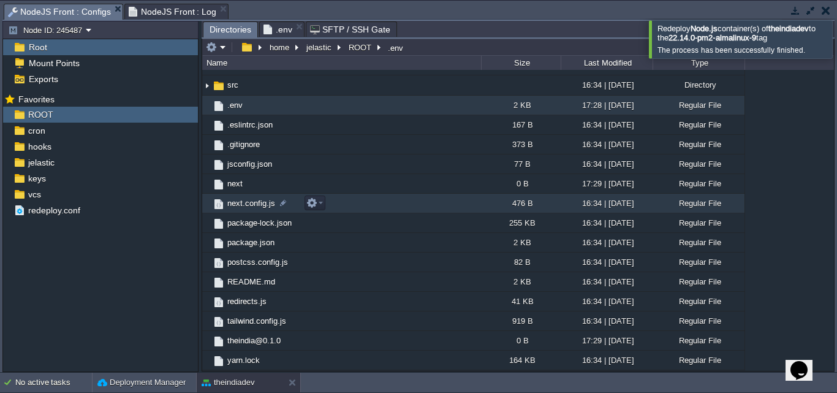
click at [399, 204] on td "next.config.js" at bounding box center [341, 204] width 279 height 20
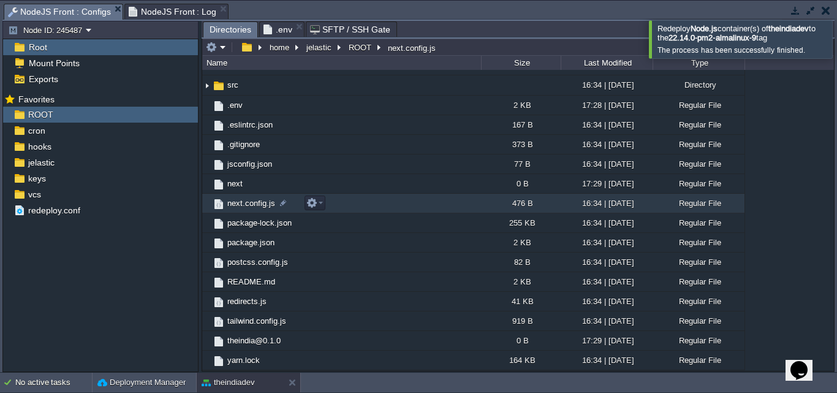
click at [399, 204] on td "next.config.js" at bounding box center [341, 204] width 279 height 20
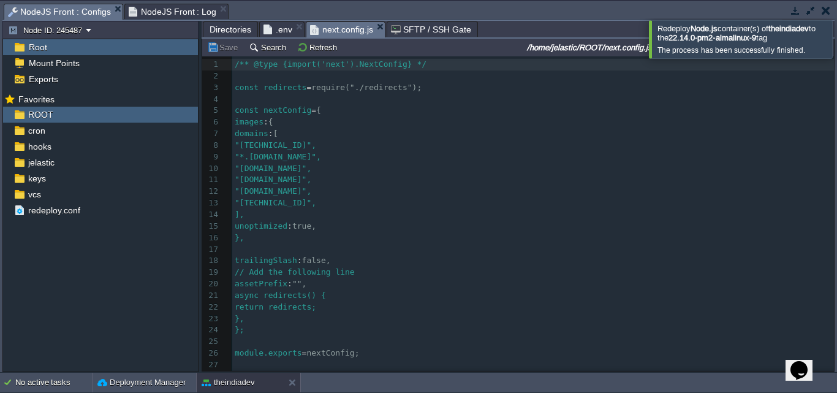
scroll to position [0, 0]
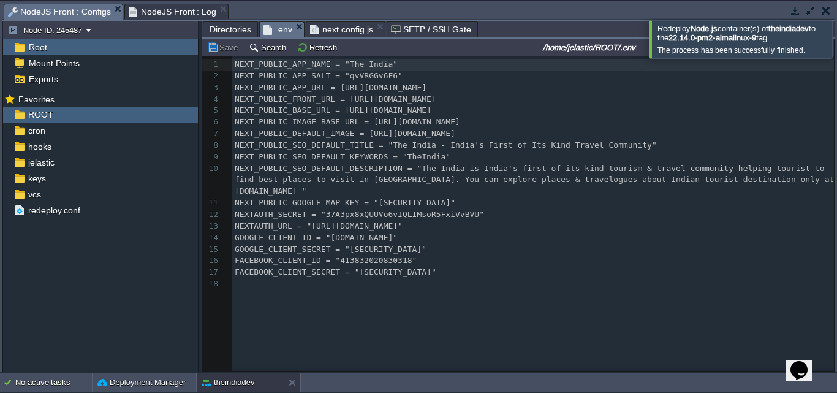
click at [277, 26] on span ".env" at bounding box center [277, 29] width 29 height 15
click at [231, 30] on span "Directories" at bounding box center [230, 29] width 42 height 15
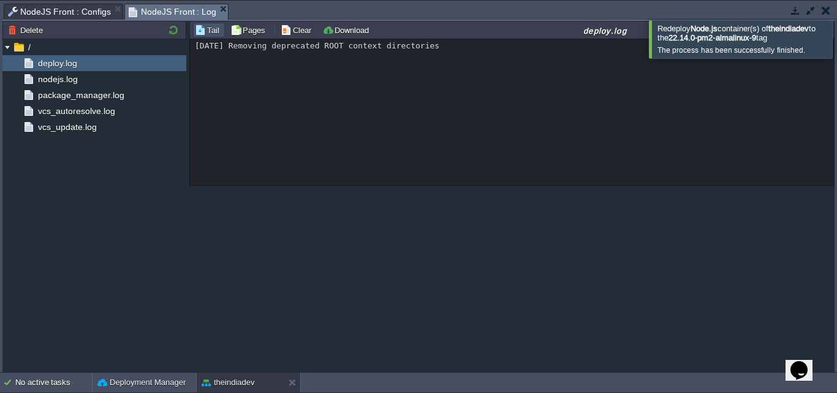
click at [141, 9] on span "NodeJS Front : Log" at bounding box center [173, 11] width 88 height 15
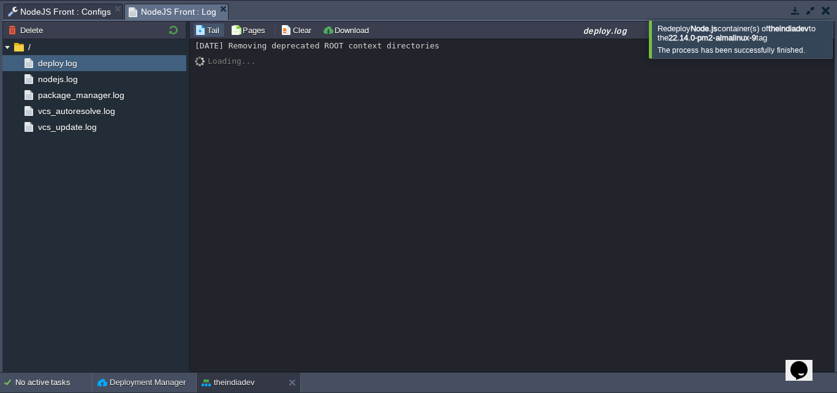
click at [815, 8] on button "button" at bounding box center [810, 10] width 11 height 11
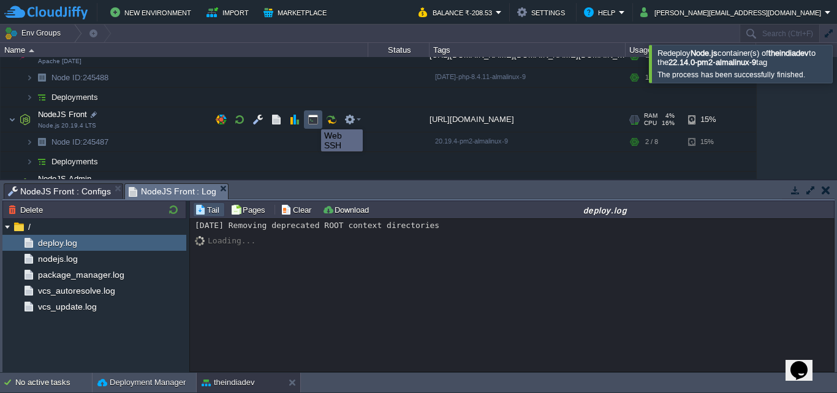
click at [312, 118] on button "button" at bounding box center [312, 119] width 11 height 11
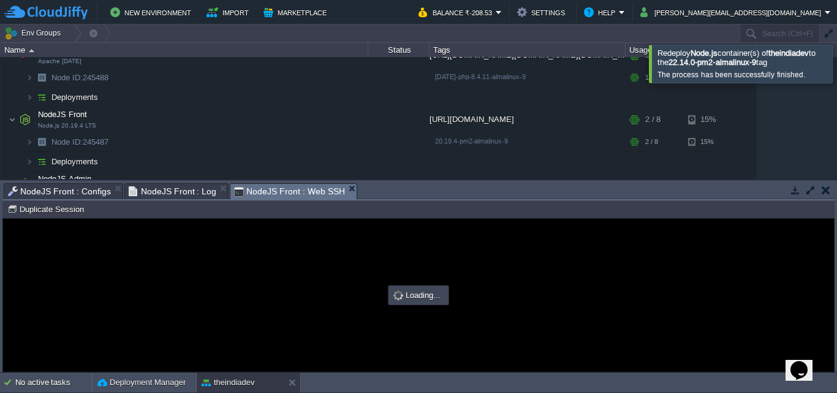
type input "#000000"
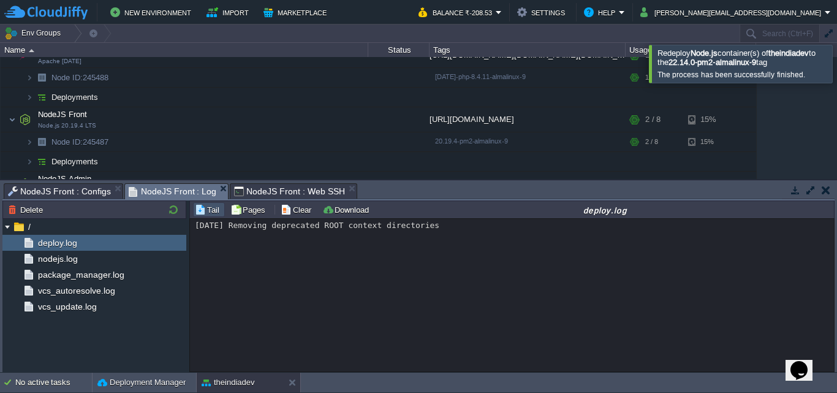
click at [180, 195] on span "NodeJS Front : Log" at bounding box center [173, 191] width 88 height 15
click at [266, 195] on span "NodeJS Front : Web SSH" at bounding box center [289, 191] width 111 height 15
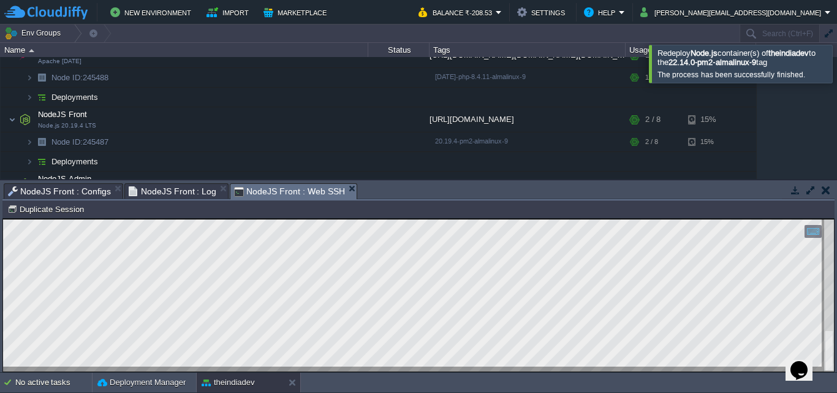
click at [679, 206] on div "Node ID: 245487 Duplicate Session" at bounding box center [418, 209] width 832 height 18
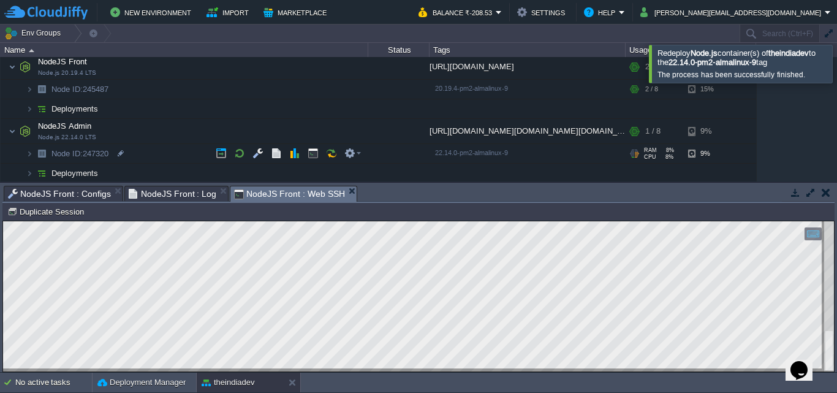
scroll to position [248, 0]
